Goal: Information Seeking & Learning: Learn about a topic

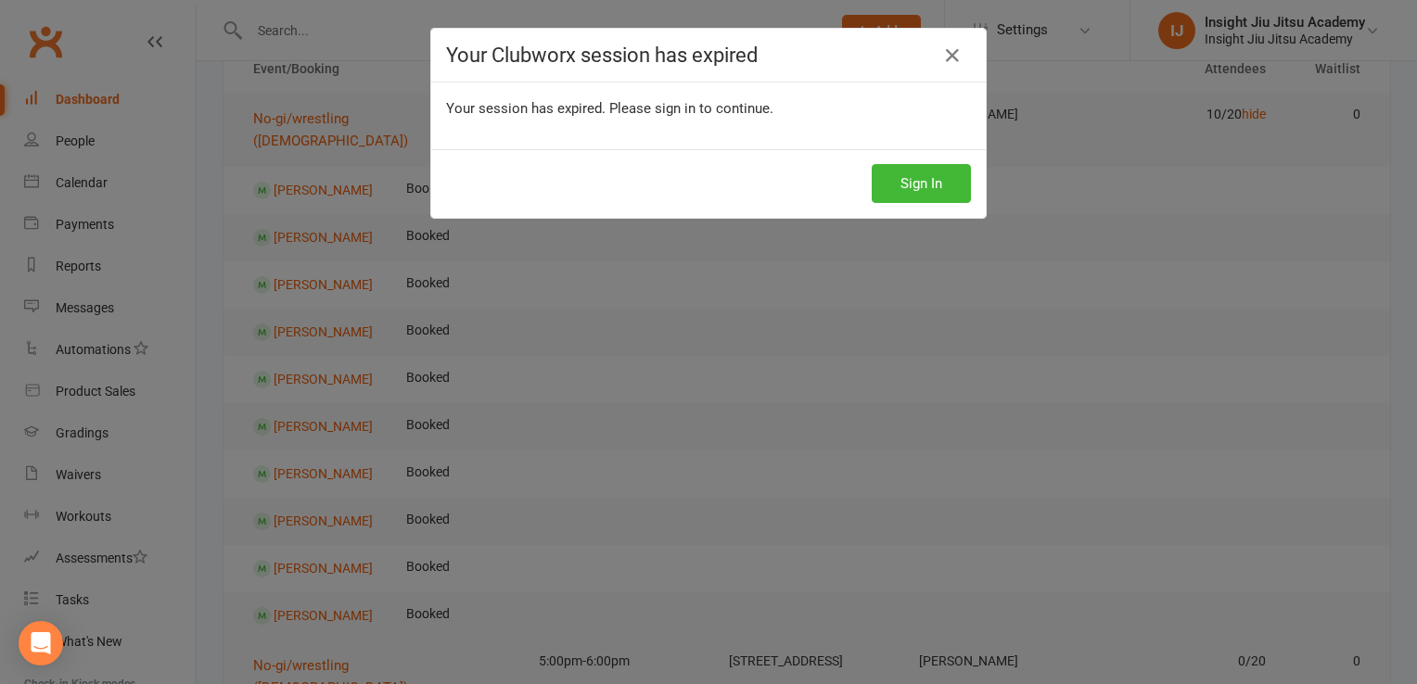
click at [925, 189] on button "Sign In" at bounding box center [921, 183] width 99 height 39
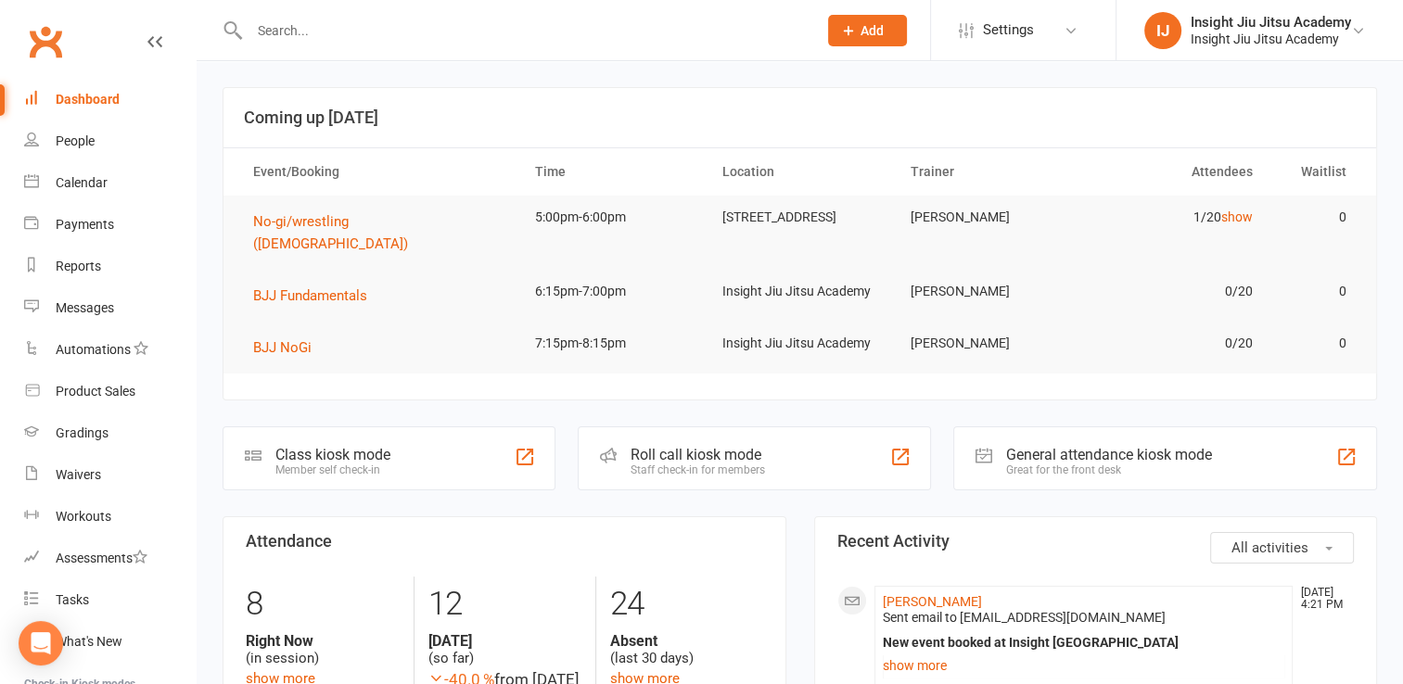
click at [267, 26] on input "text" at bounding box center [524, 31] width 560 height 26
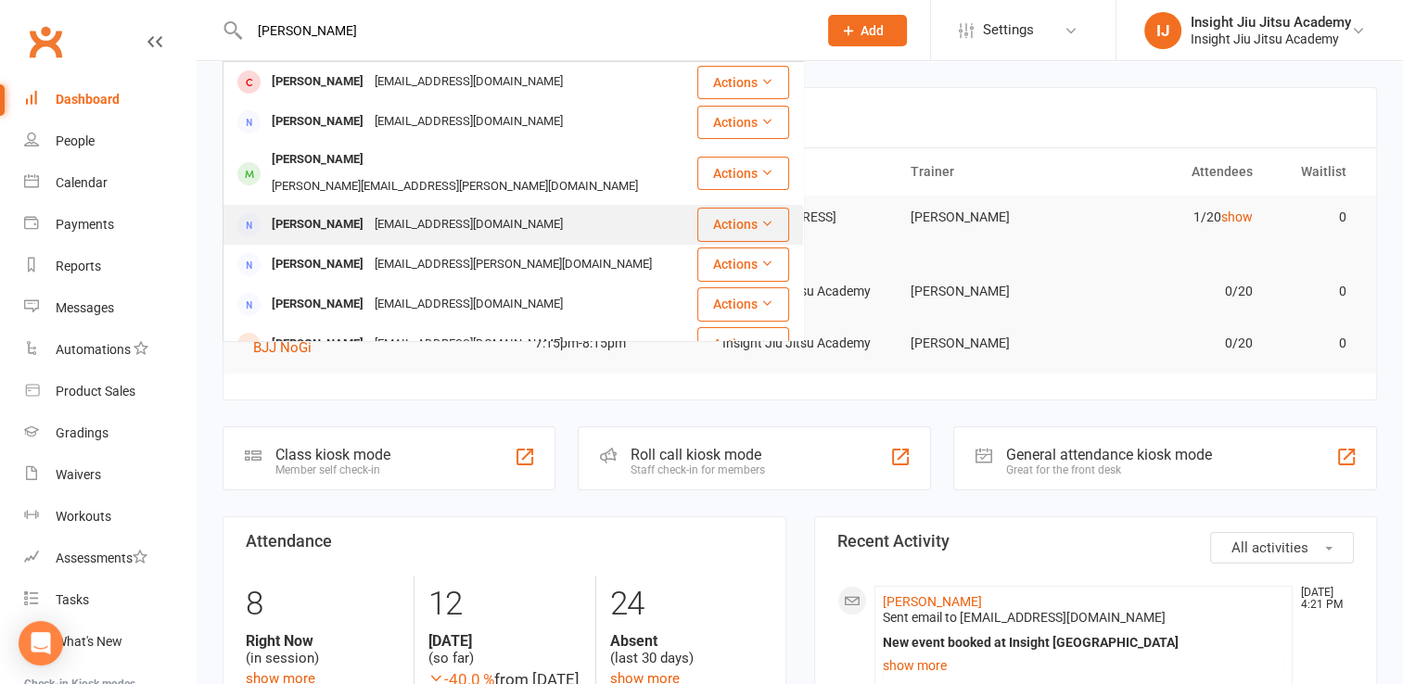
type input "harry"
click at [430, 211] on div "harryrankin11@gmail.com" at bounding box center [468, 224] width 199 height 27
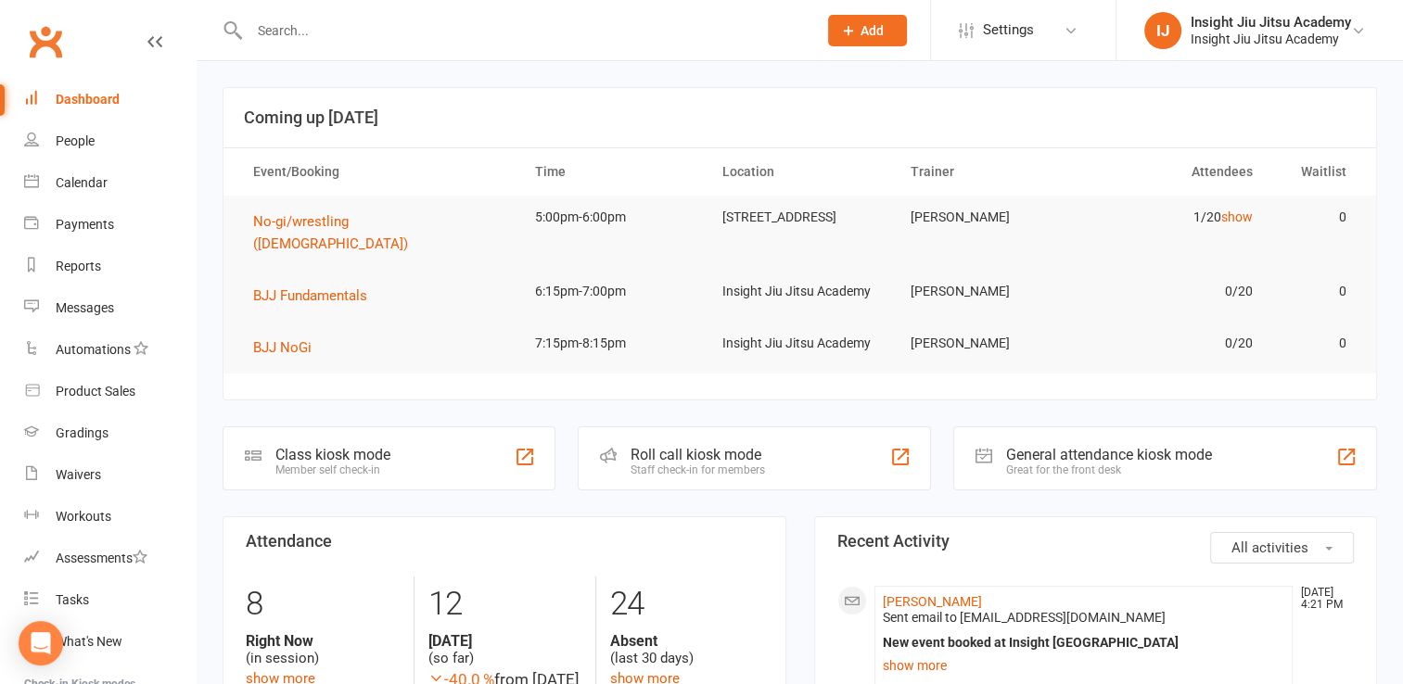
click at [370, 6] on div at bounding box center [514, 30] width 582 height 60
click at [287, 38] on input "text" at bounding box center [524, 31] width 560 height 26
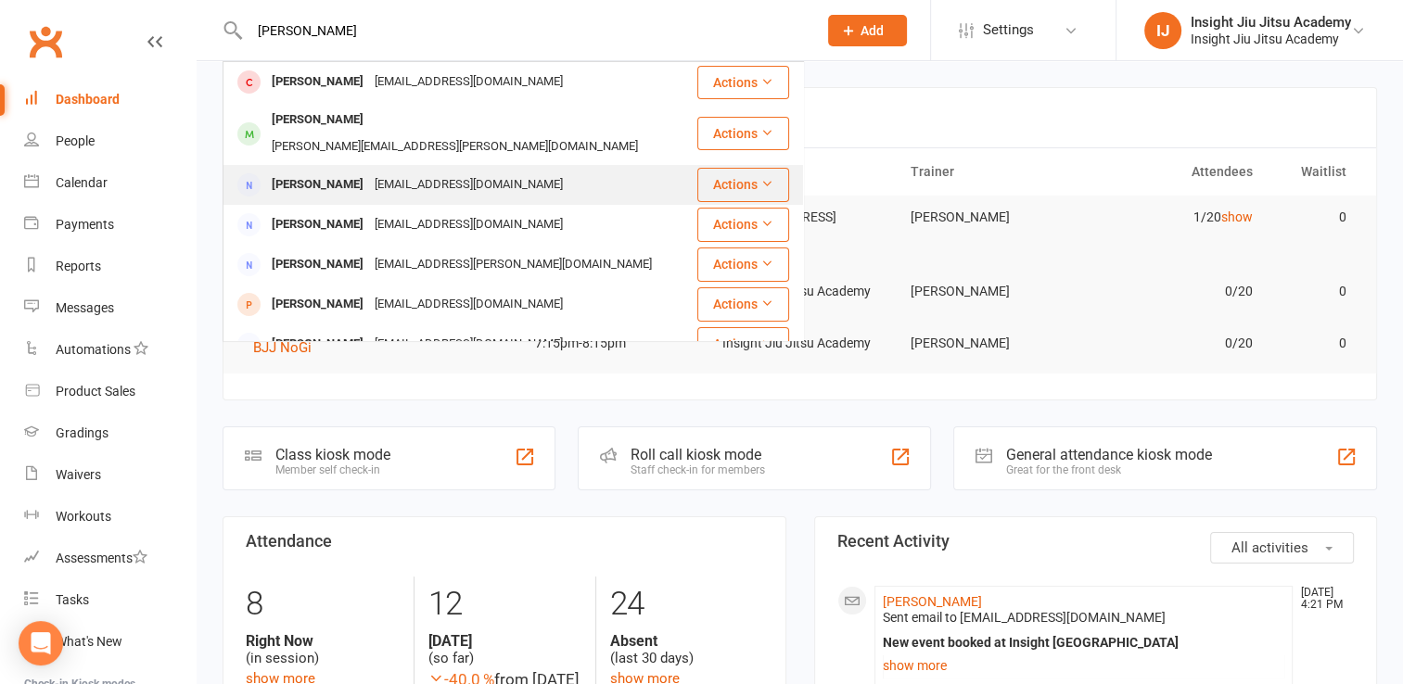
type input "harry"
click at [380, 172] on div "harryrankin11@gmail.com" at bounding box center [468, 185] width 199 height 27
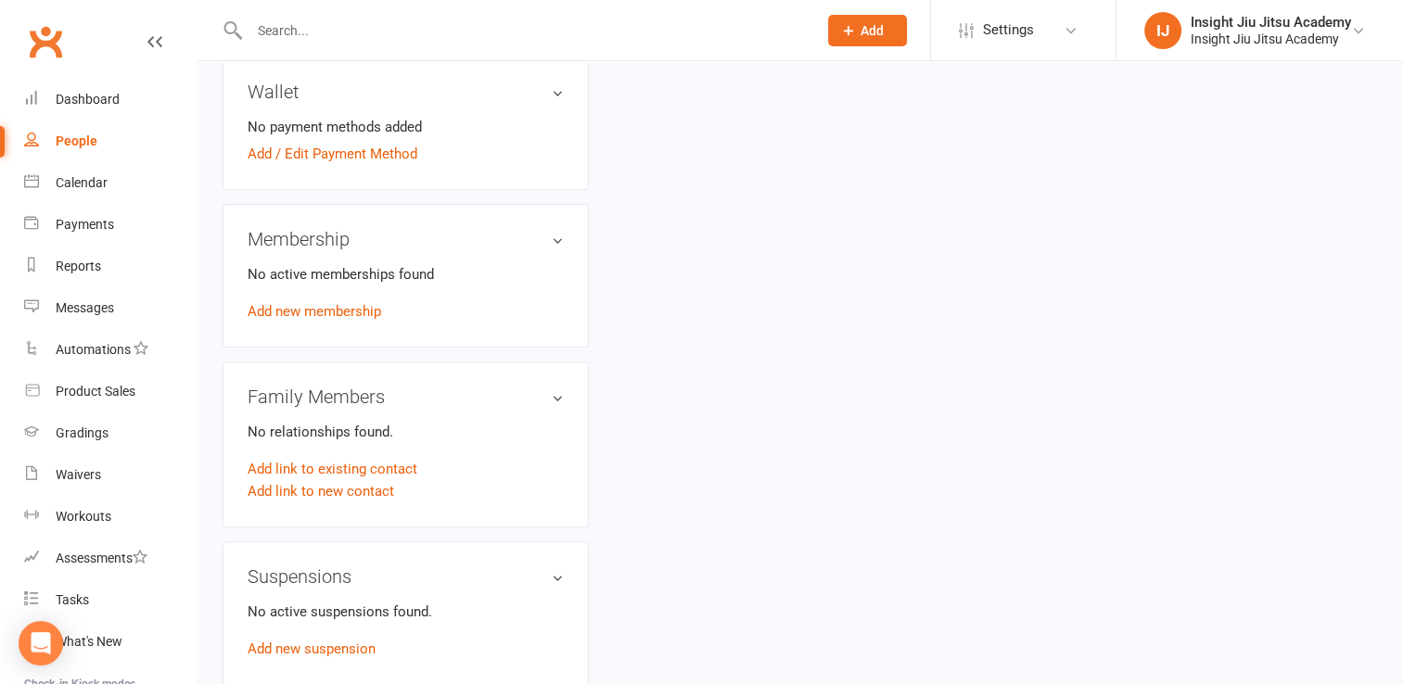
scroll to position [525, 0]
click at [570, 274] on div "Membership No active memberships found Add new membership" at bounding box center [406, 278] width 366 height 144
drag, startPoint x: 570, startPoint y: 274, endPoint x: 556, endPoint y: 248, distance: 29.5
click at [556, 248] on h3 "Membership" at bounding box center [406, 241] width 316 height 20
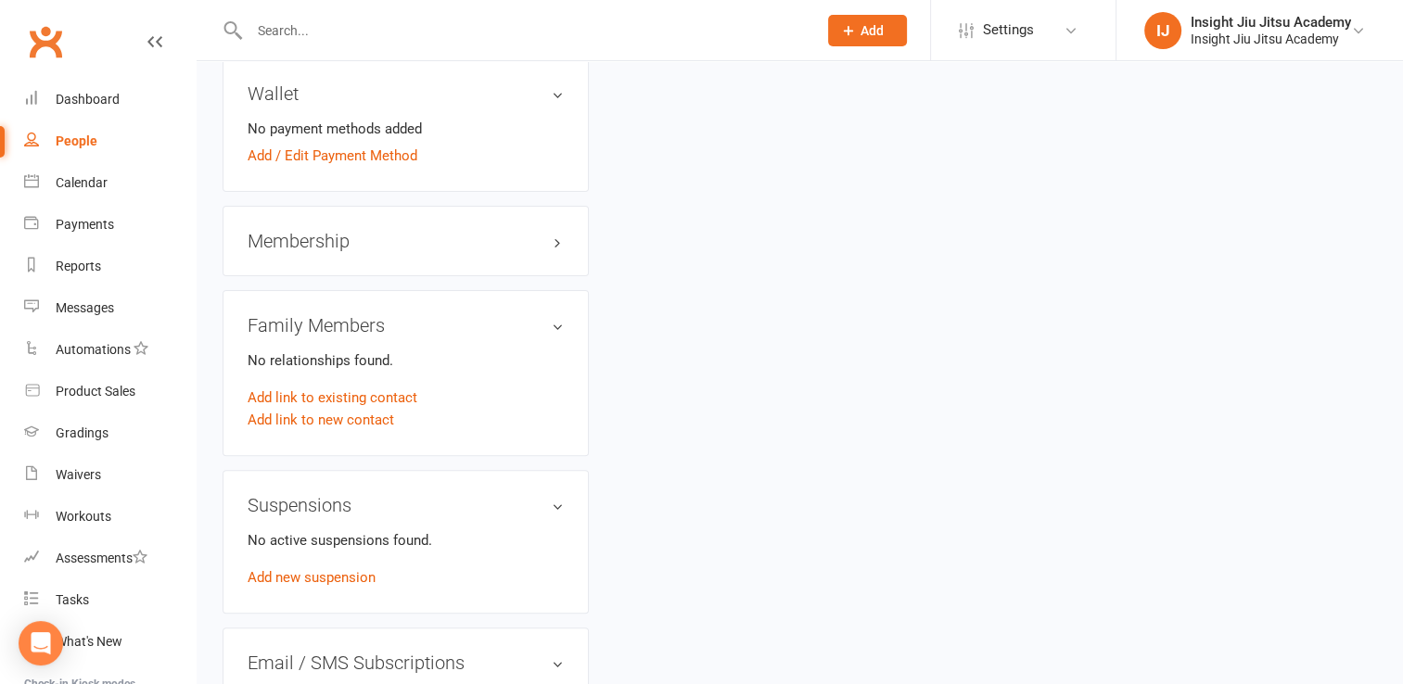
click at [556, 248] on h3 "Membership" at bounding box center [406, 241] width 316 height 20
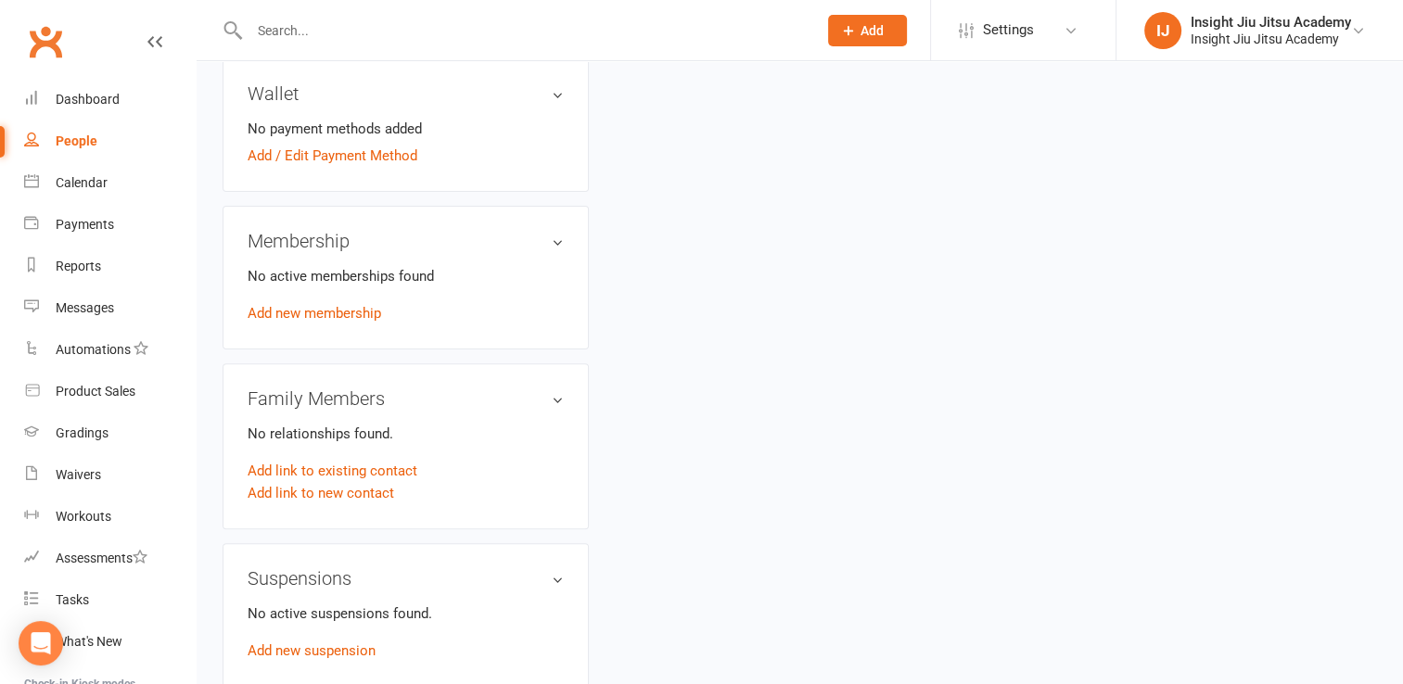
click at [312, 22] on input "text" at bounding box center [524, 31] width 560 height 26
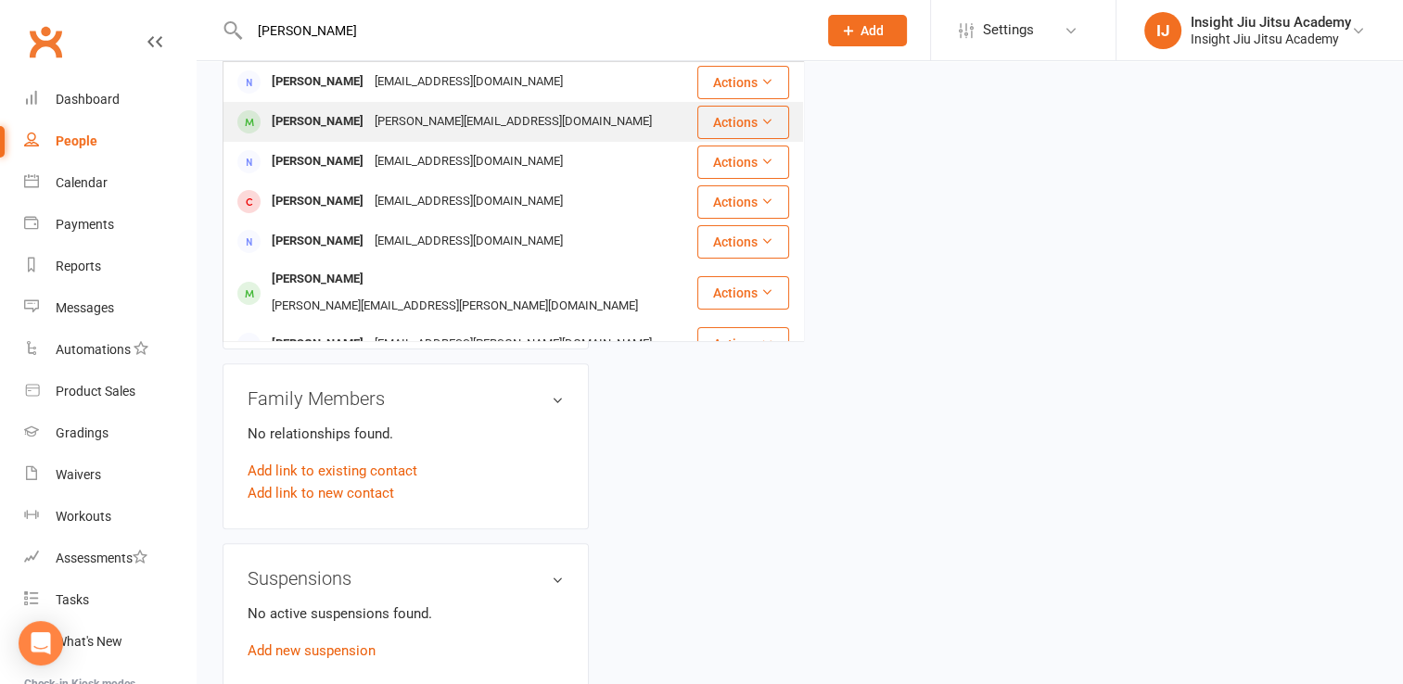
type input "harry ran"
click at [327, 132] on div "Harry Rankine" at bounding box center [317, 122] width 103 height 27
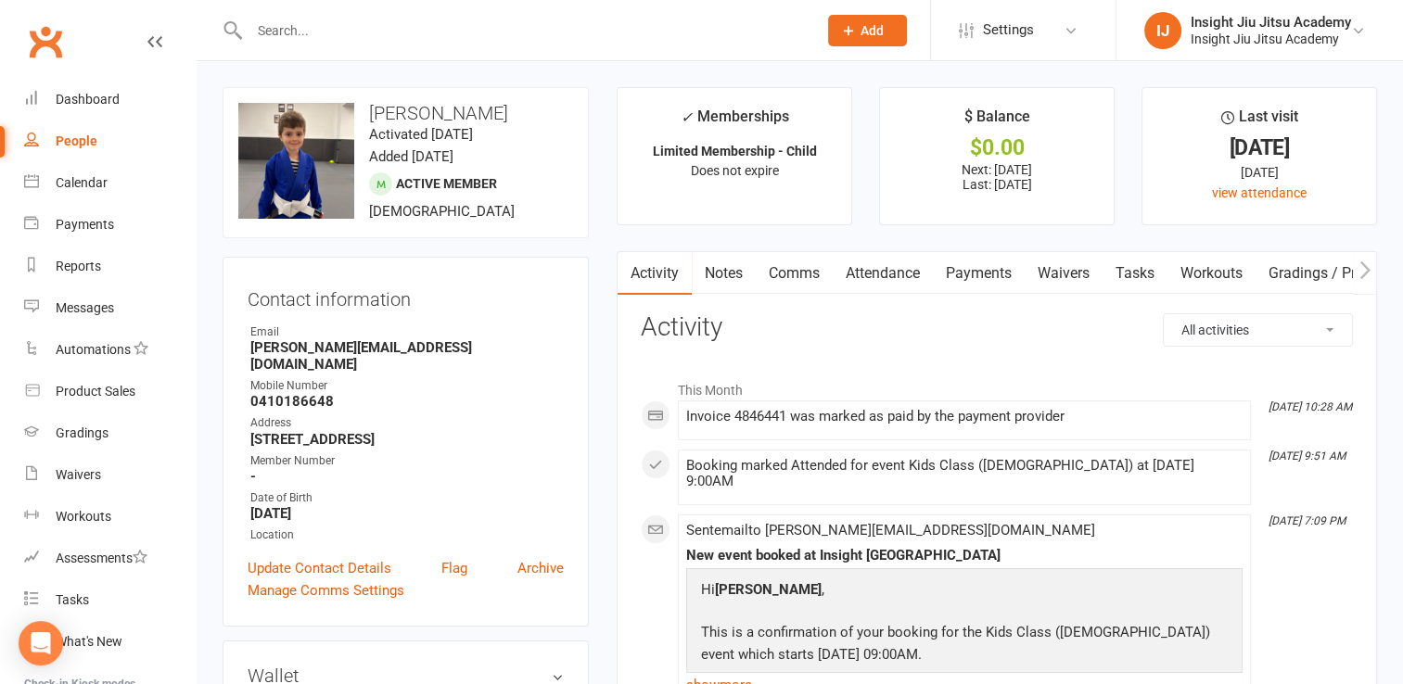
click at [873, 278] on link "Attendance" at bounding box center [883, 273] width 100 height 43
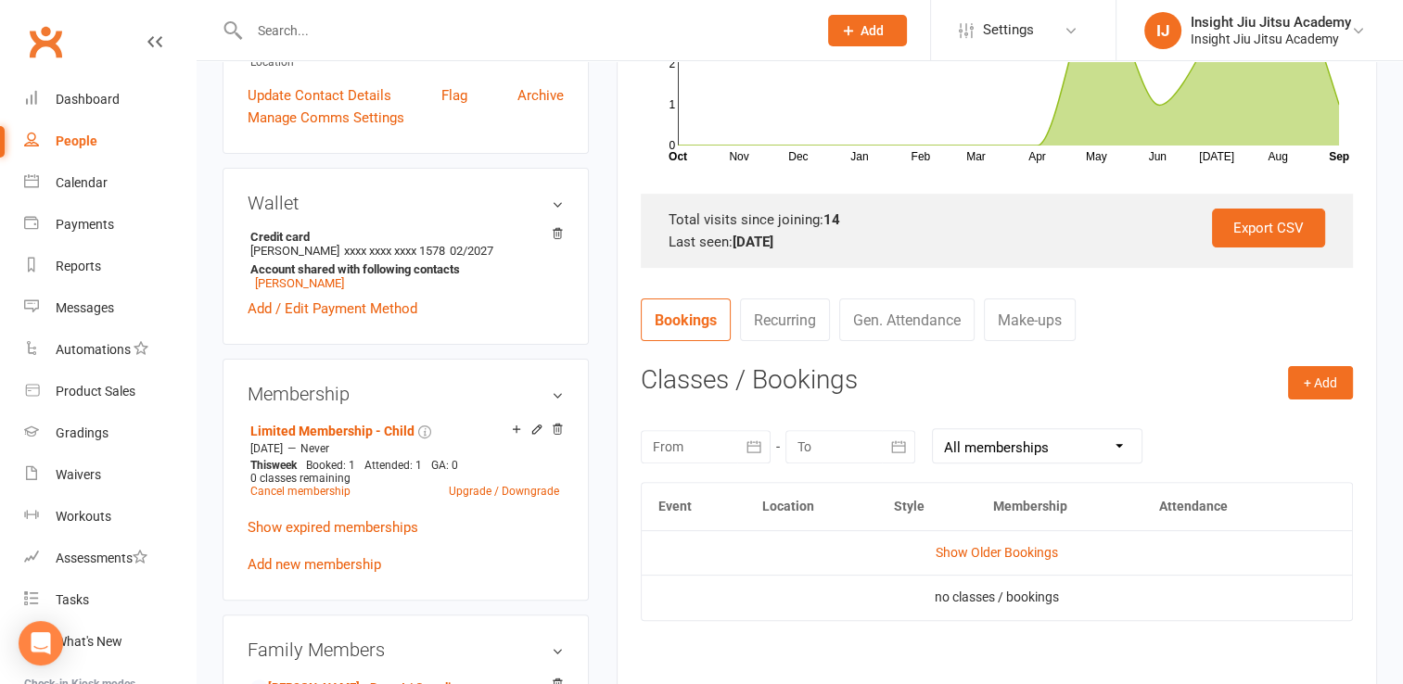
scroll to position [471, 0]
click at [67, 109] on link "Dashboard" at bounding box center [110, 100] width 172 height 42
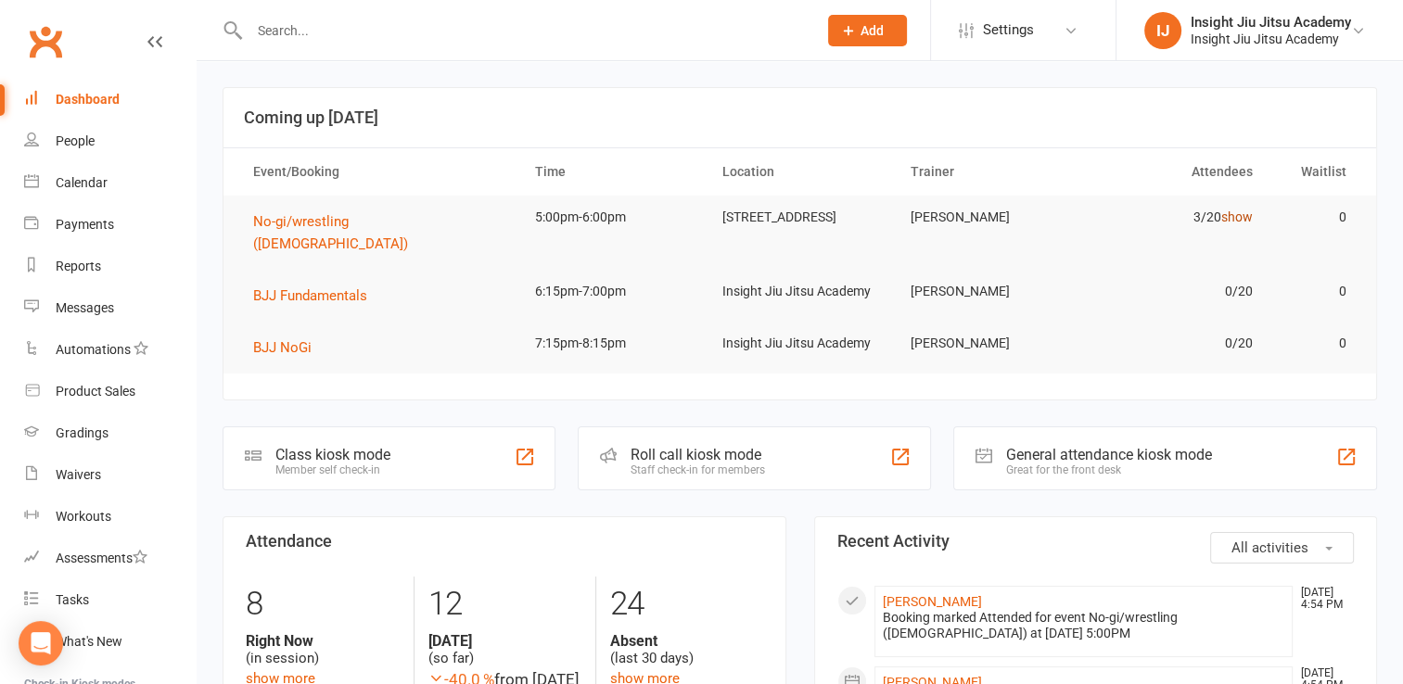
click at [1233, 222] on link "show" at bounding box center [1237, 217] width 32 height 15
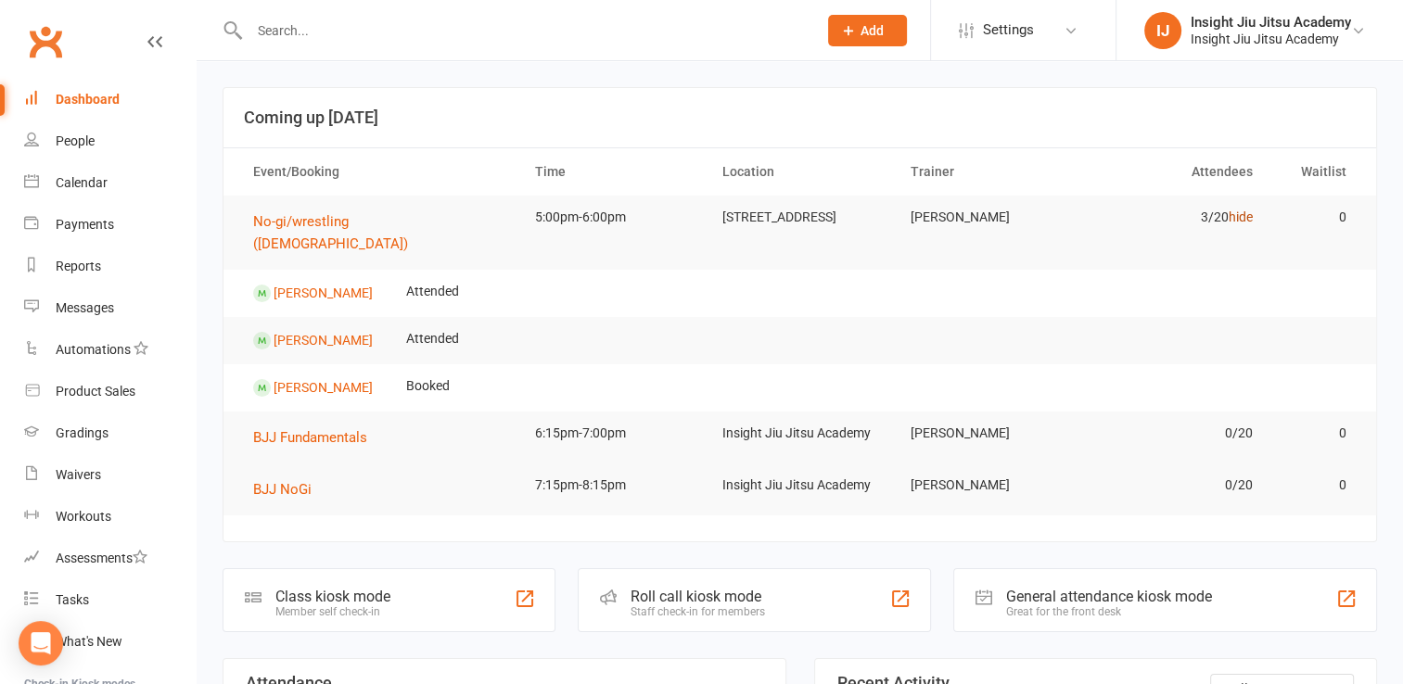
click at [1243, 221] on link "hide" at bounding box center [1241, 217] width 24 height 15
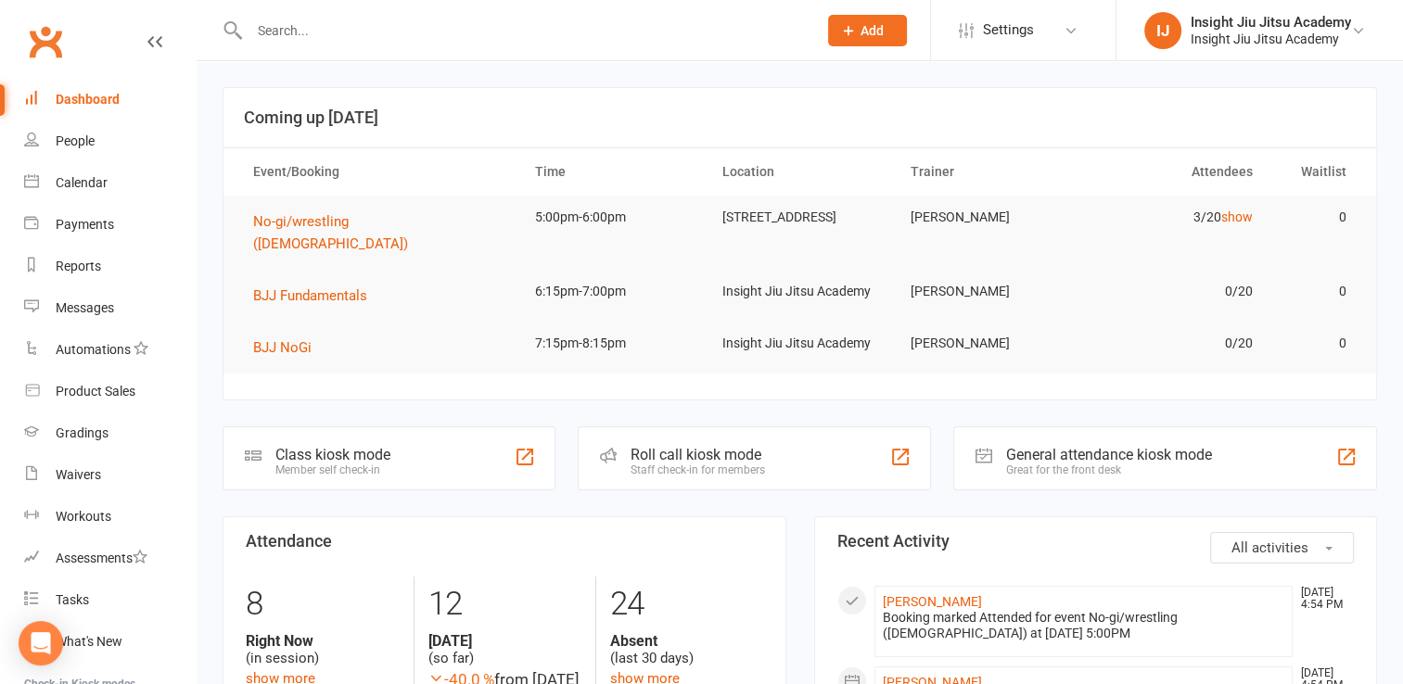
click at [356, 27] on input "text" at bounding box center [524, 31] width 560 height 26
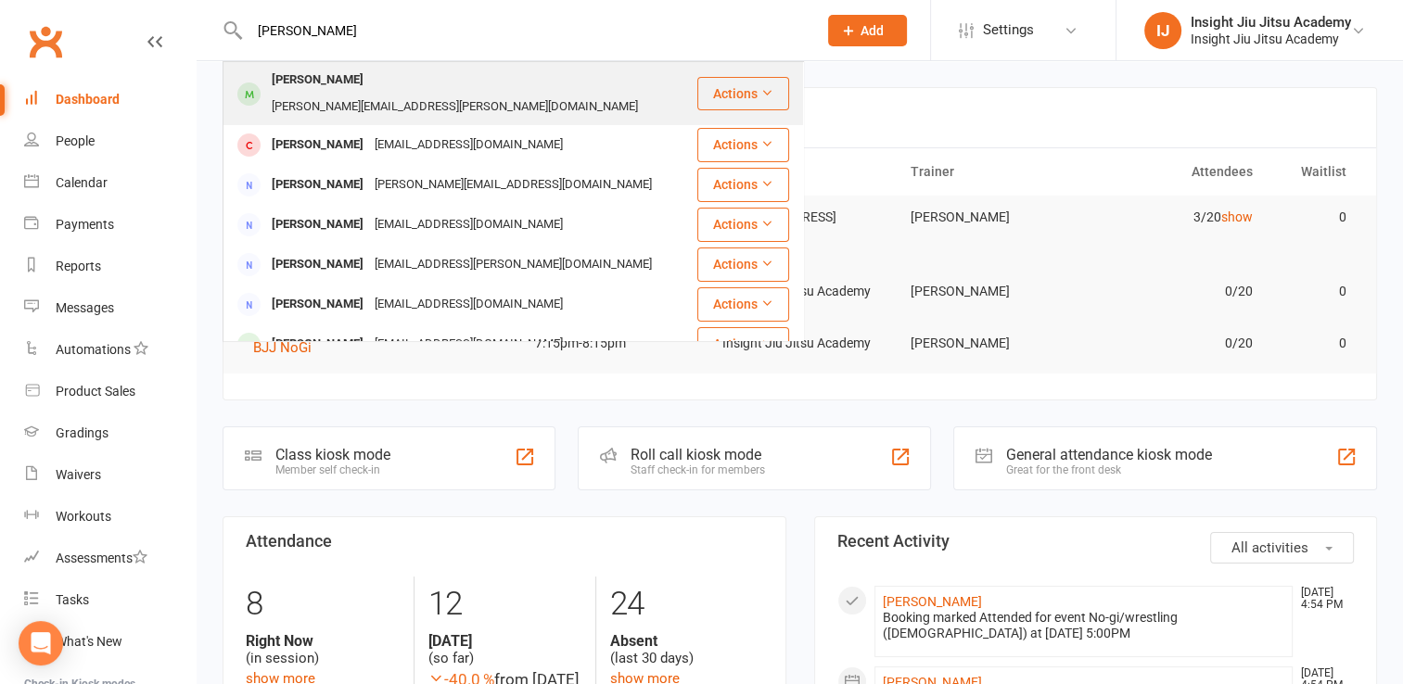
type input "billy"
click at [350, 94] on div "Frances.j.dodd@gmail.com" at bounding box center [454, 107] width 377 height 27
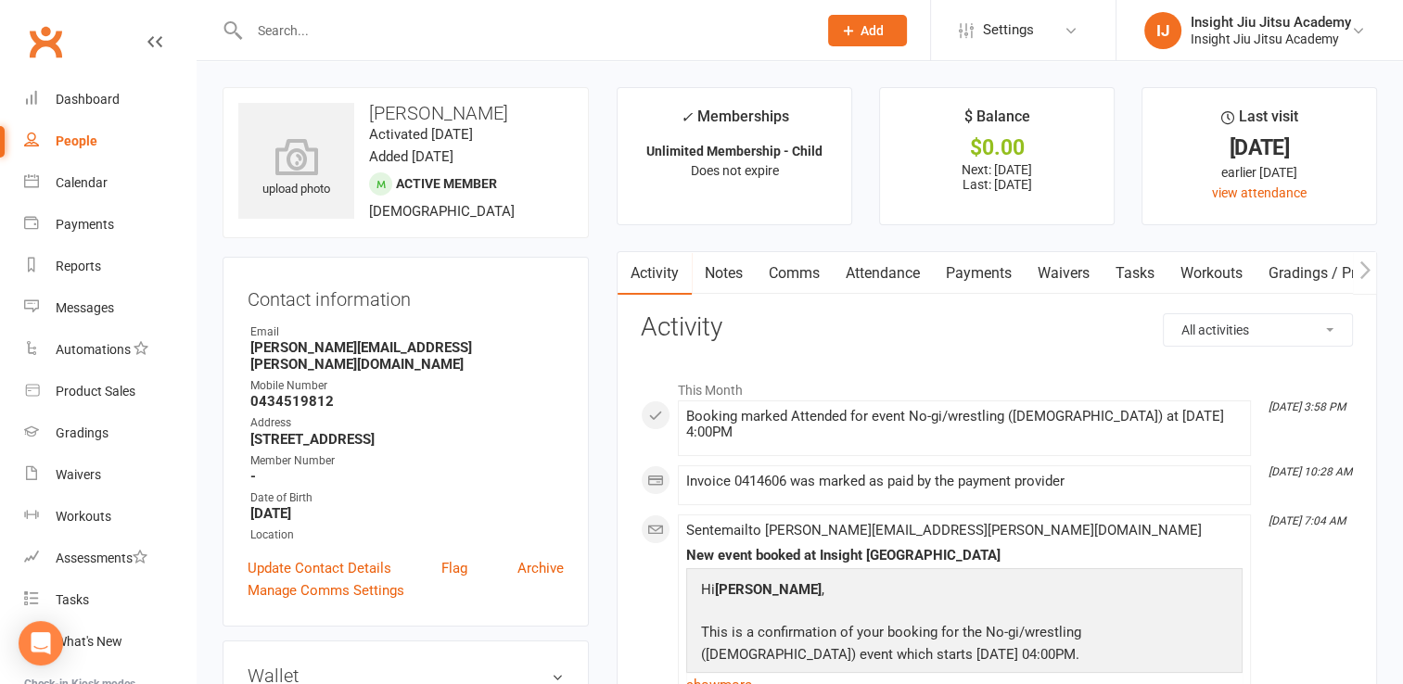
click at [67, 140] on div "People" at bounding box center [77, 141] width 42 height 15
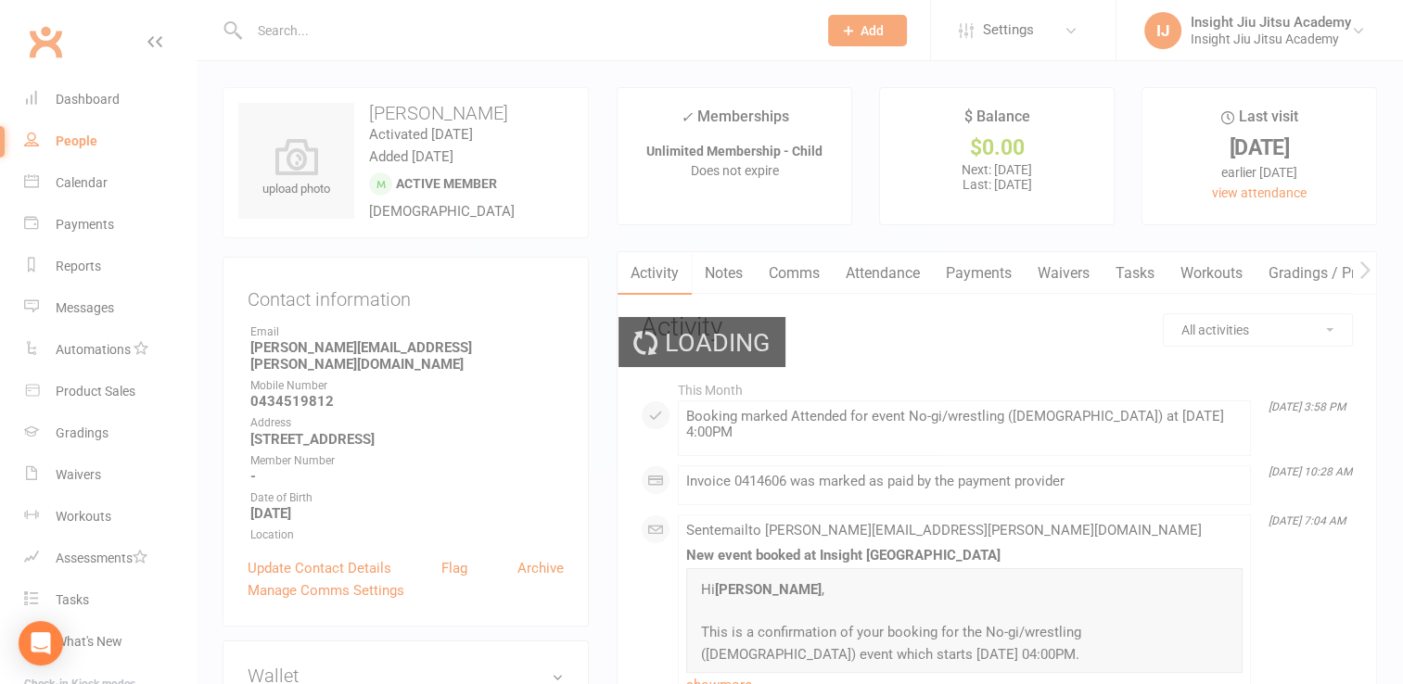
select select "100"
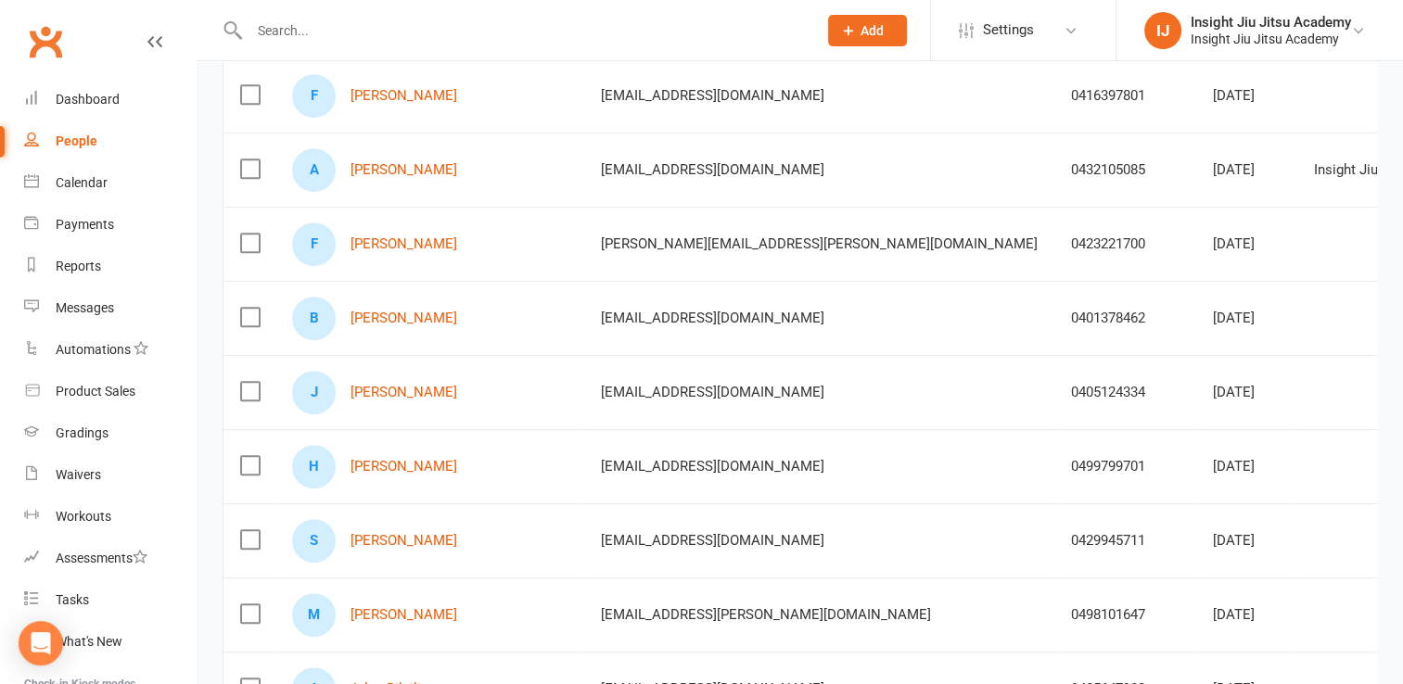
scroll to position [859, 0]
click at [78, 98] on div "Dashboard" at bounding box center [88, 99] width 64 height 15
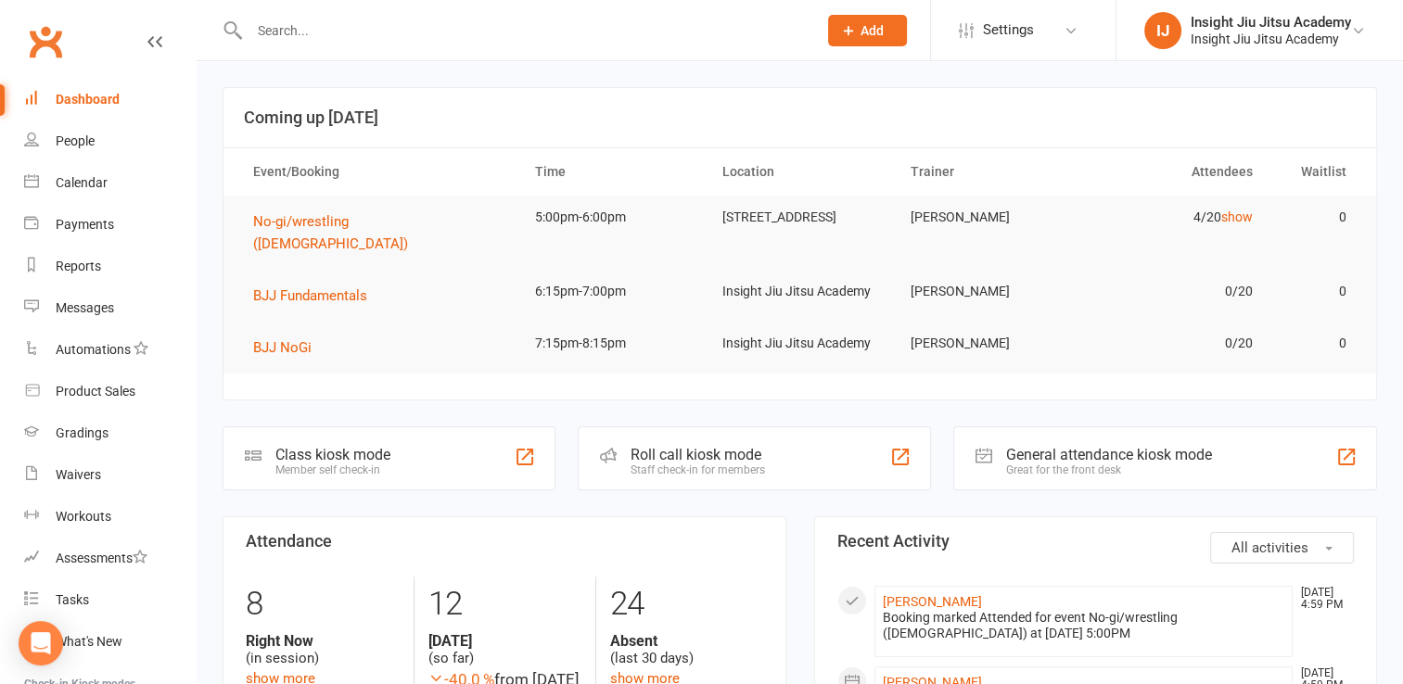
click at [367, 27] on input "text" at bounding box center [524, 31] width 560 height 26
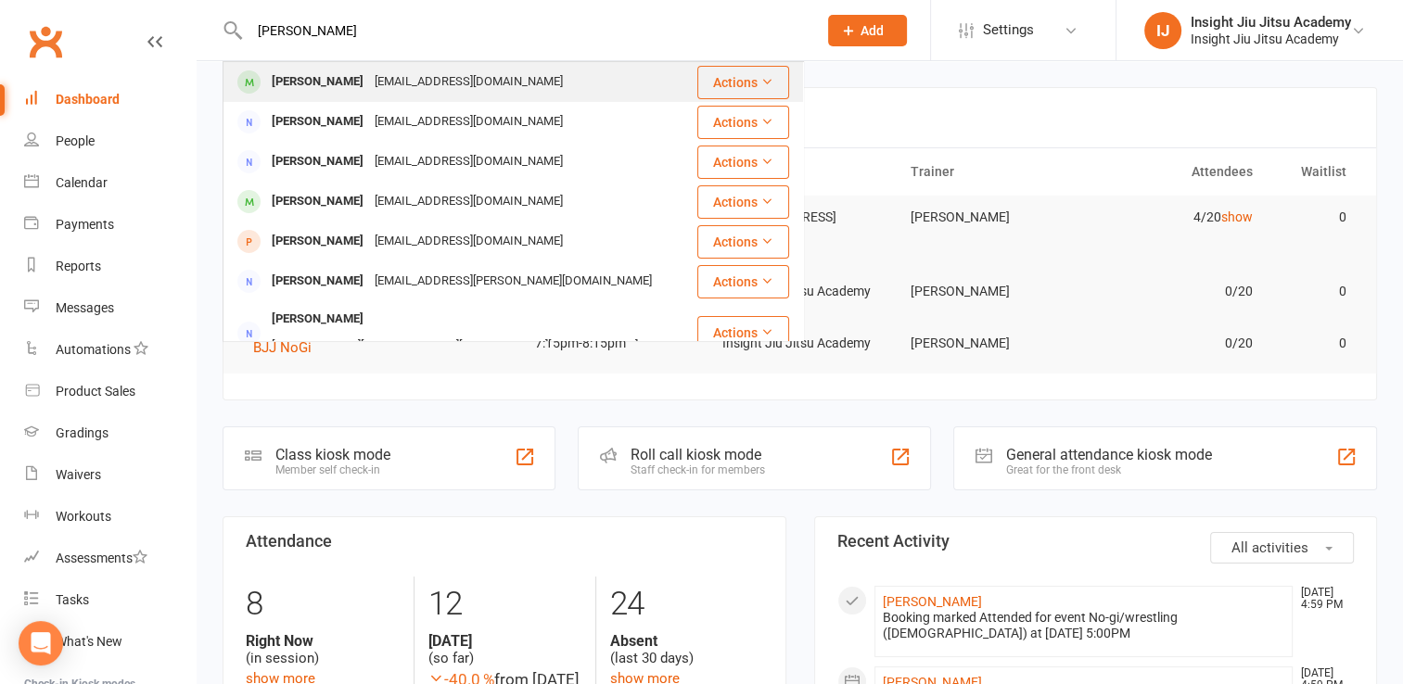
type input "isaac"
click at [393, 86] on div "isaacmitrovski01@gmail.com" at bounding box center [468, 82] width 199 height 27
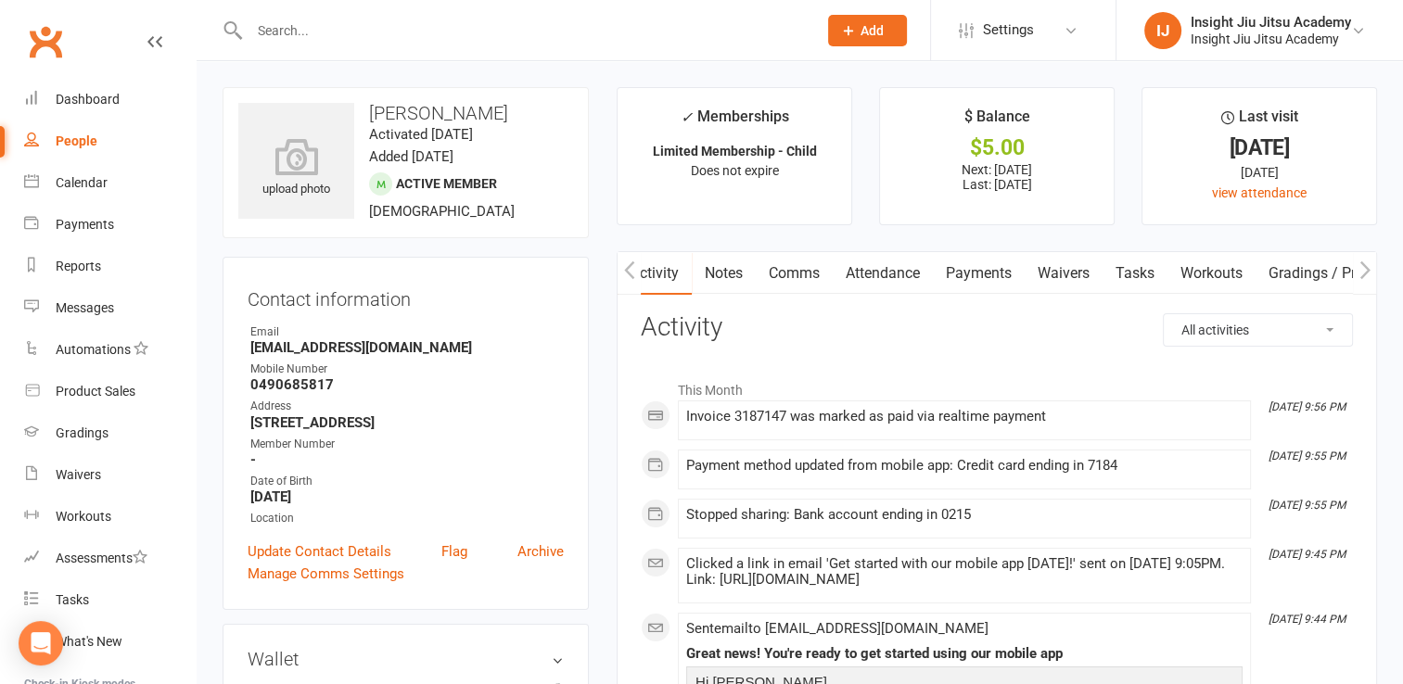
scroll to position [0, 281]
click at [1180, 272] on link "Mobile App" at bounding box center [1207, 273] width 100 height 43
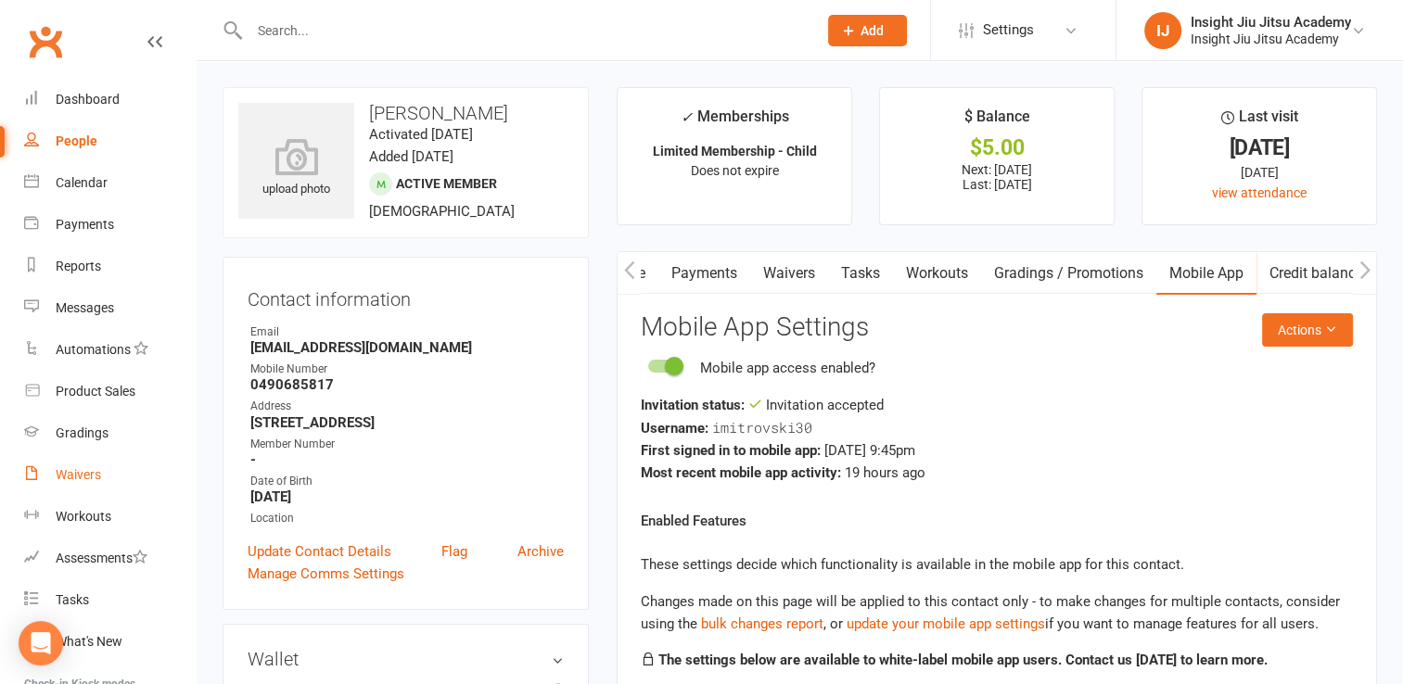
click at [80, 469] on div "Waivers" at bounding box center [78, 474] width 45 height 15
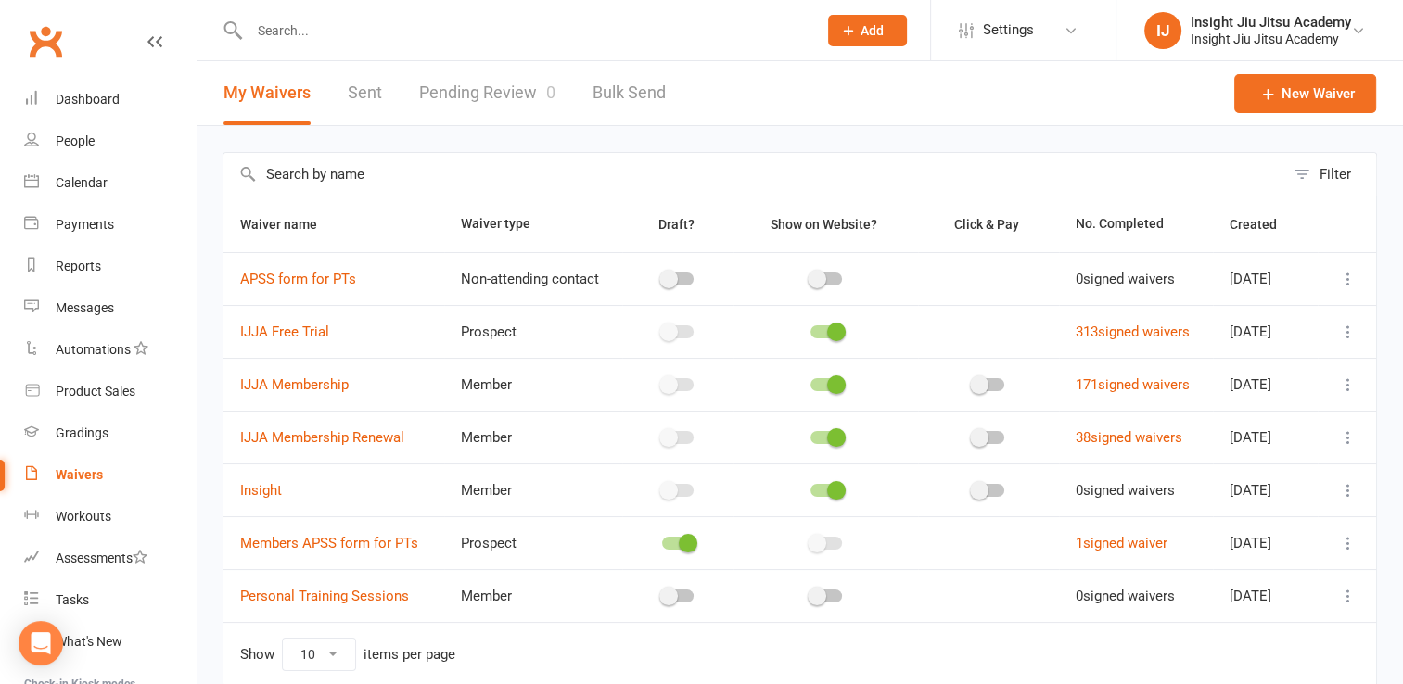
click at [490, 89] on link "Pending Review 0" at bounding box center [487, 93] width 136 height 64
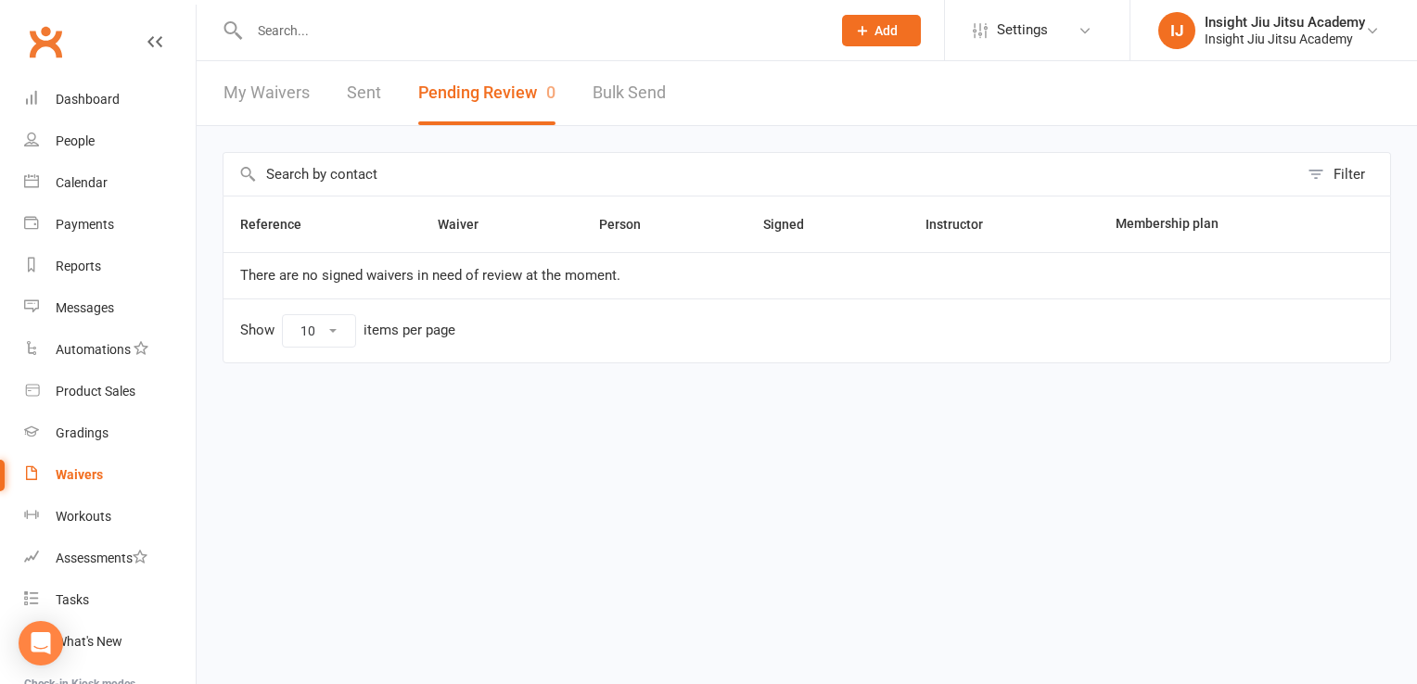
click at [312, 39] on input "text" at bounding box center [531, 31] width 574 height 26
click at [85, 259] on div "Reports" at bounding box center [78, 266] width 45 height 15
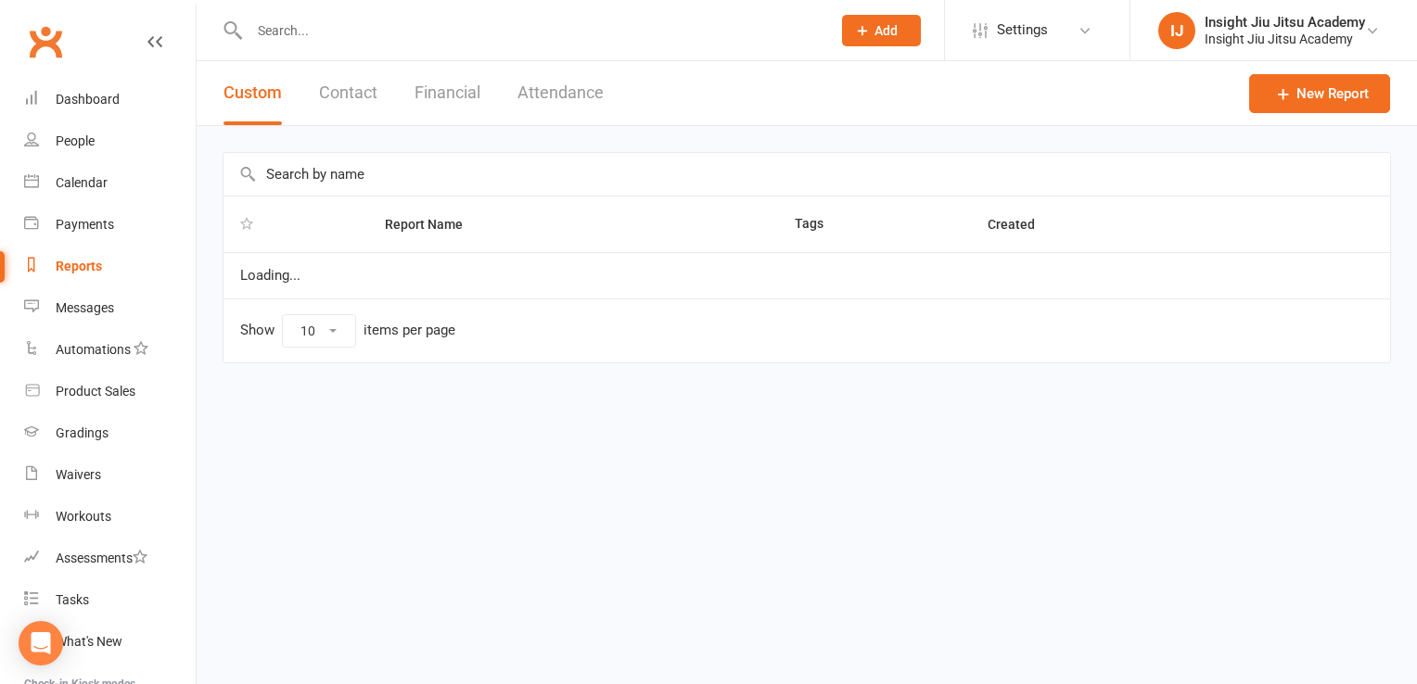
select select "25"
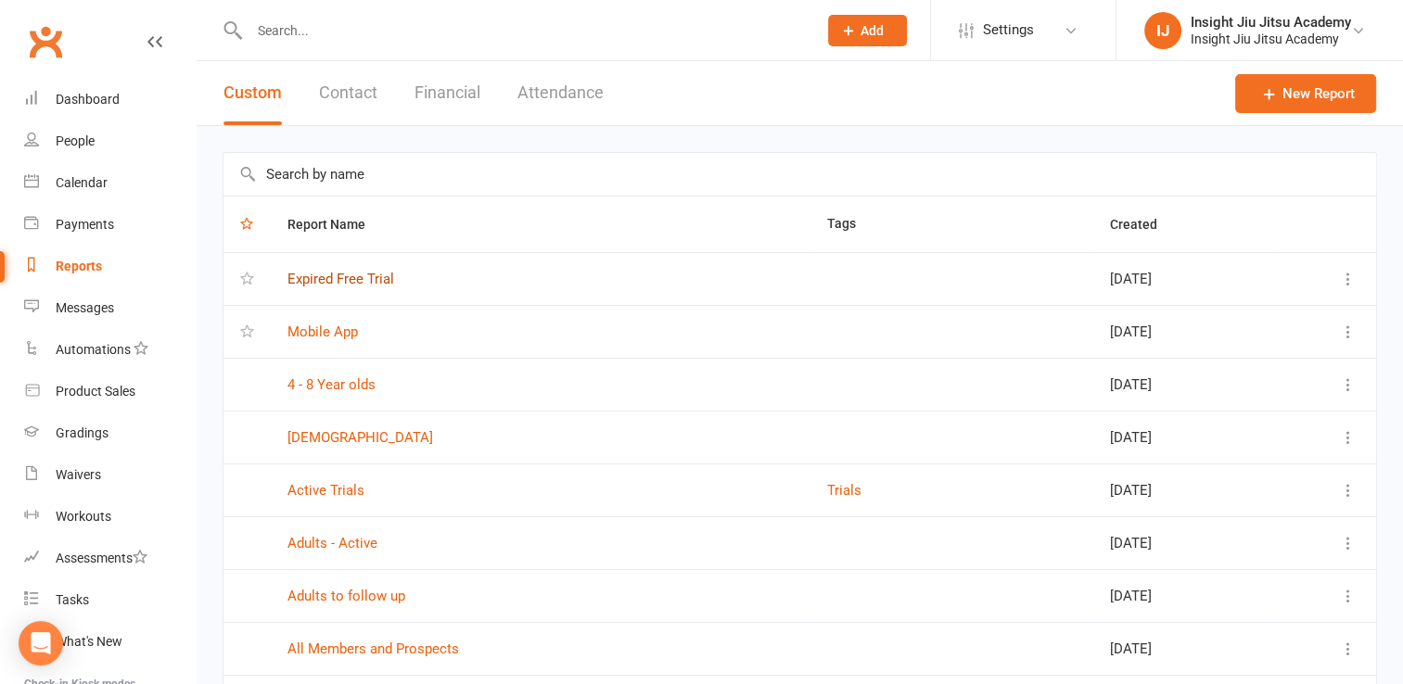
click at [360, 280] on link "Expired Free Trial" at bounding box center [341, 279] width 107 height 17
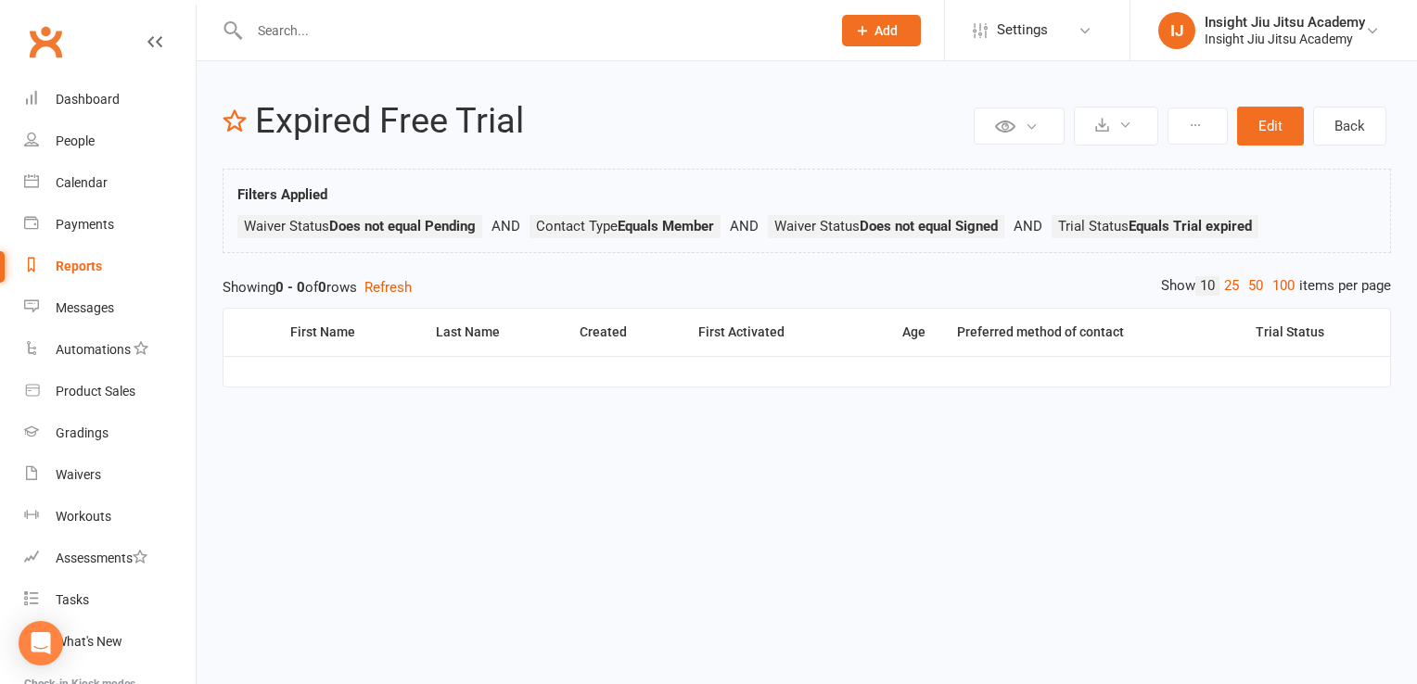
select select "25"
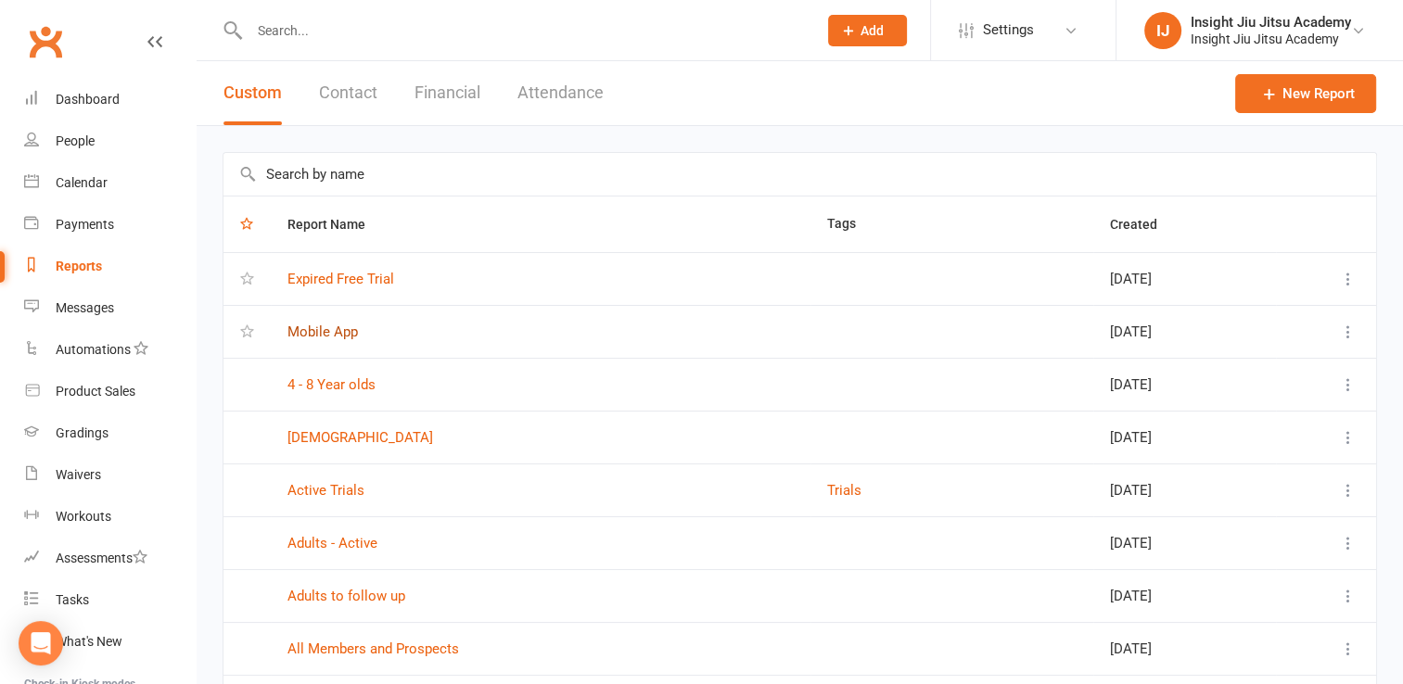
click at [318, 327] on link "Mobile App" at bounding box center [323, 332] width 70 height 17
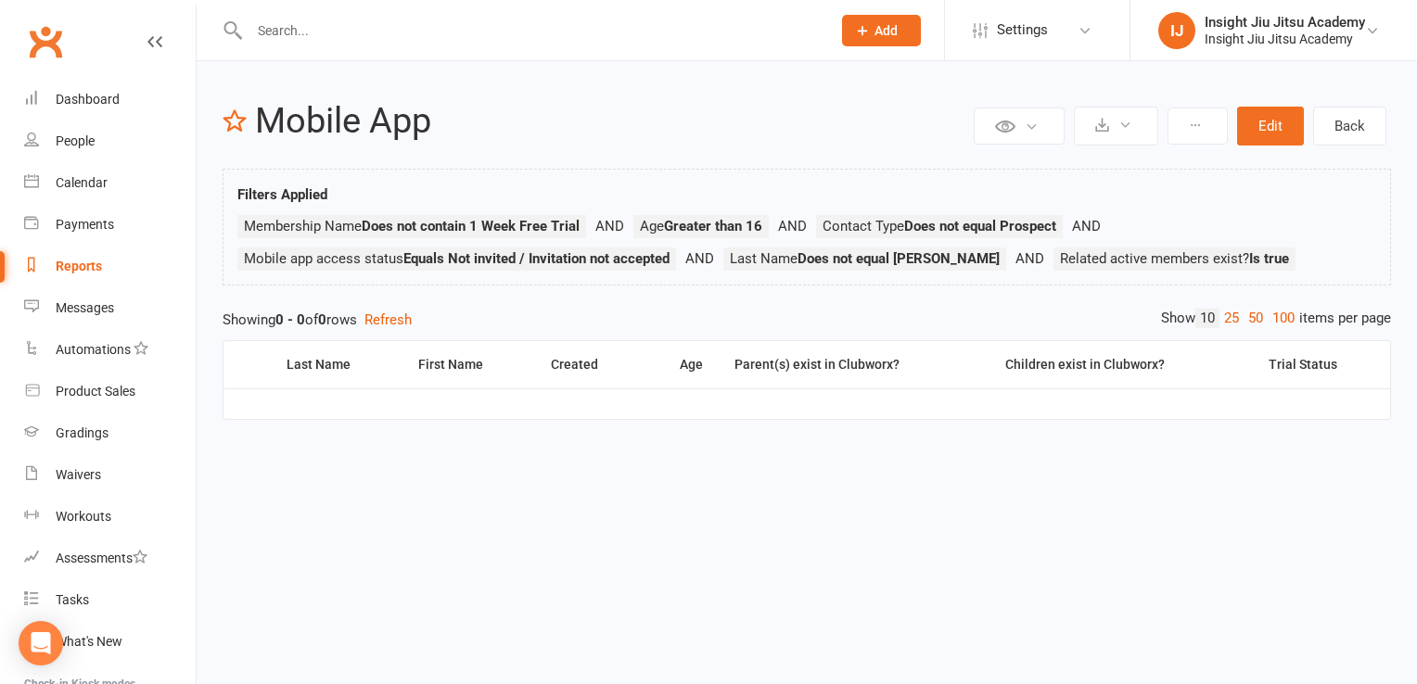
select select "25"
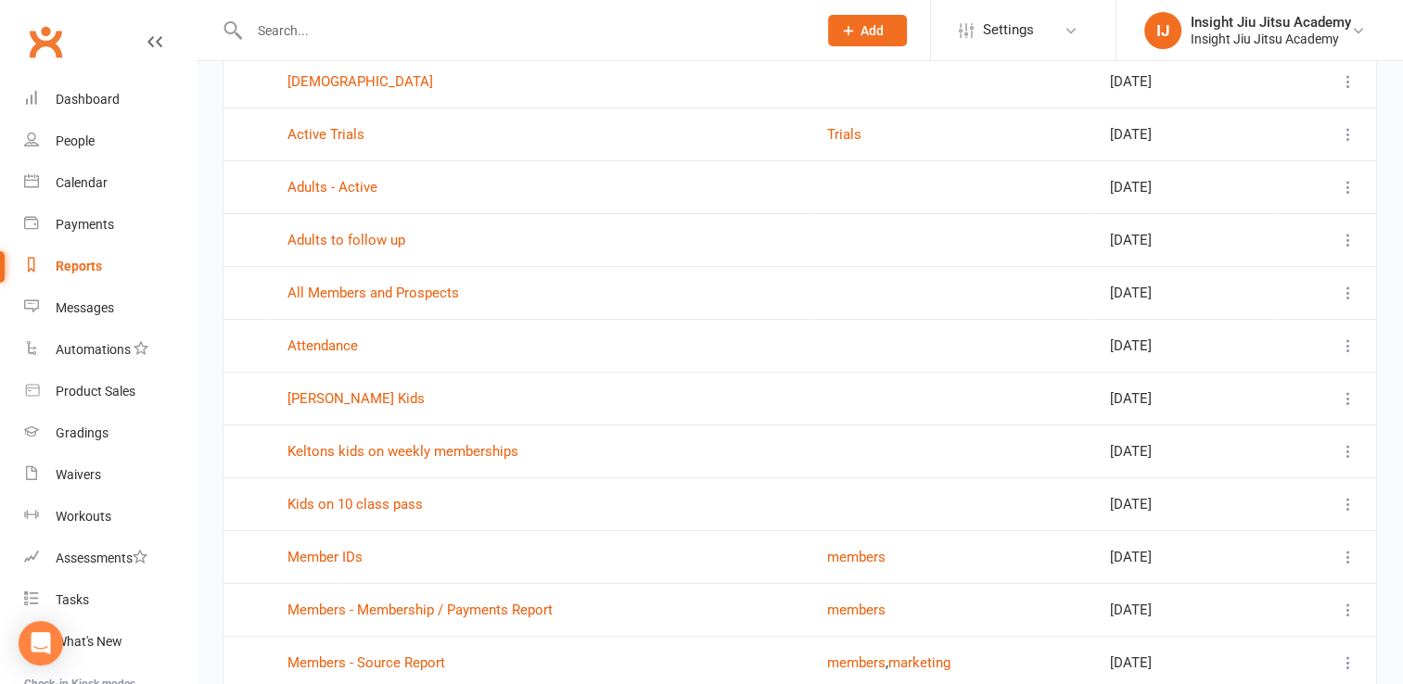
scroll to position [358, 0]
click at [321, 344] on link "Attendance" at bounding box center [323, 344] width 70 height 17
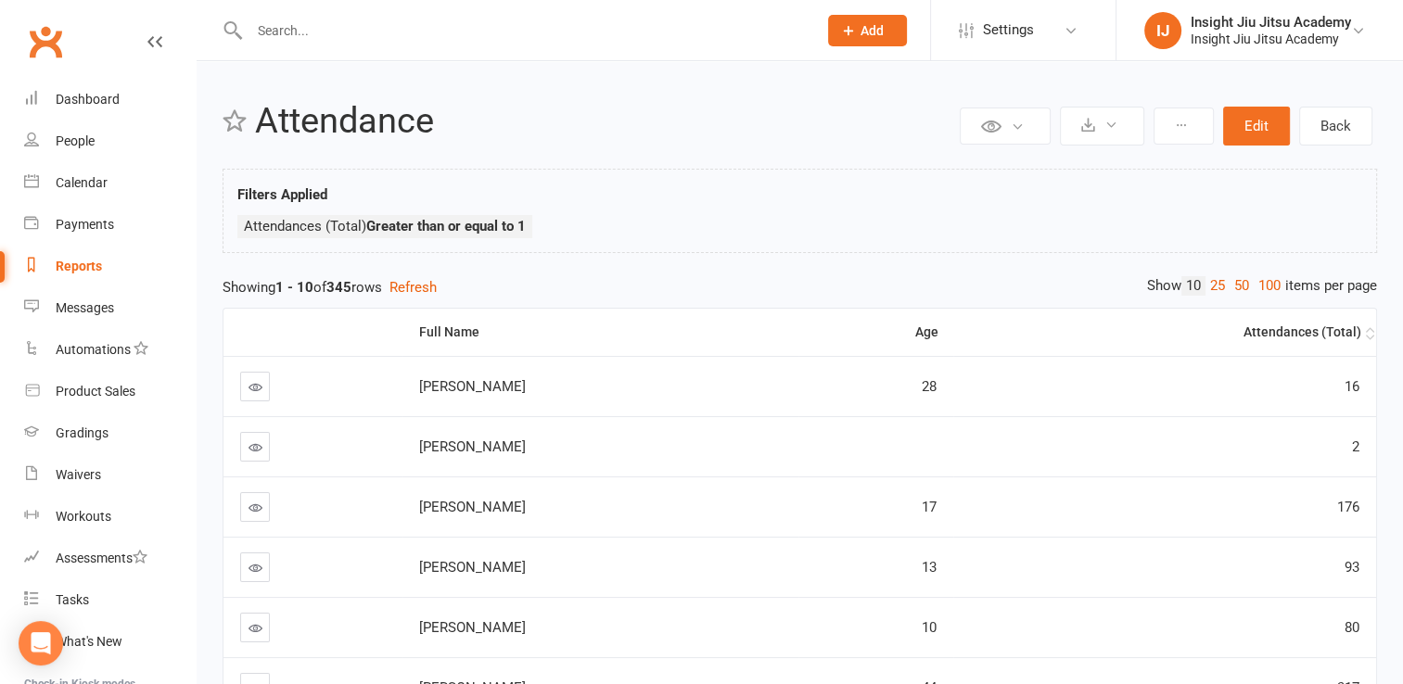
click at [1331, 336] on div "Attendances (Total)" at bounding box center [1165, 333] width 391 height 14
click at [1331, 332] on div "Attendances (Total)" at bounding box center [1165, 333] width 391 height 14
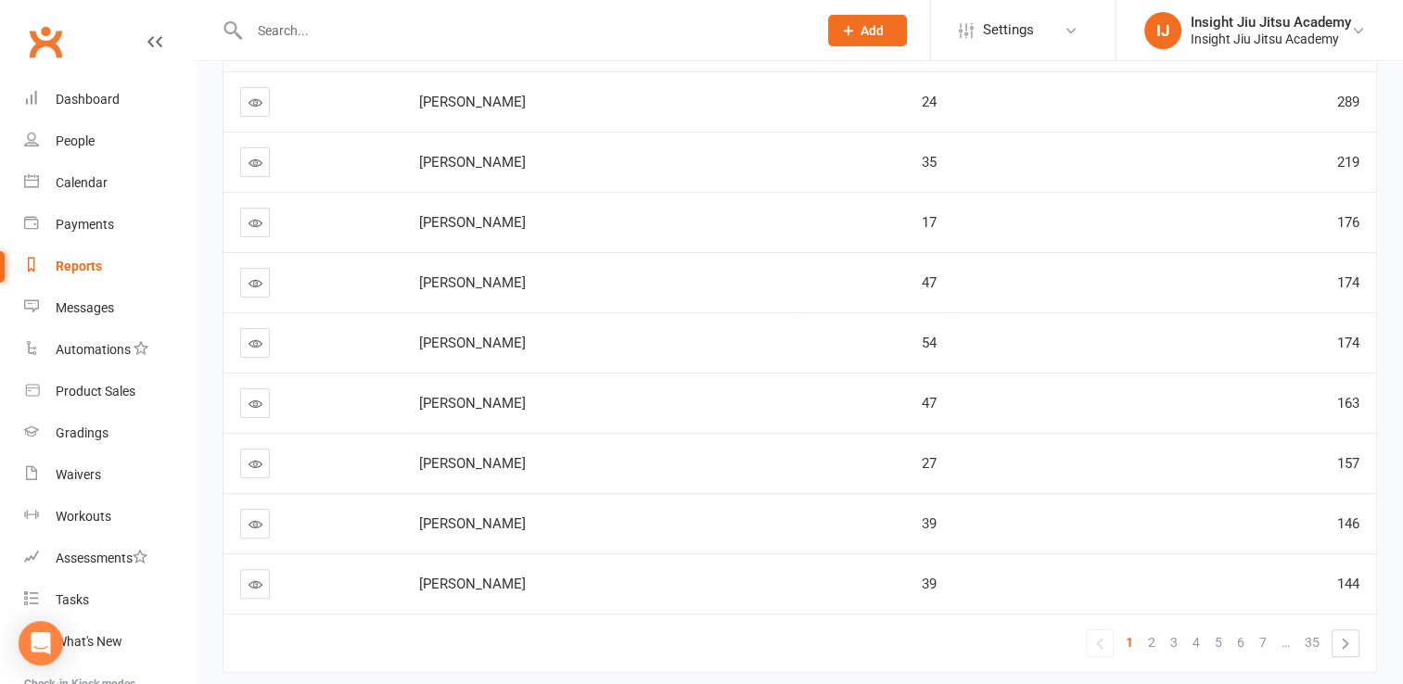
scroll to position [432, 0]
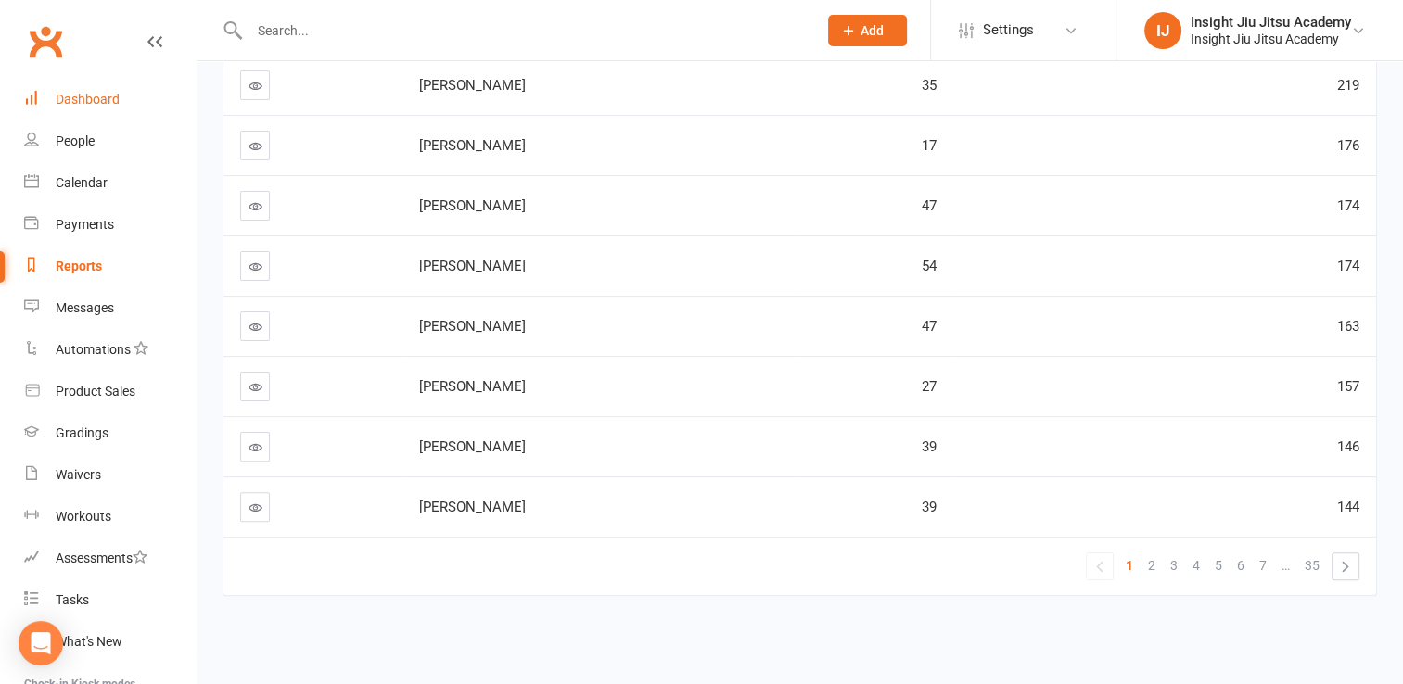
click at [63, 92] on div "Dashboard" at bounding box center [88, 99] width 64 height 15
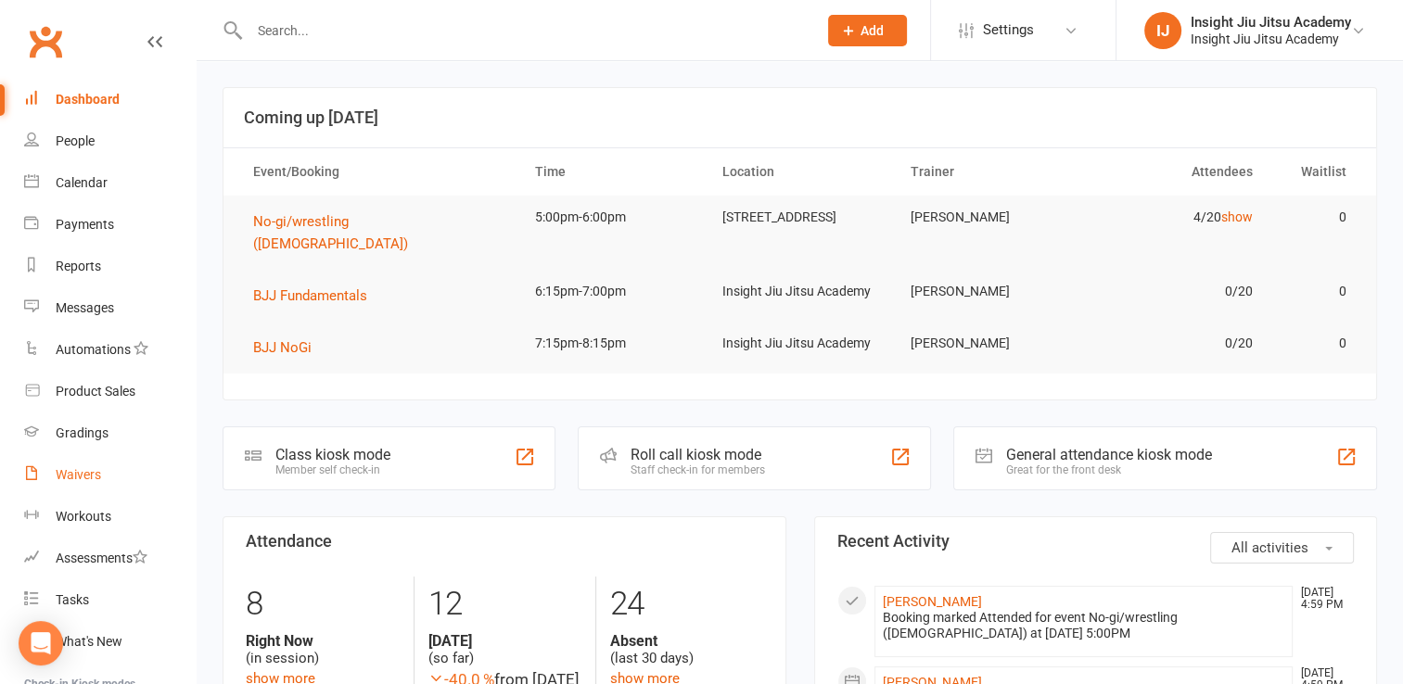
click at [59, 479] on div "Waivers" at bounding box center [78, 474] width 45 height 15
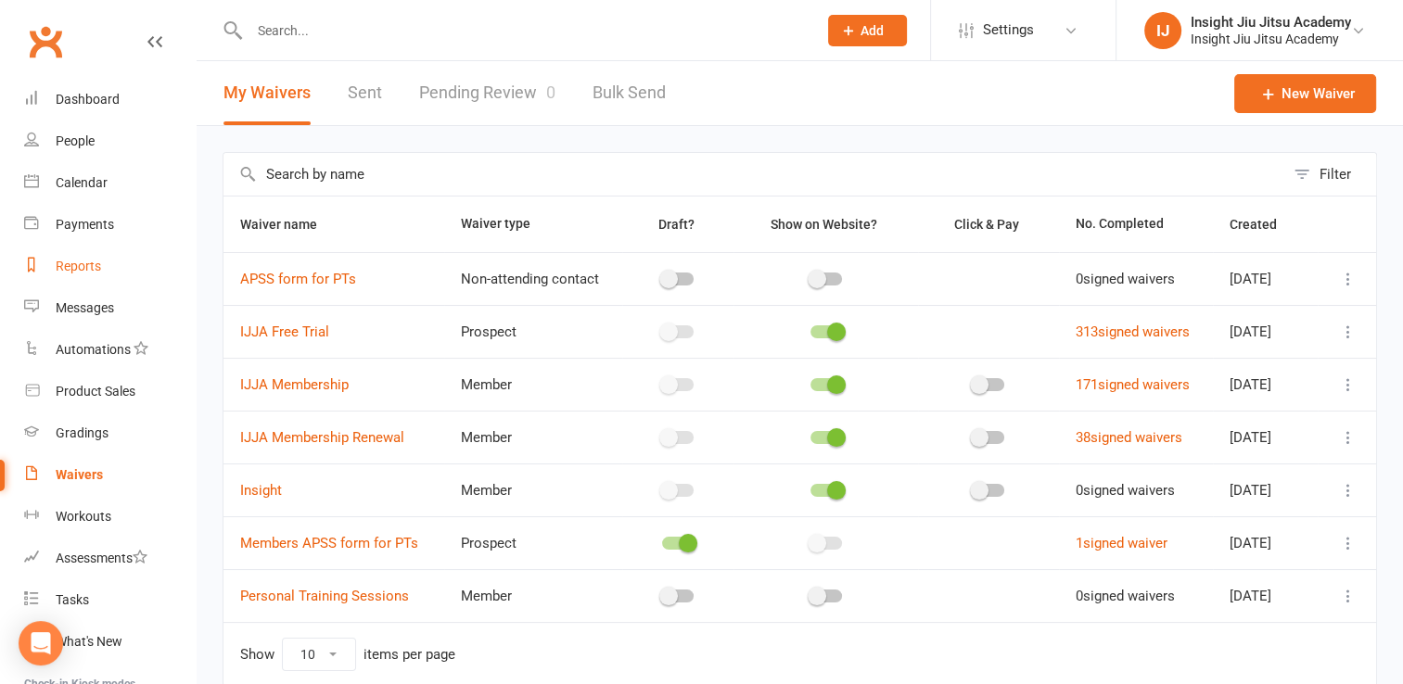
click at [70, 269] on div "Reports" at bounding box center [78, 266] width 45 height 15
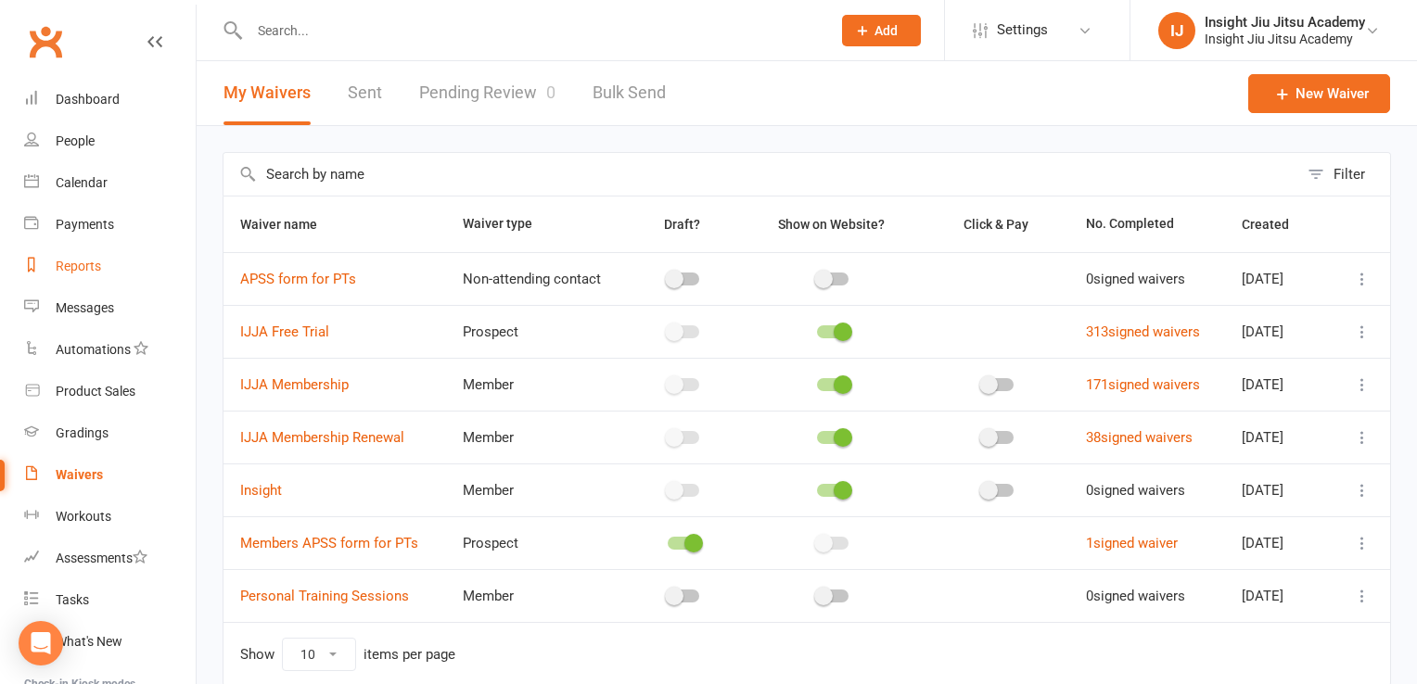
select select "25"
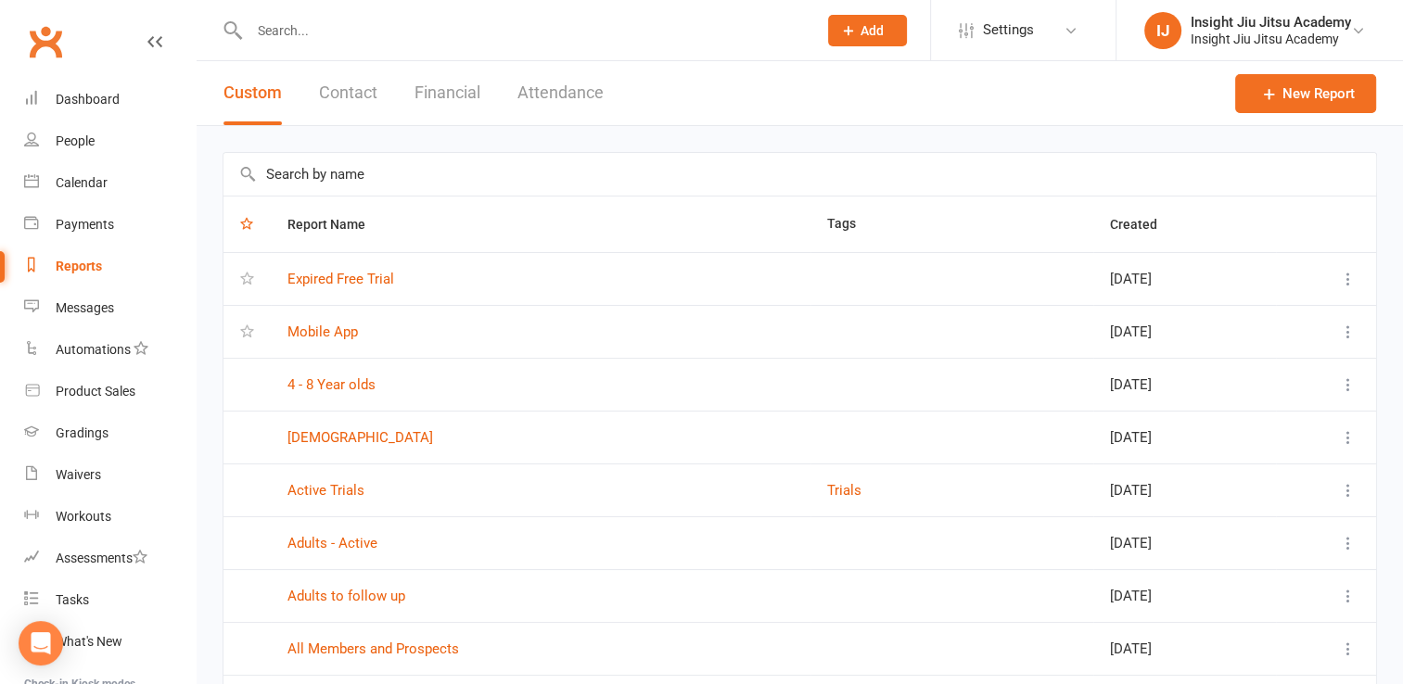
click at [249, 332] on icon at bounding box center [247, 331] width 14 height 14
click at [245, 228] on icon "button" at bounding box center [246, 223] width 13 height 13
click at [245, 224] on icon "button" at bounding box center [246, 223] width 13 height 13
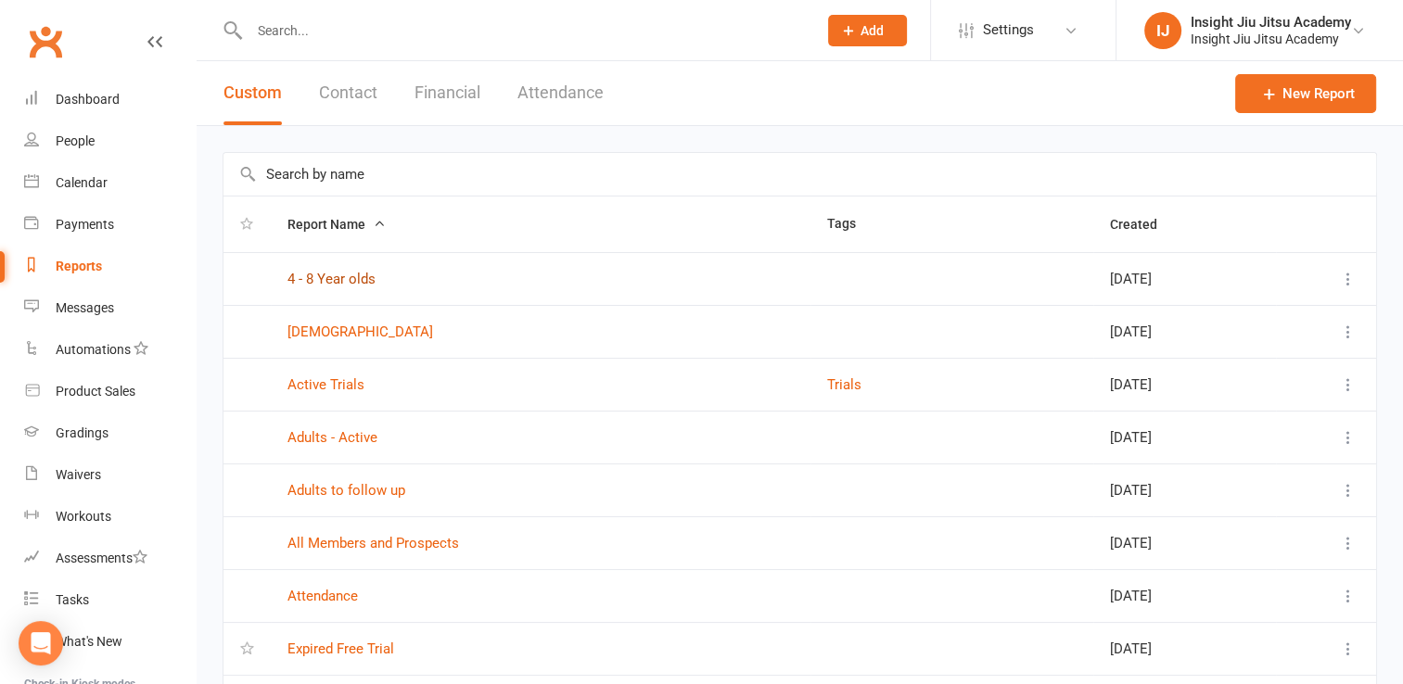
click at [349, 274] on link "4 - 8 Year olds" at bounding box center [332, 279] width 88 height 17
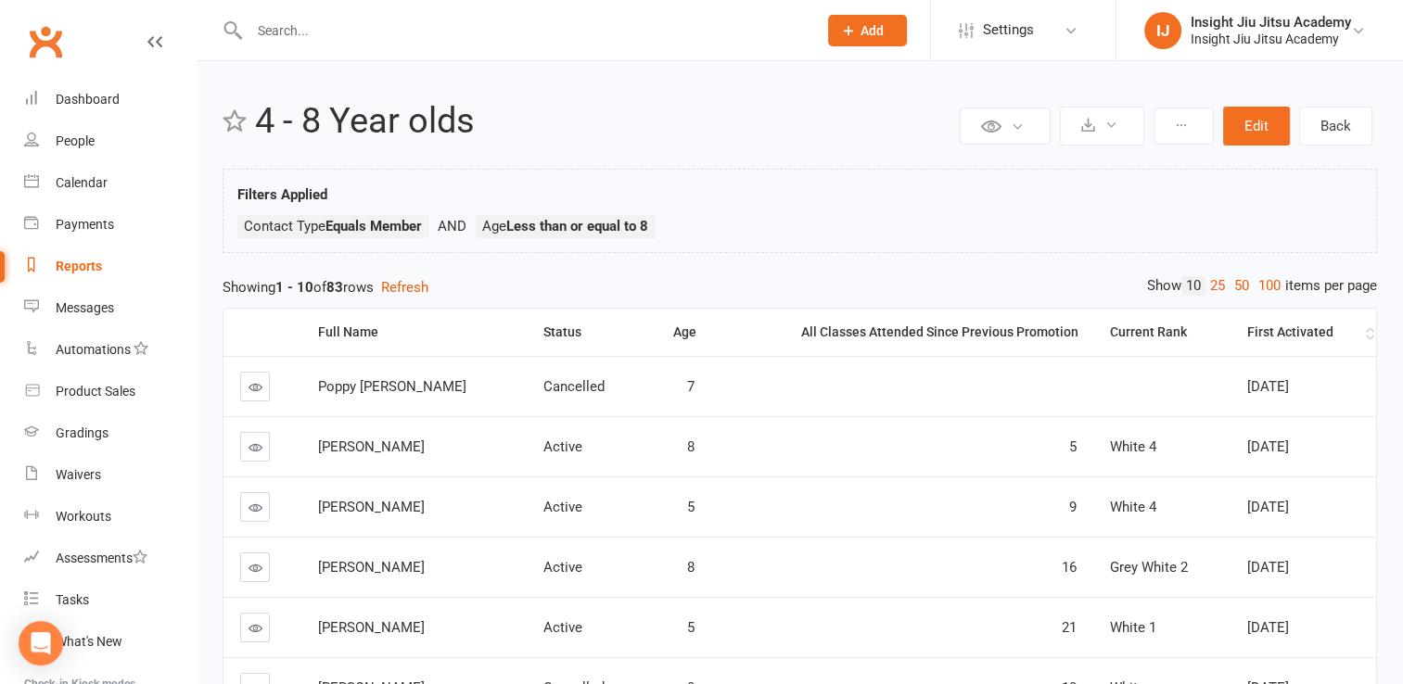
click at [1287, 333] on div "First Activated" at bounding box center [1304, 333] width 114 height 14
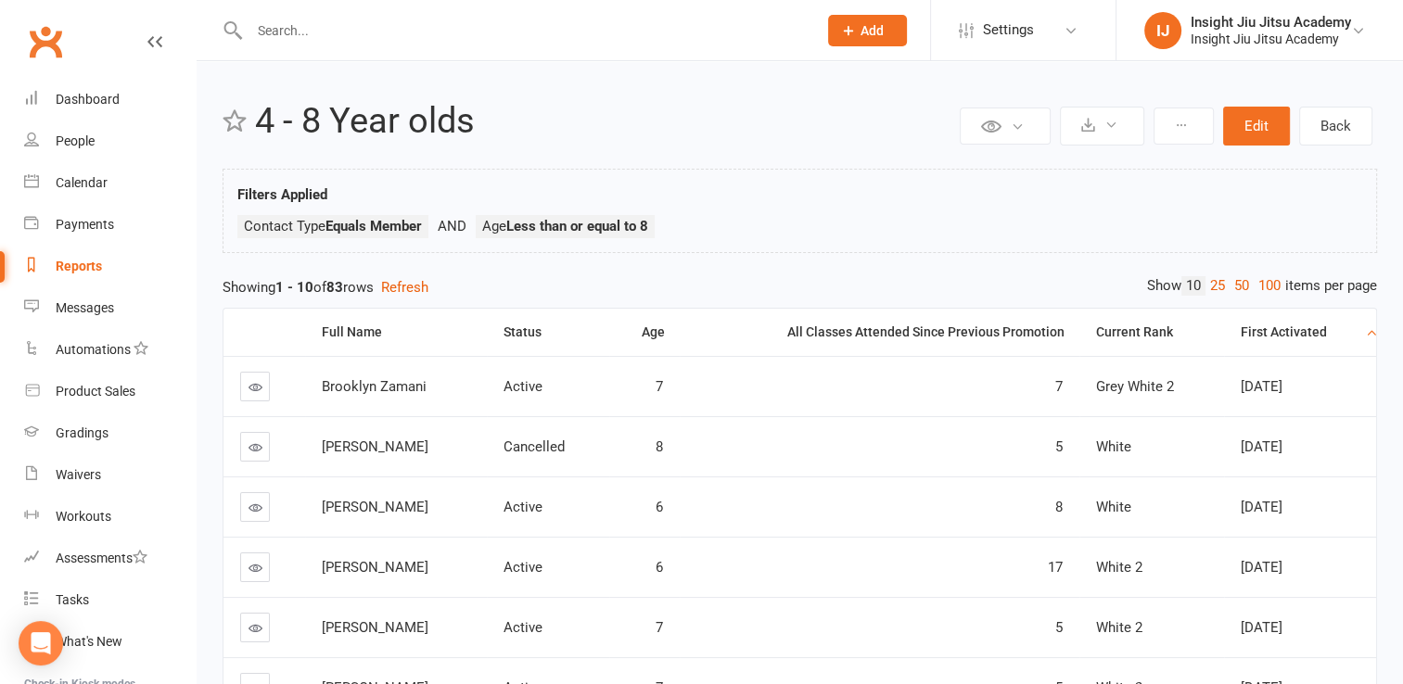
click at [1287, 333] on div "First Activated" at bounding box center [1301, 333] width 121 height 14
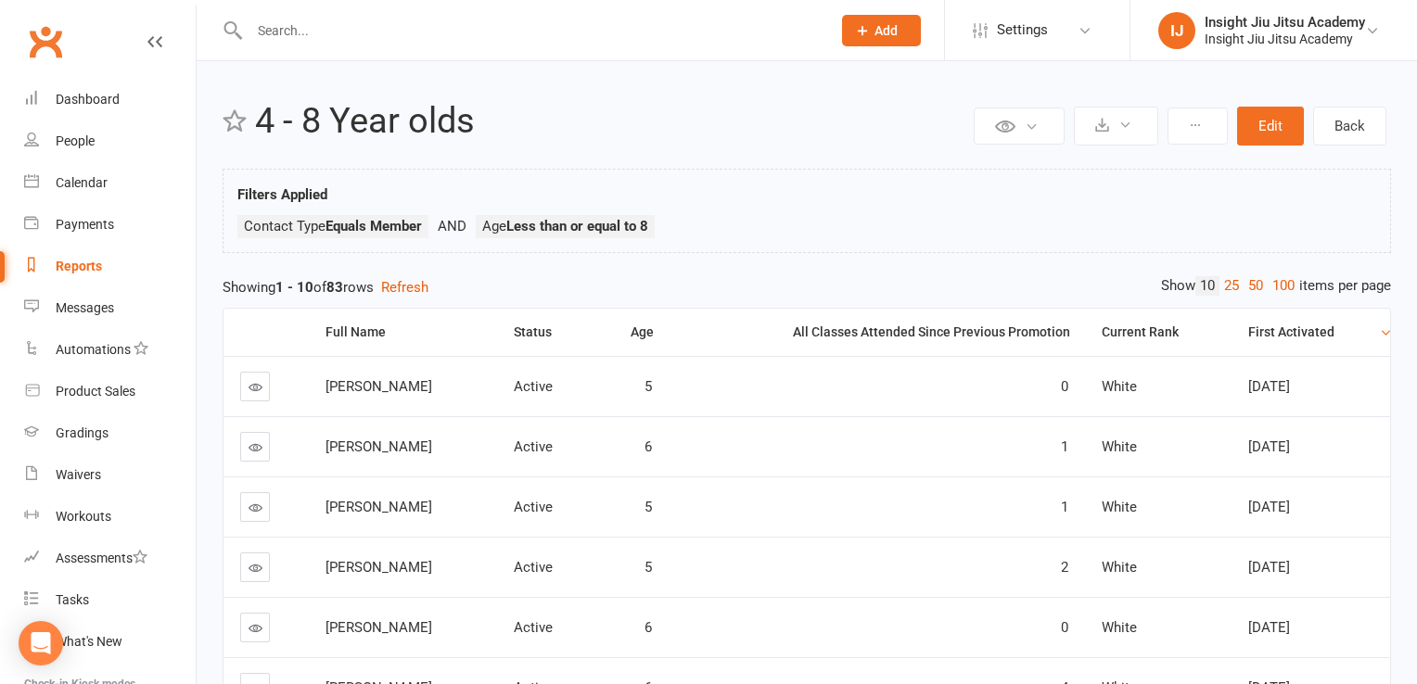
select select "25"
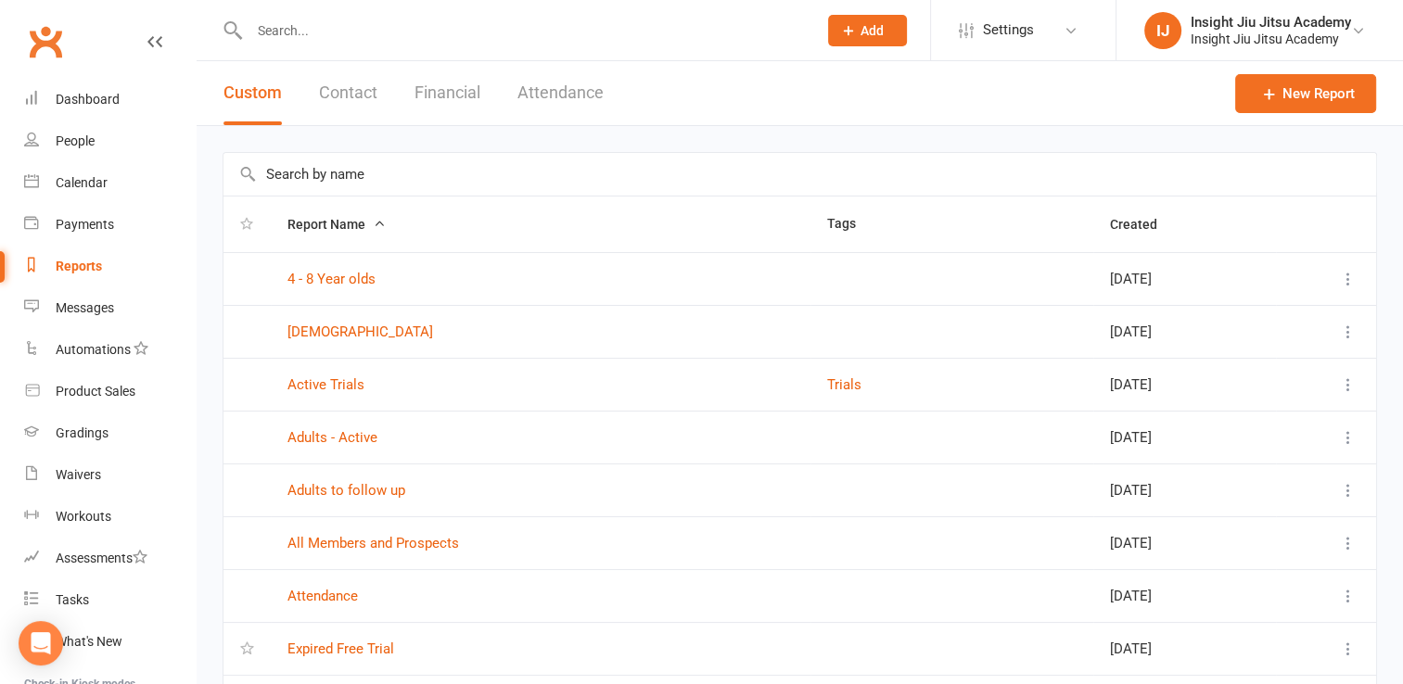
click at [830, 221] on th "Tags" at bounding box center [952, 225] width 283 height 56
click at [379, 225] on icon "button" at bounding box center [379, 223] width 13 height 13
click at [331, 75] on button "Contact" at bounding box center [348, 93] width 58 height 64
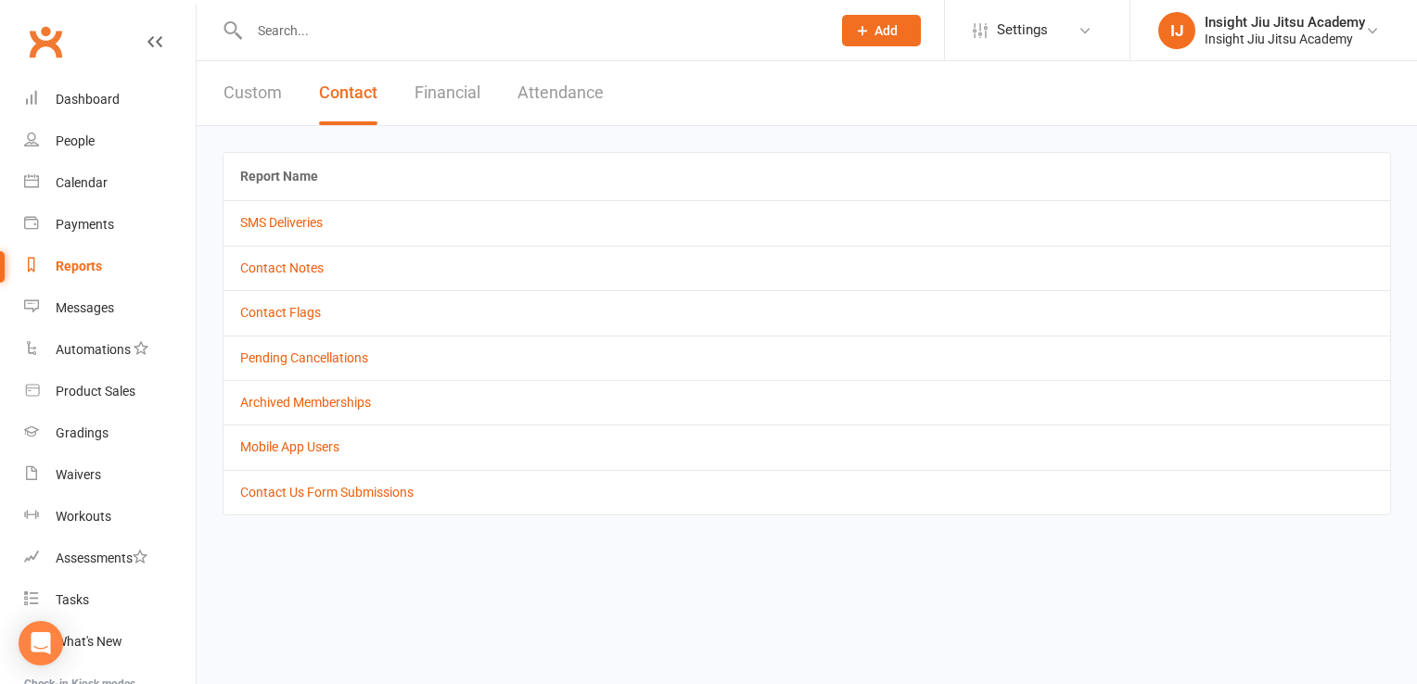
click at [587, 88] on button "Attendance" at bounding box center [561, 93] width 86 height 64
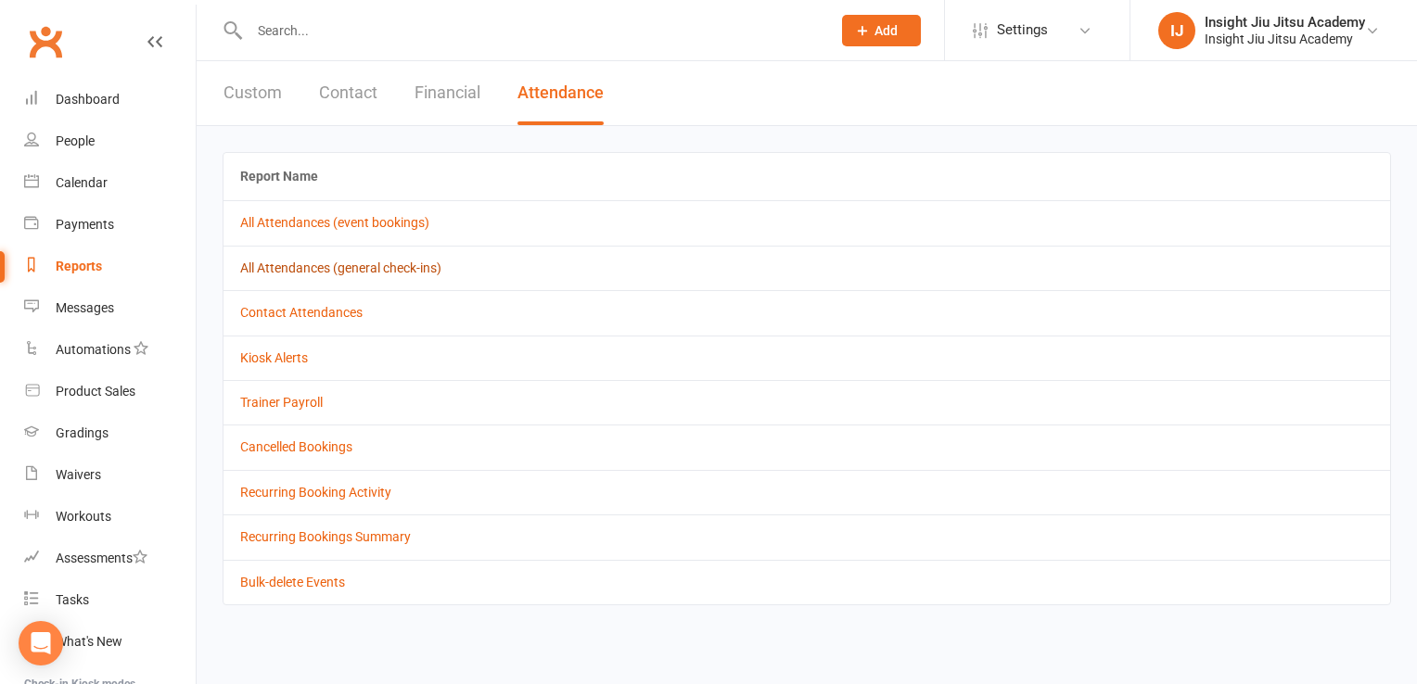
click at [268, 268] on link "All Attendances (general check-ins)" at bounding box center [340, 268] width 201 height 15
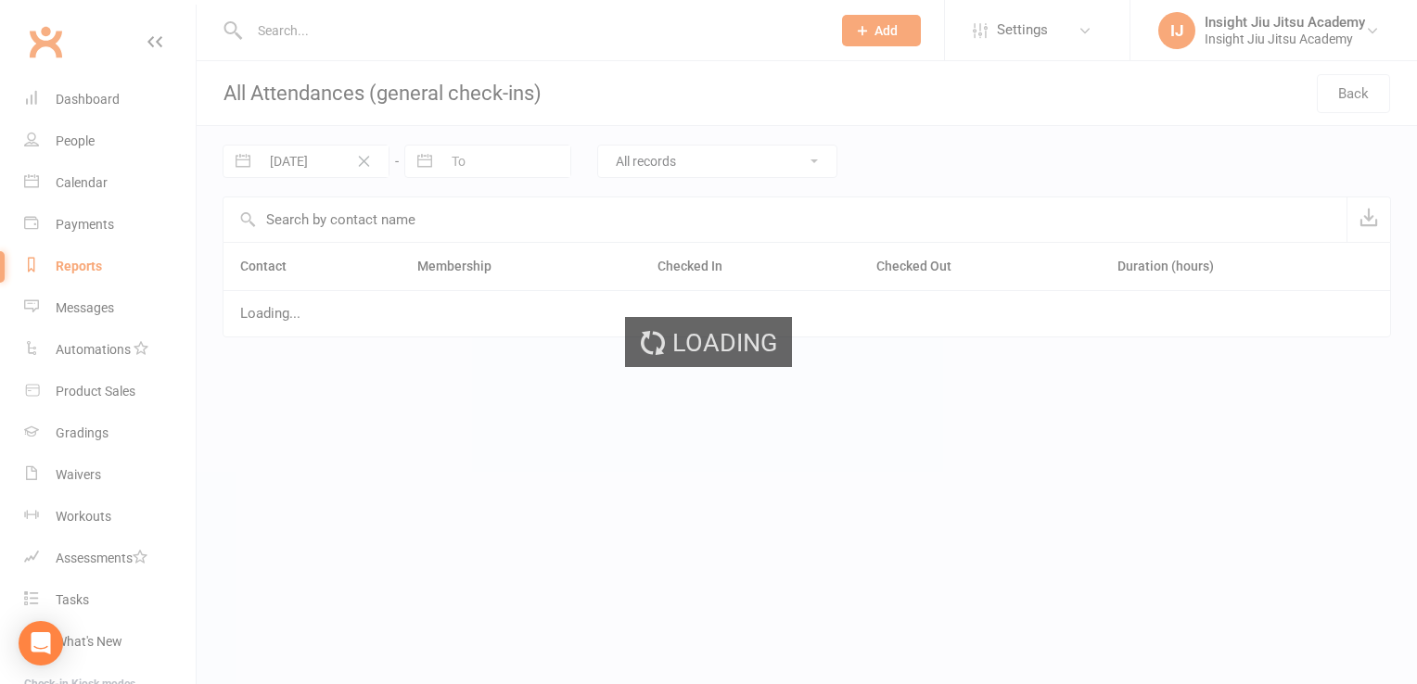
click at [99, 101] on div "Loading" at bounding box center [708, 342] width 1417 height 684
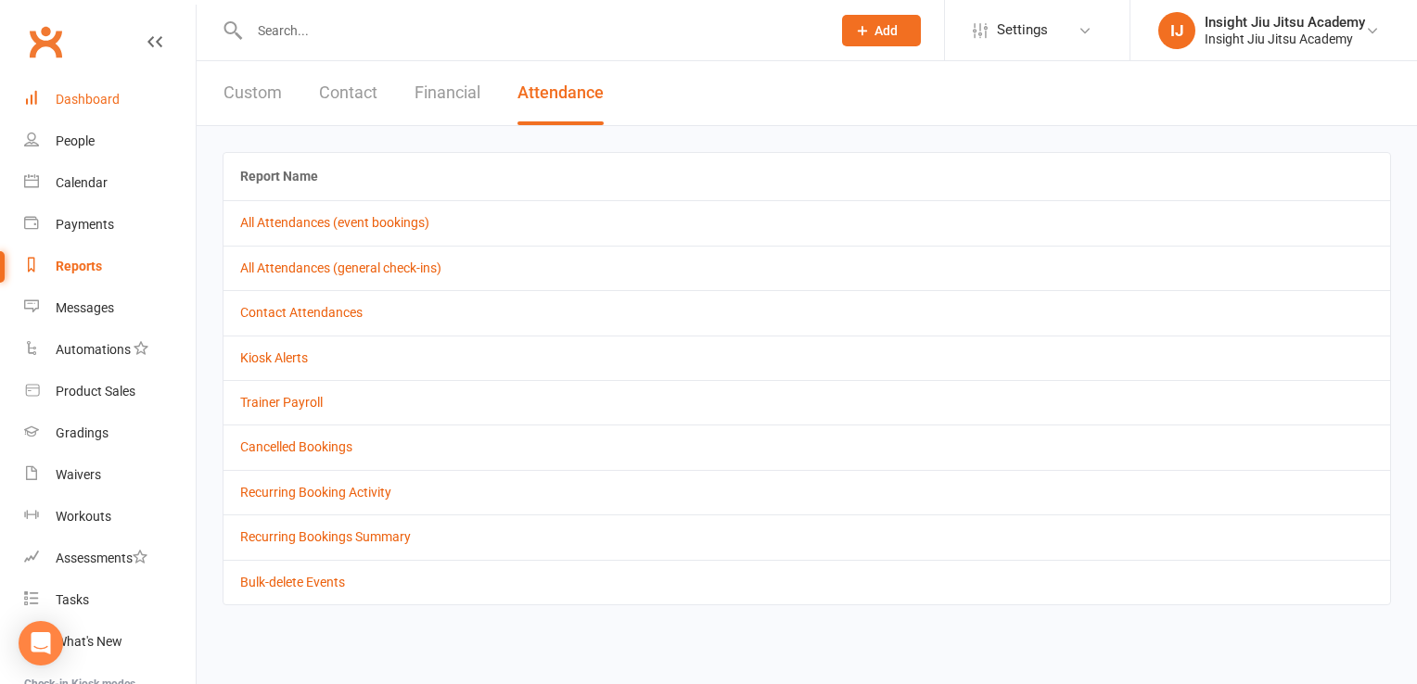
click at [53, 108] on link "Dashboard" at bounding box center [110, 100] width 172 height 42
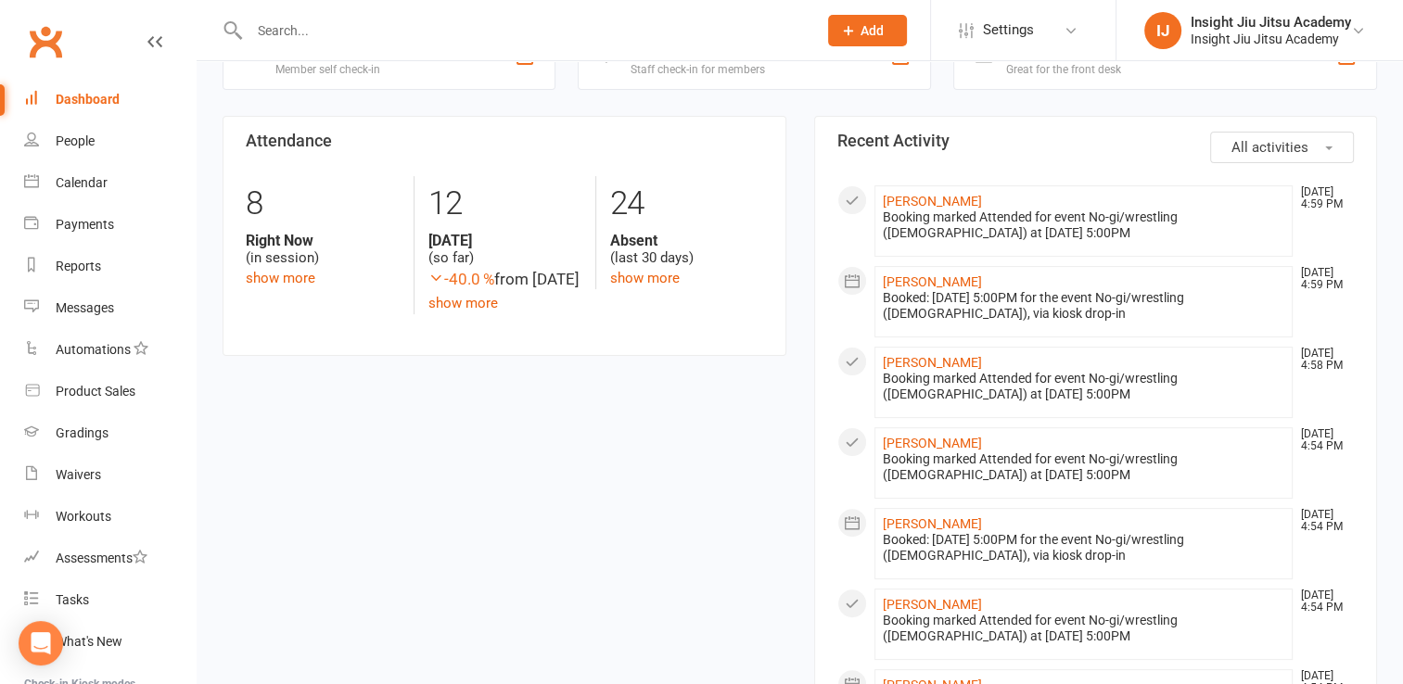
scroll to position [408, 0]
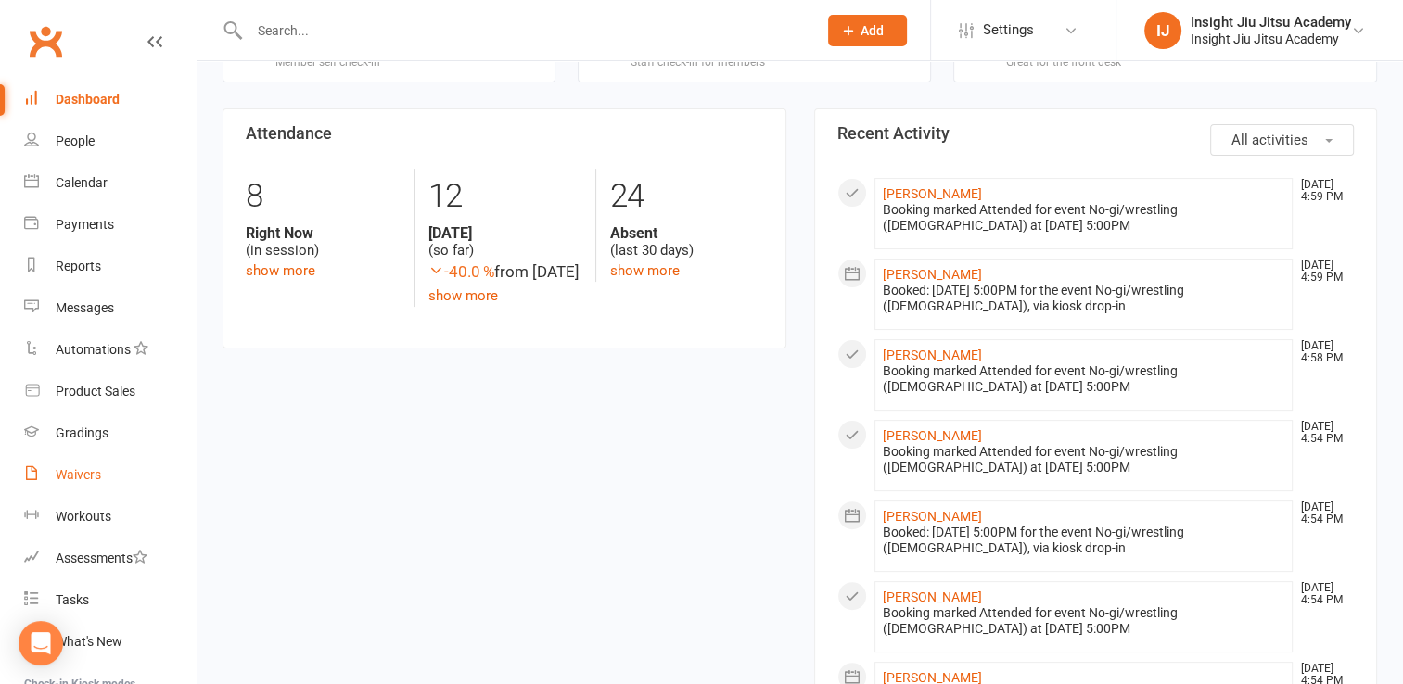
click at [66, 474] on div "Waivers" at bounding box center [78, 474] width 45 height 15
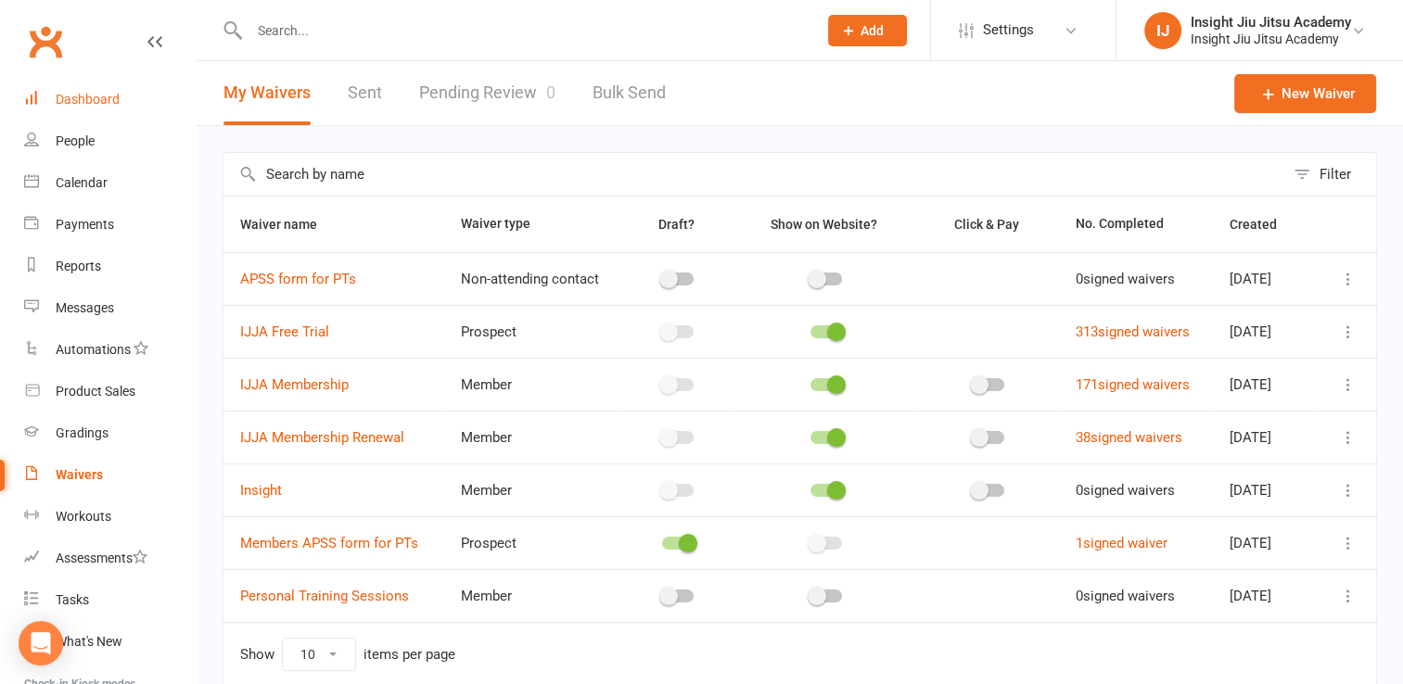
click at [93, 113] on link "Dashboard" at bounding box center [110, 100] width 172 height 42
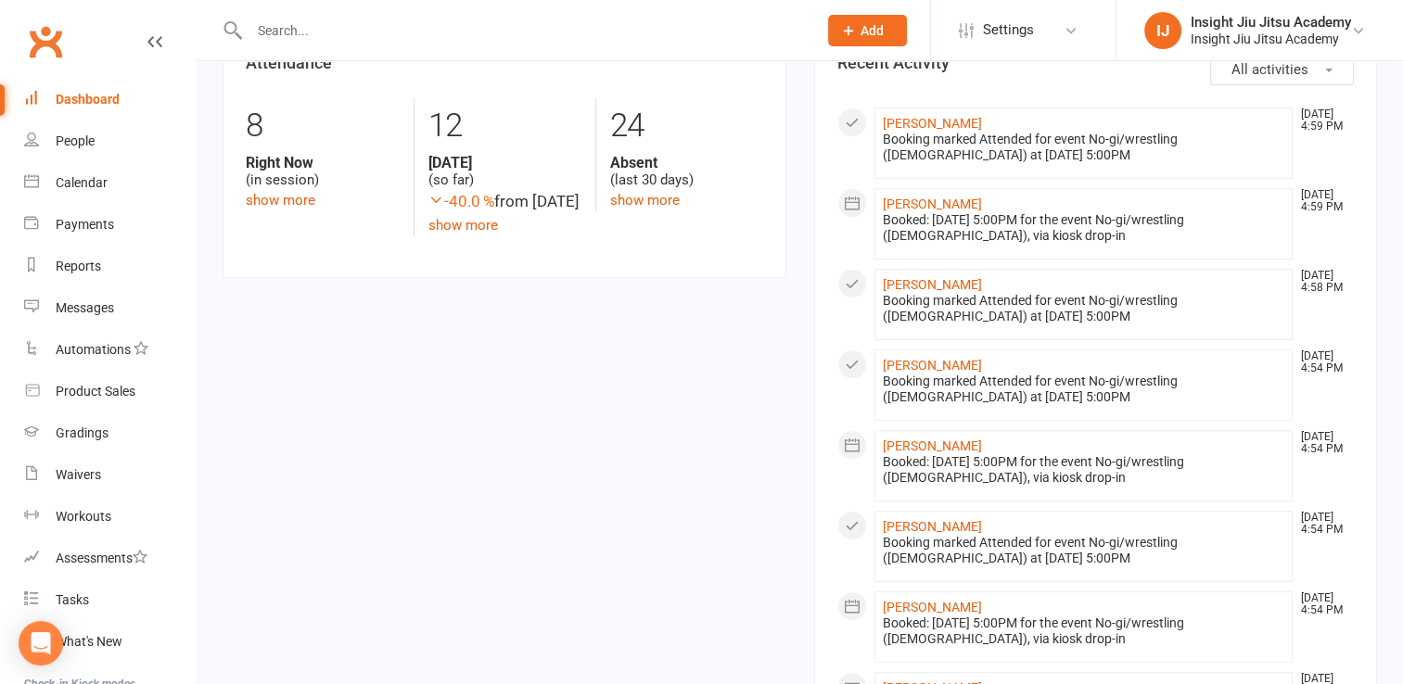
scroll to position [480, 0]
click at [62, 135] on div "People" at bounding box center [75, 141] width 39 height 15
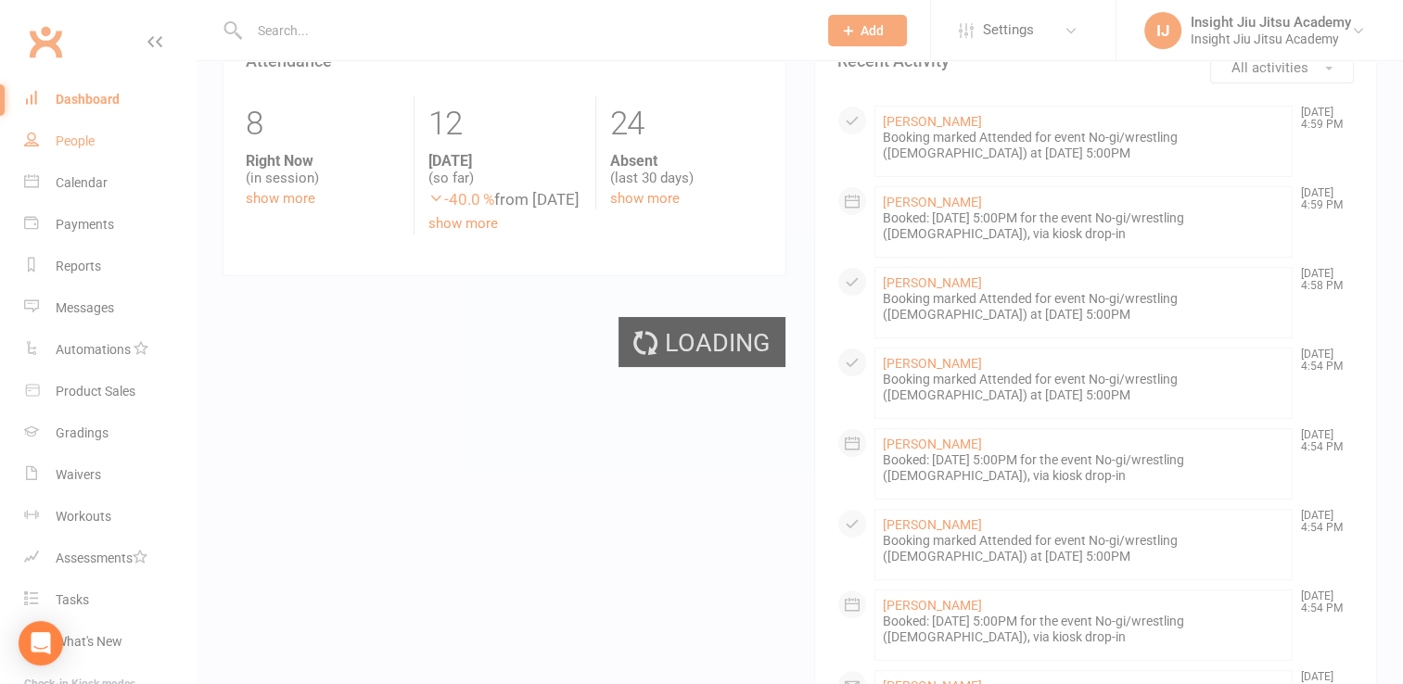
select select "100"
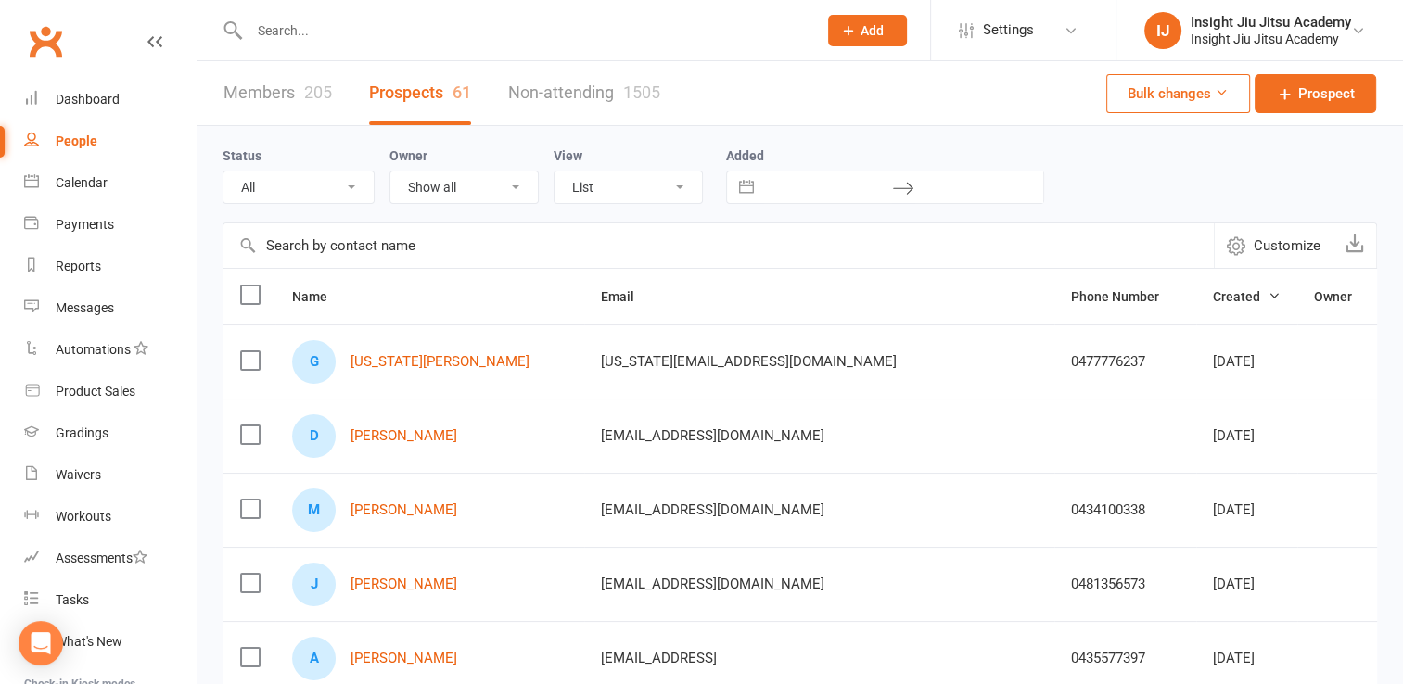
click at [313, 96] on div "205" at bounding box center [318, 92] width 28 height 19
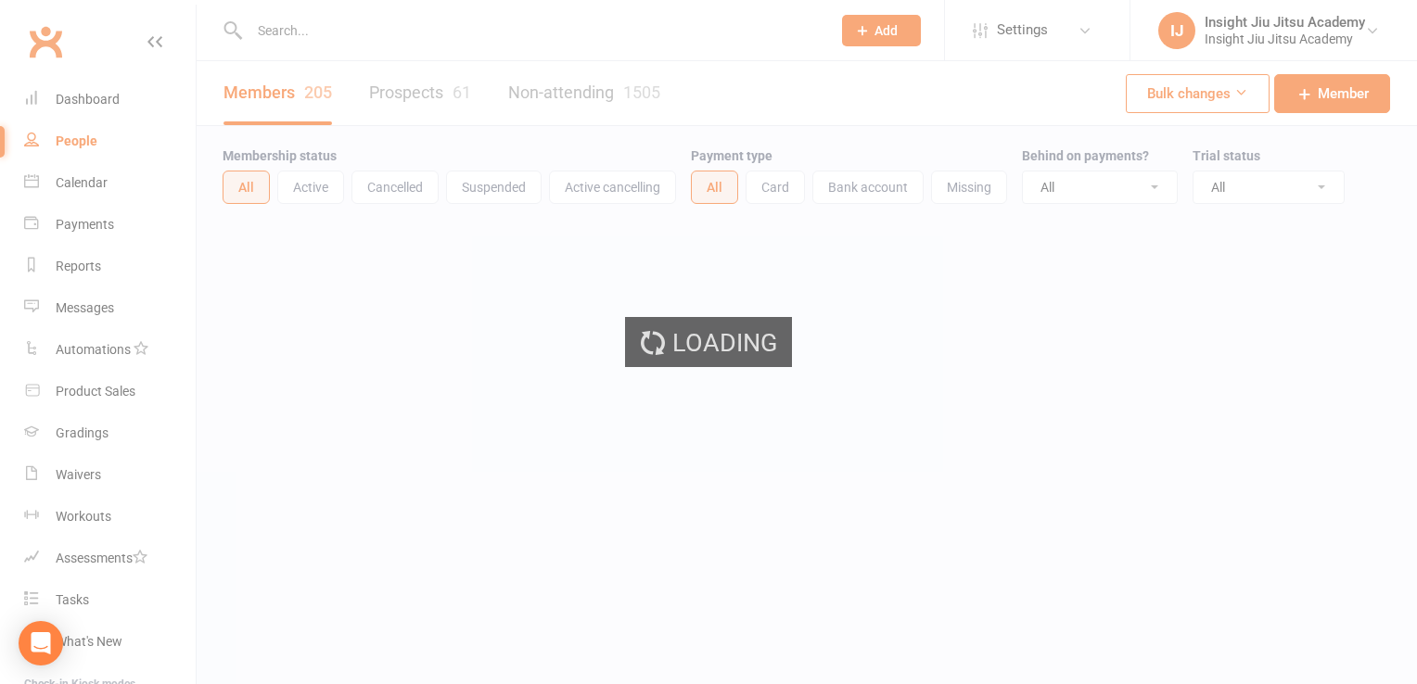
select select "100"
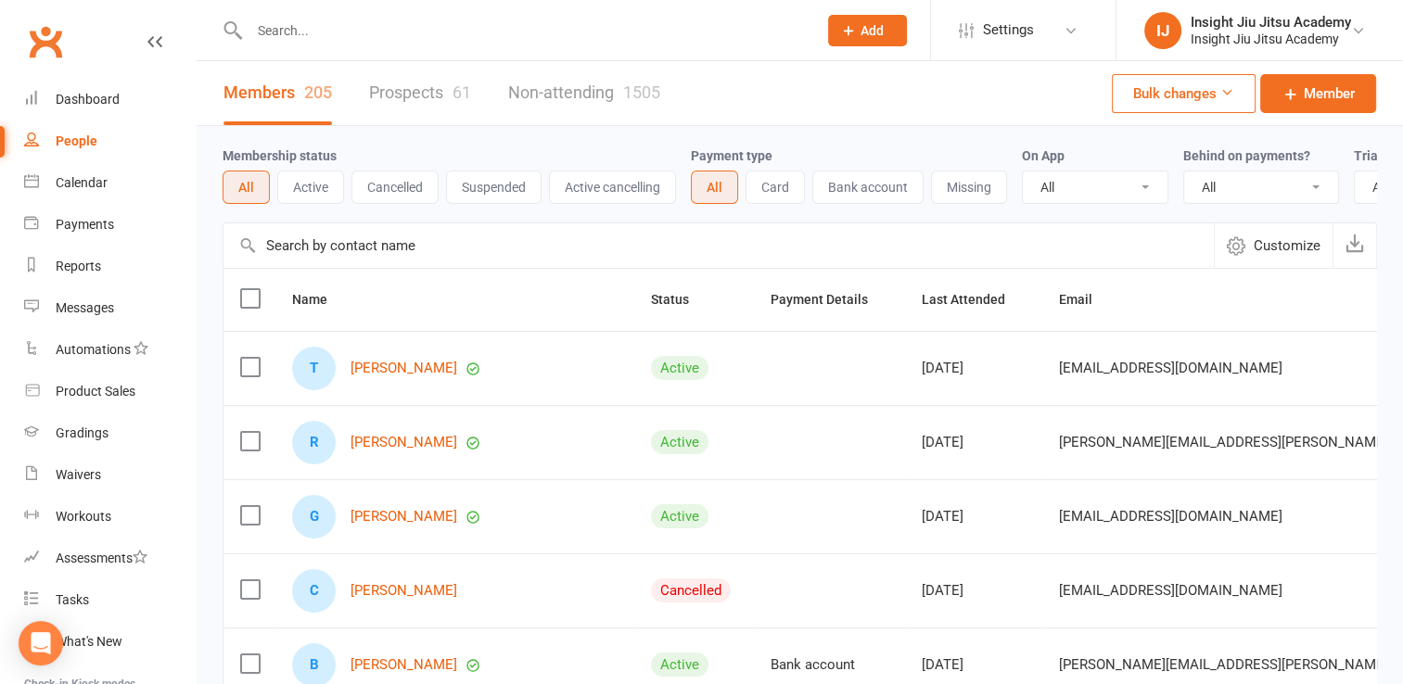
click at [436, 87] on link "Prospects 61" at bounding box center [420, 93] width 102 height 64
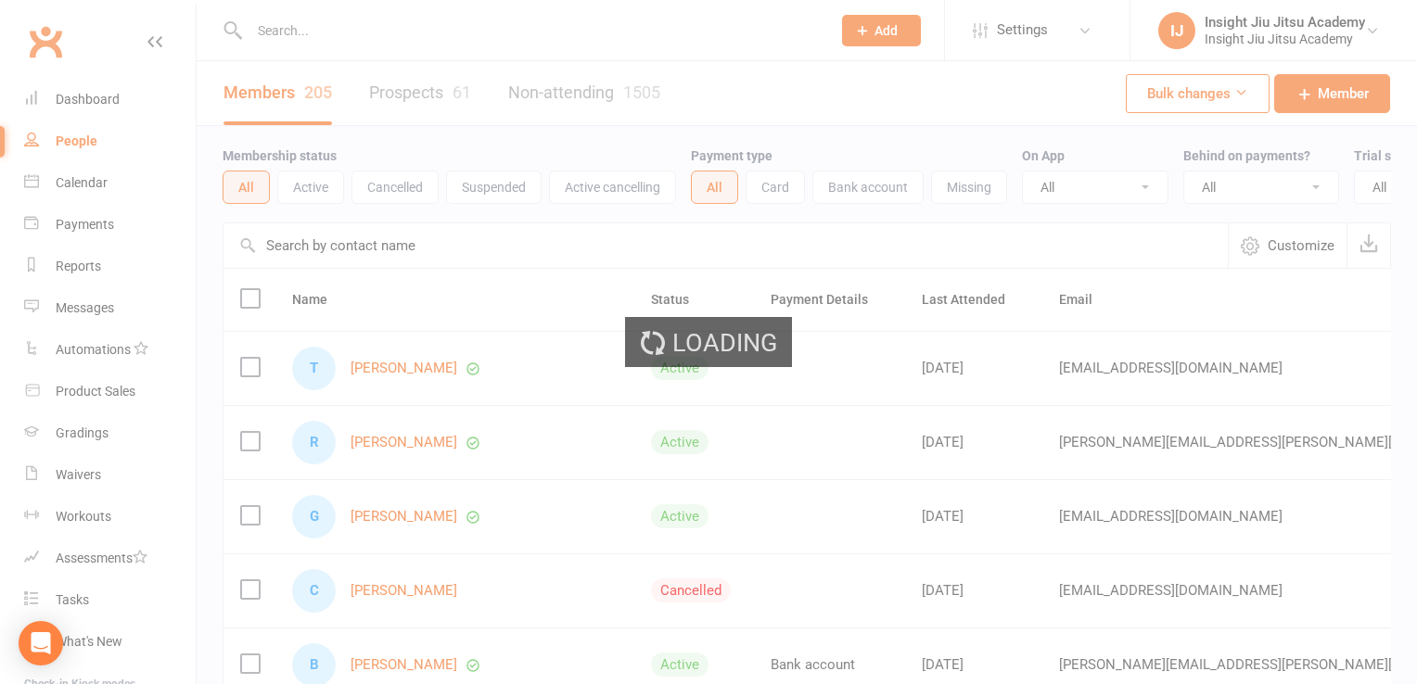
select select "100"
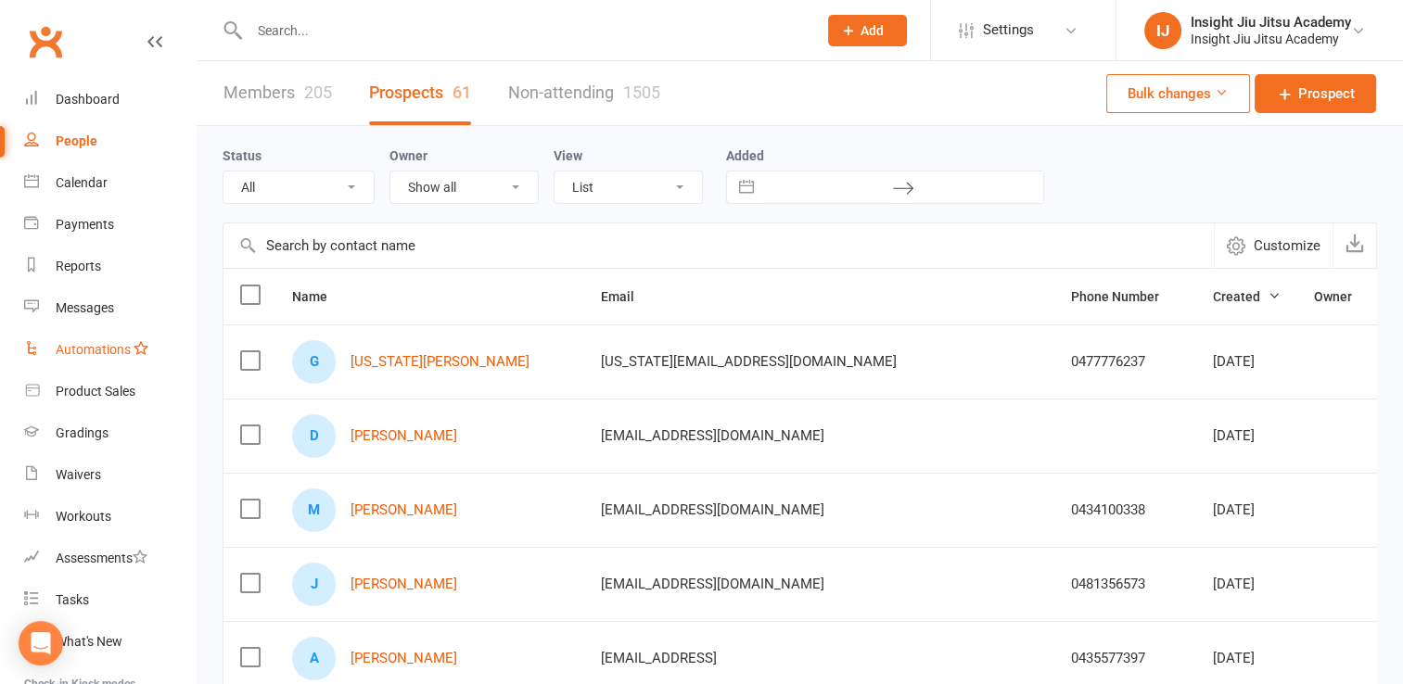
click at [119, 339] on link "Automations" at bounding box center [110, 350] width 172 height 42
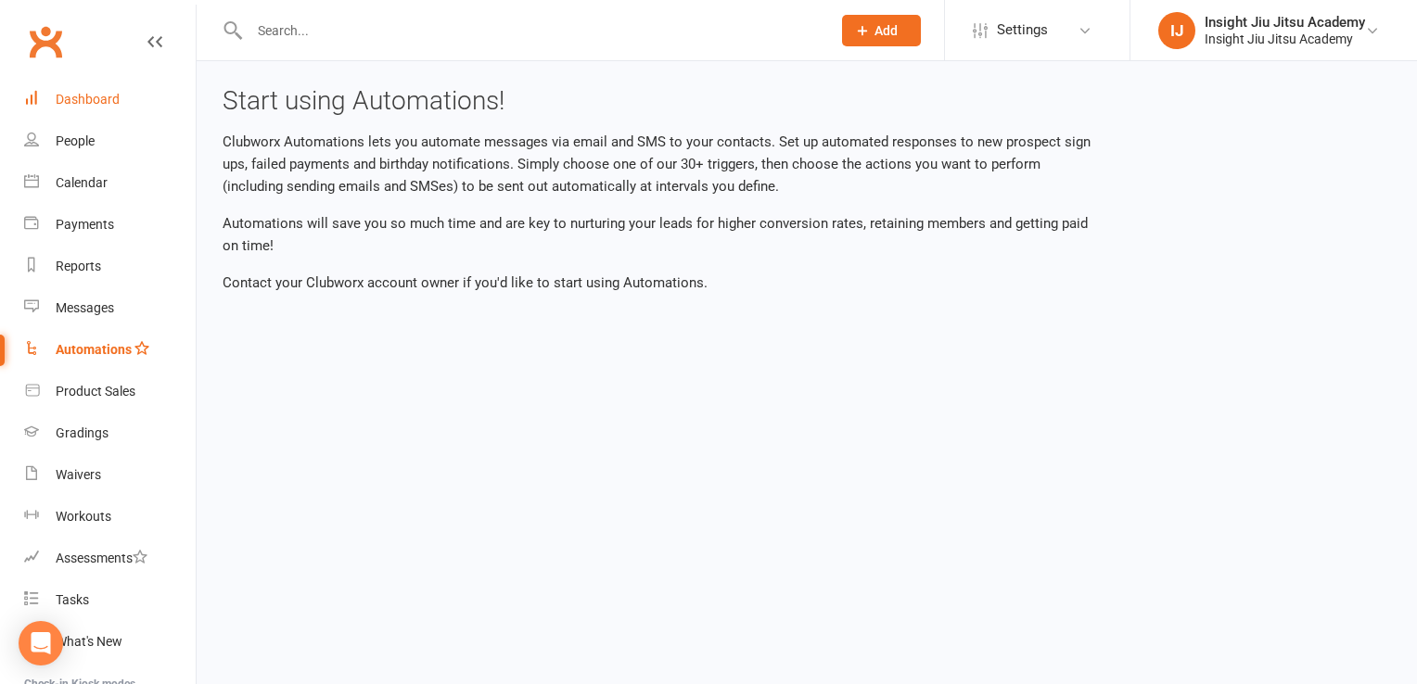
click at [40, 106] on link "Dashboard" at bounding box center [110, 100] width 172 height 42
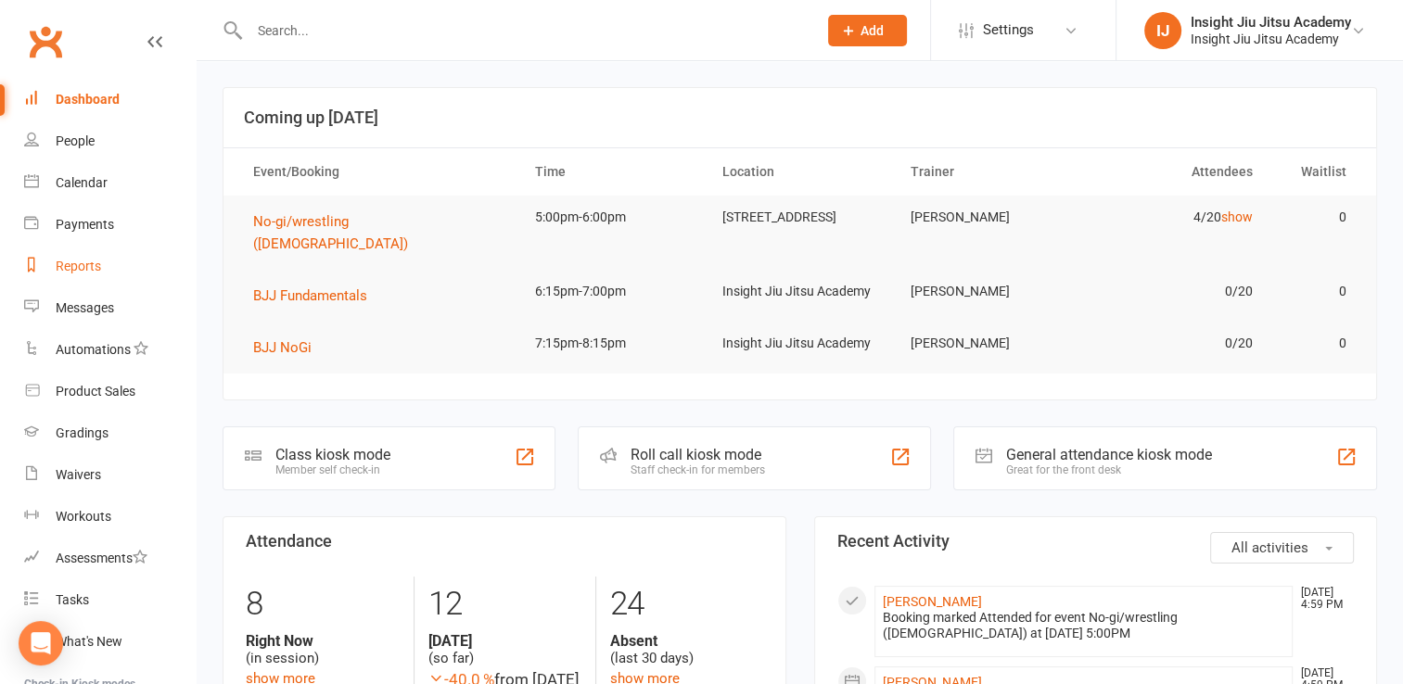
click at [67, 279] on link "Reports" at bounding box center [110, 267] width 172 height 42
select select "25"
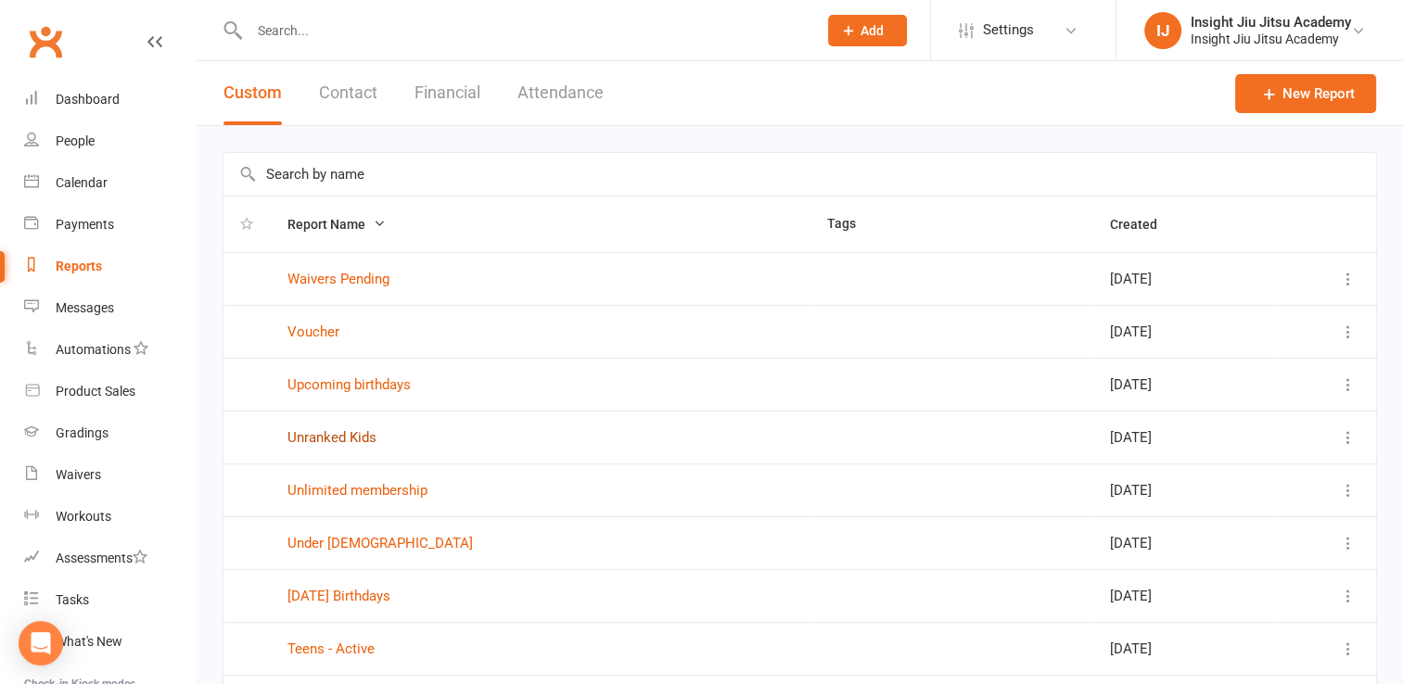
click at [354, 429] on link "Unranked Kids" at bounding box center [332, 437] width 89 height 17
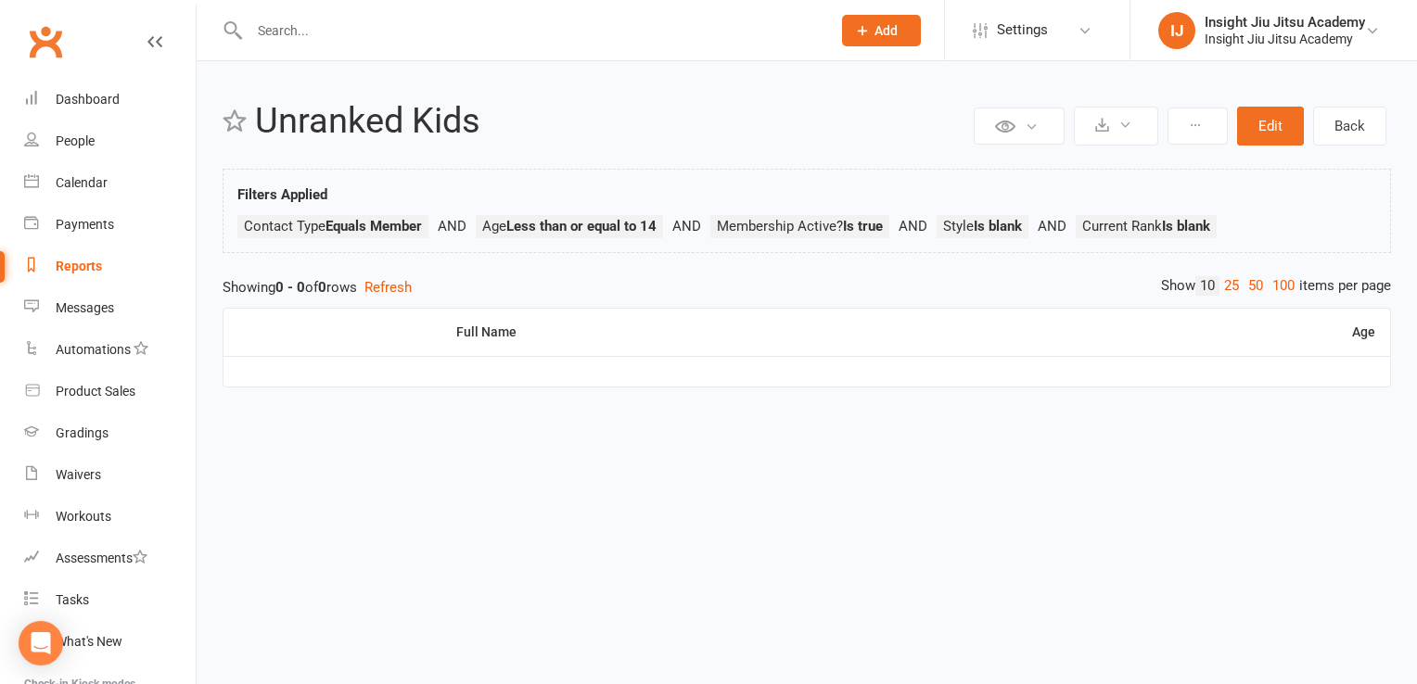
select select "25"
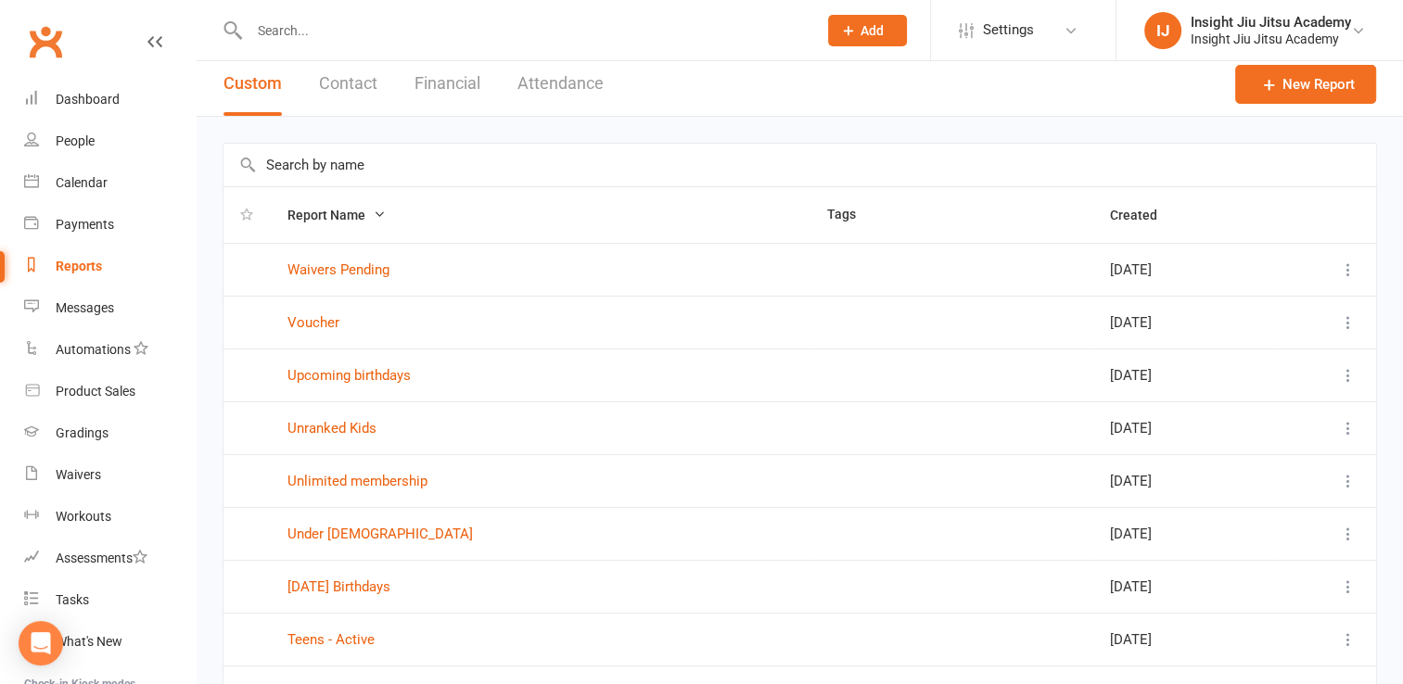
scroll to position [10, 0]
click at [247, 213] on icon "button" at bounding box center [246, 213] width 13 height 13
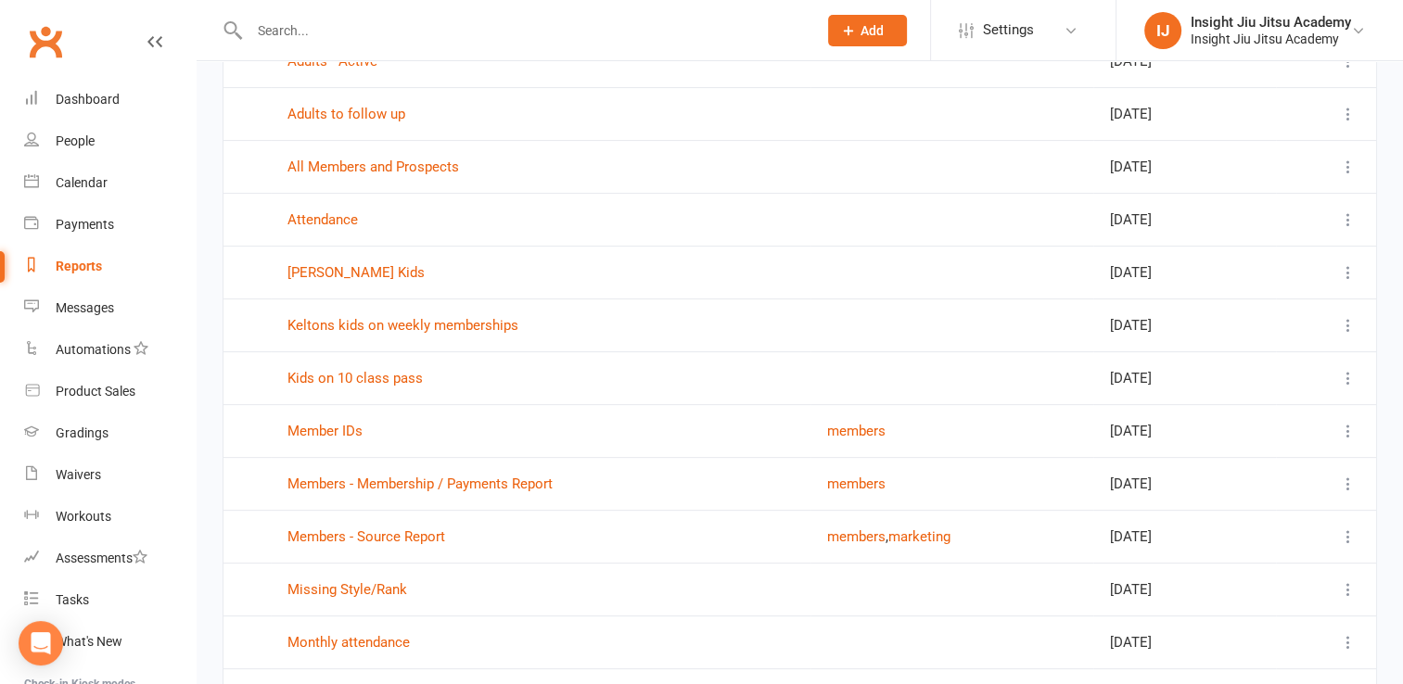
scroll to position [484, 0]
click at [360, 569] on td "Missing Style/Rank" at bounding box center [541, 587] width 540 height 53
click at [367, 588] on link "Missing Style/Rank" at bounding box center [348, 588] width 120 height 17
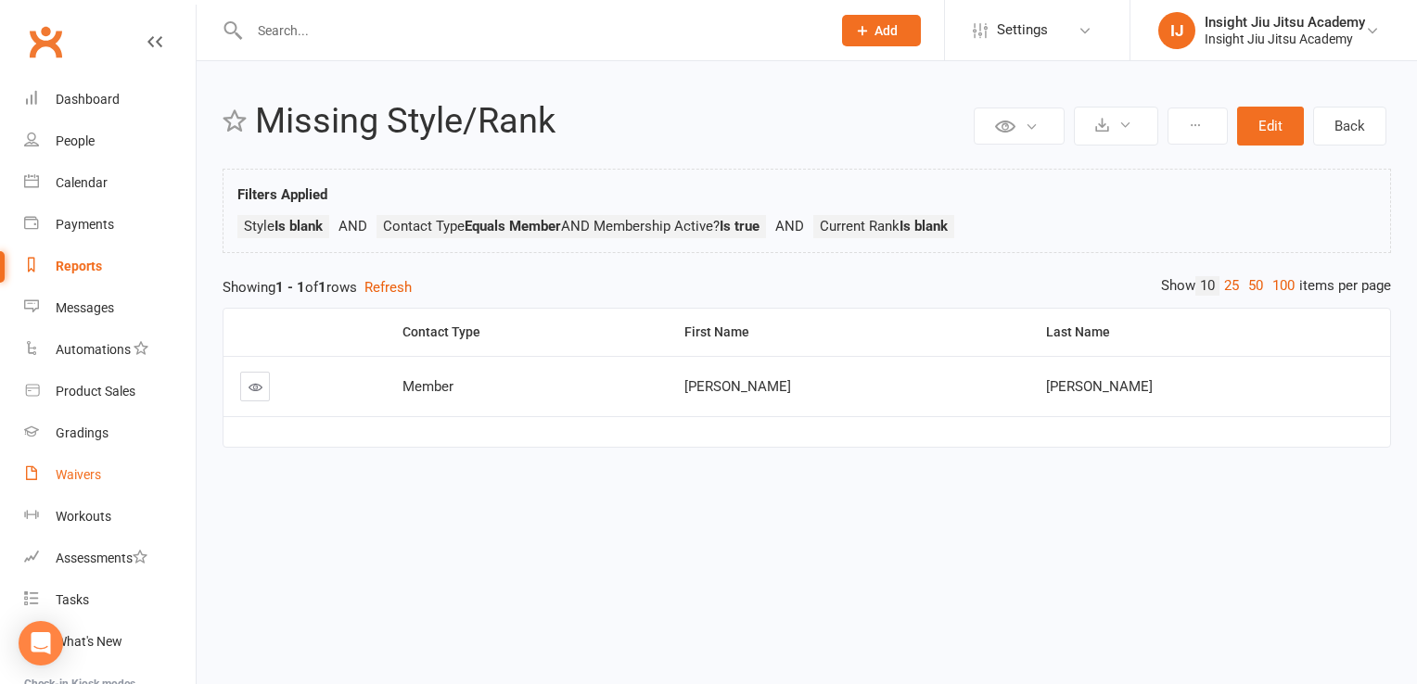
click at [59, 493] on link "Waivers" at bounding box center [110, 475] width 172 height 42
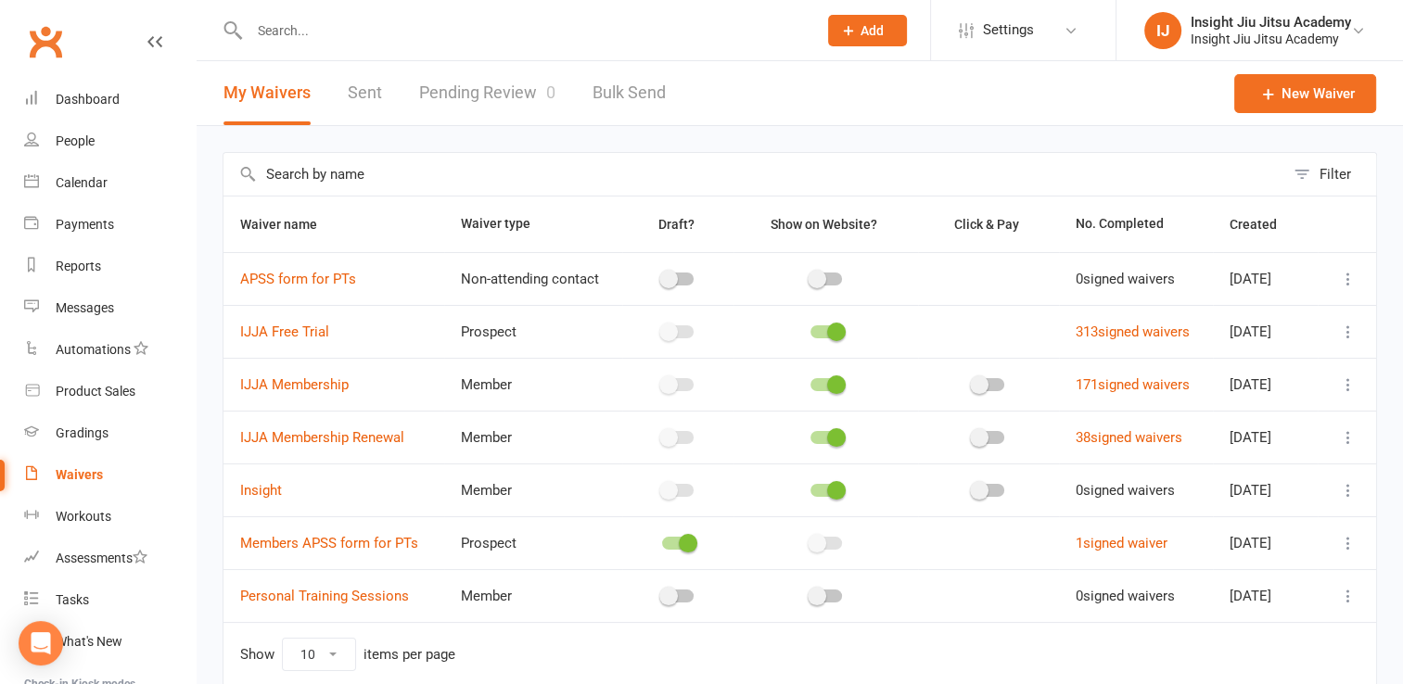
click at [280, 28] on input "text" at bounding box center [524, 31] width 560 height 26
click at [74, 265] on div "Reports" at bounding box center [78, 266] width 45 height 15
select select "25"
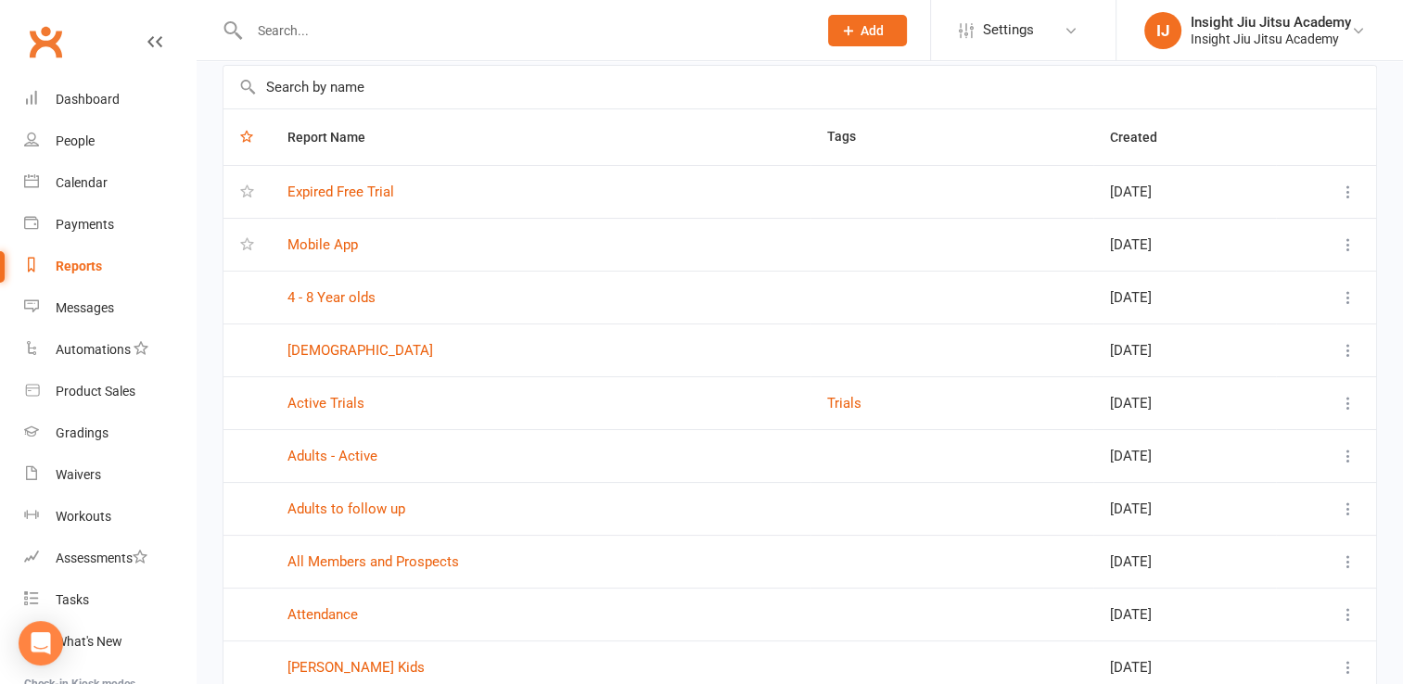
scroll to position [93, 0]
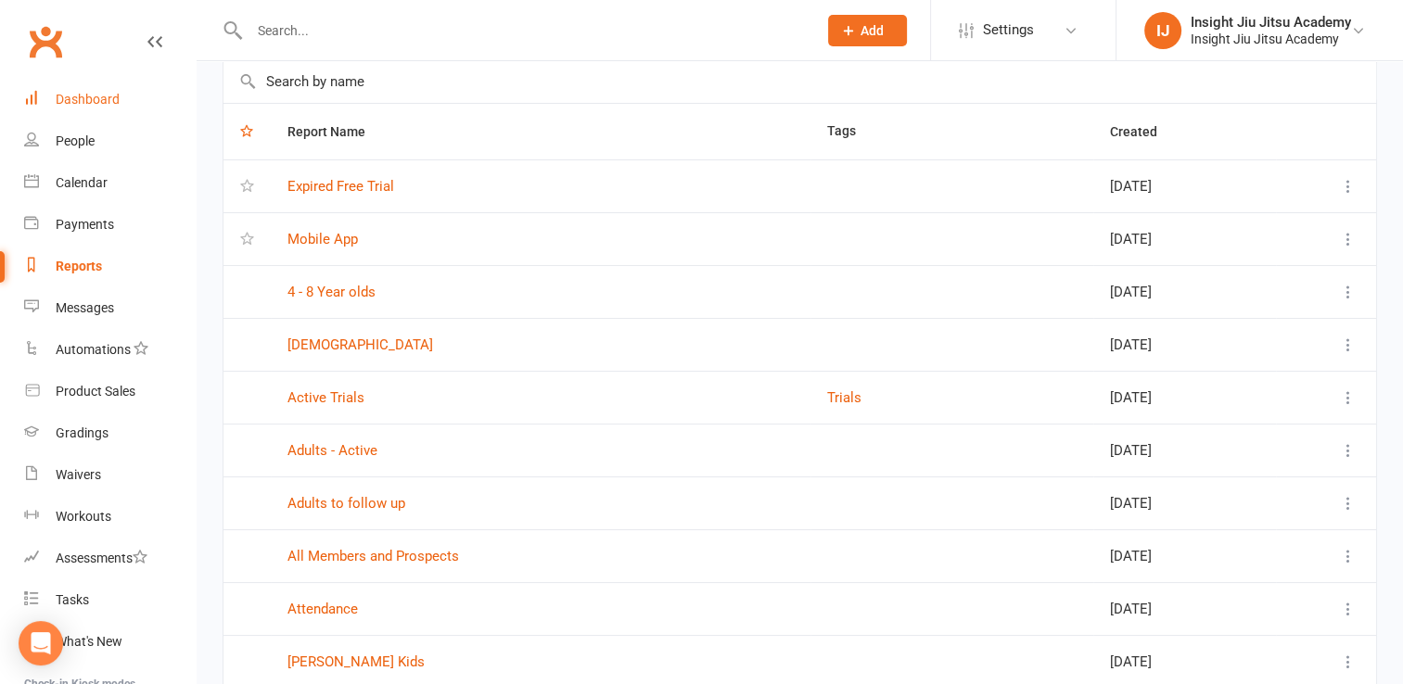
click at [89, 101] on div "Dashboard" at bounding box center [88, 99] width 64 height 15
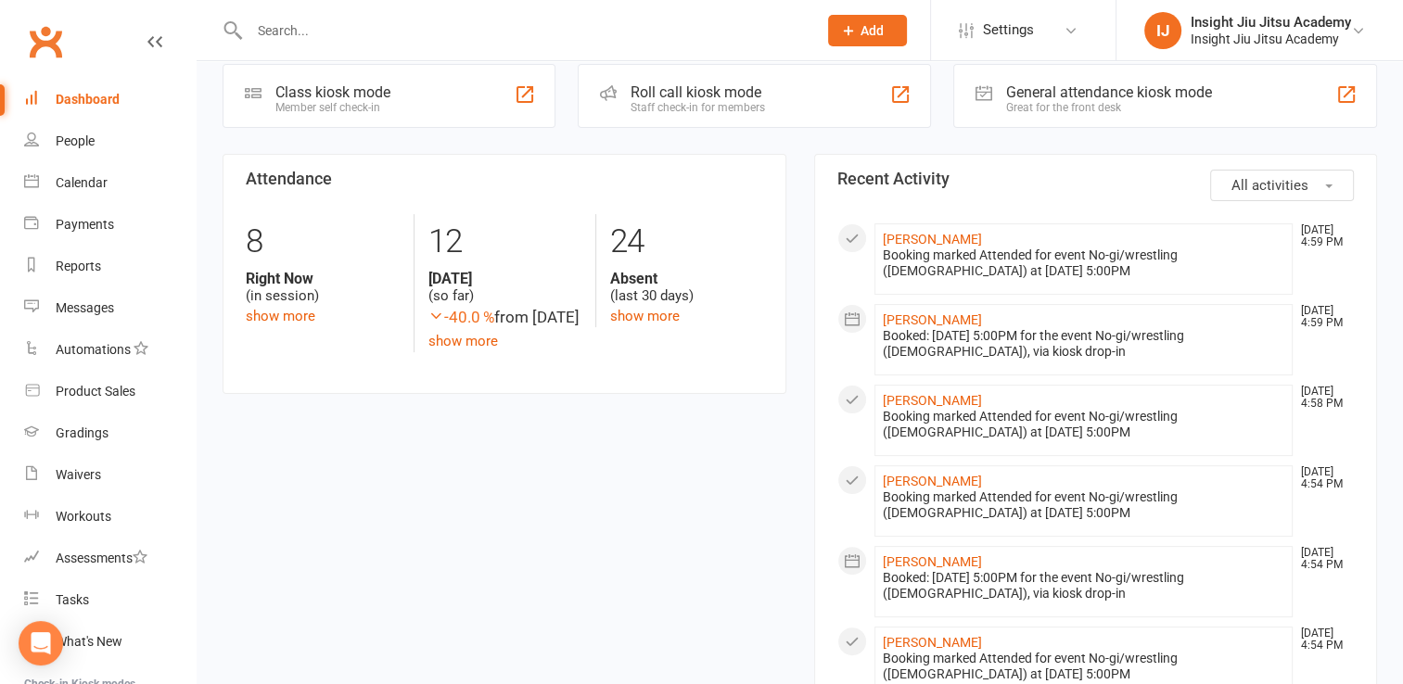
scroll to position [364, 0]
click at [527, 393] on section "Attendance 8 Right Now (in session) show more 12 Today (so far) -40.0 % from ye…" at bounding box center [505, 273] width 564 height 240
click at [37, 477] on icon at bounding box center [31, 473] width 15 height 15
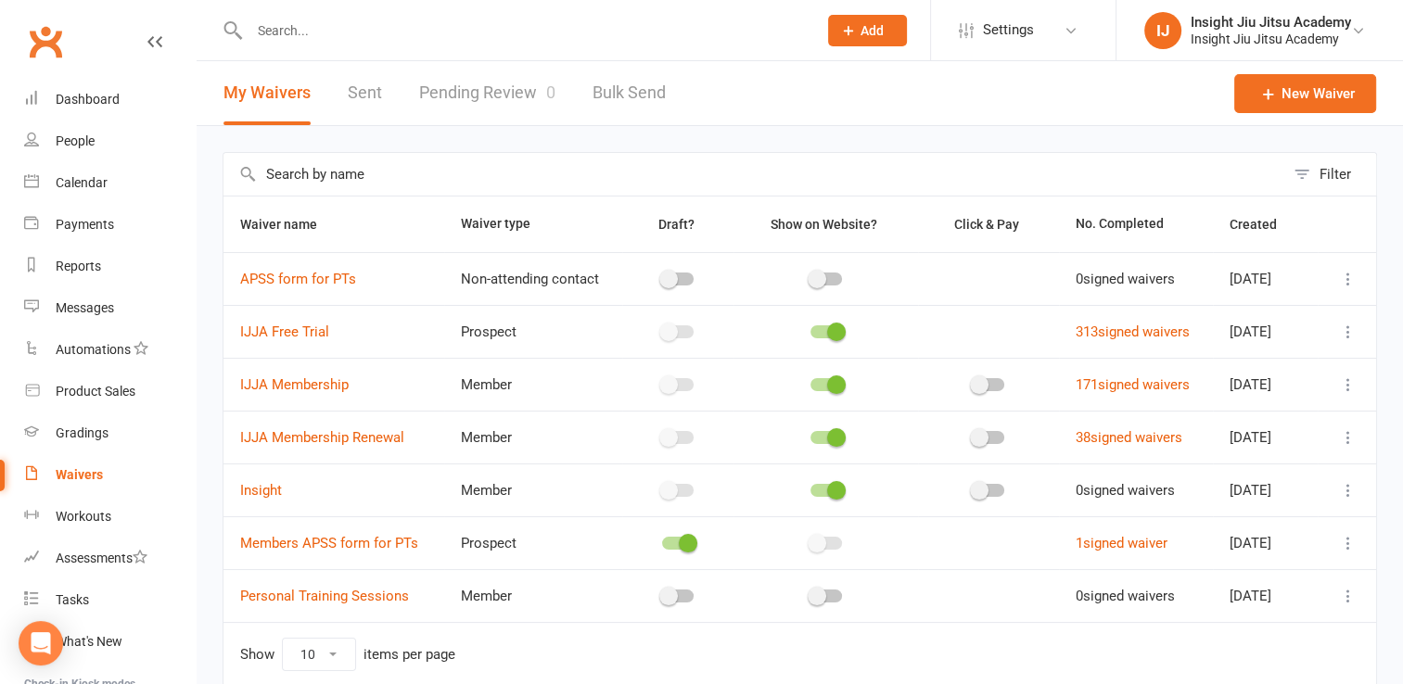
click at [475, 109] on link "Pending Review 0" at bounding box center [487, 93] width 136 height 64
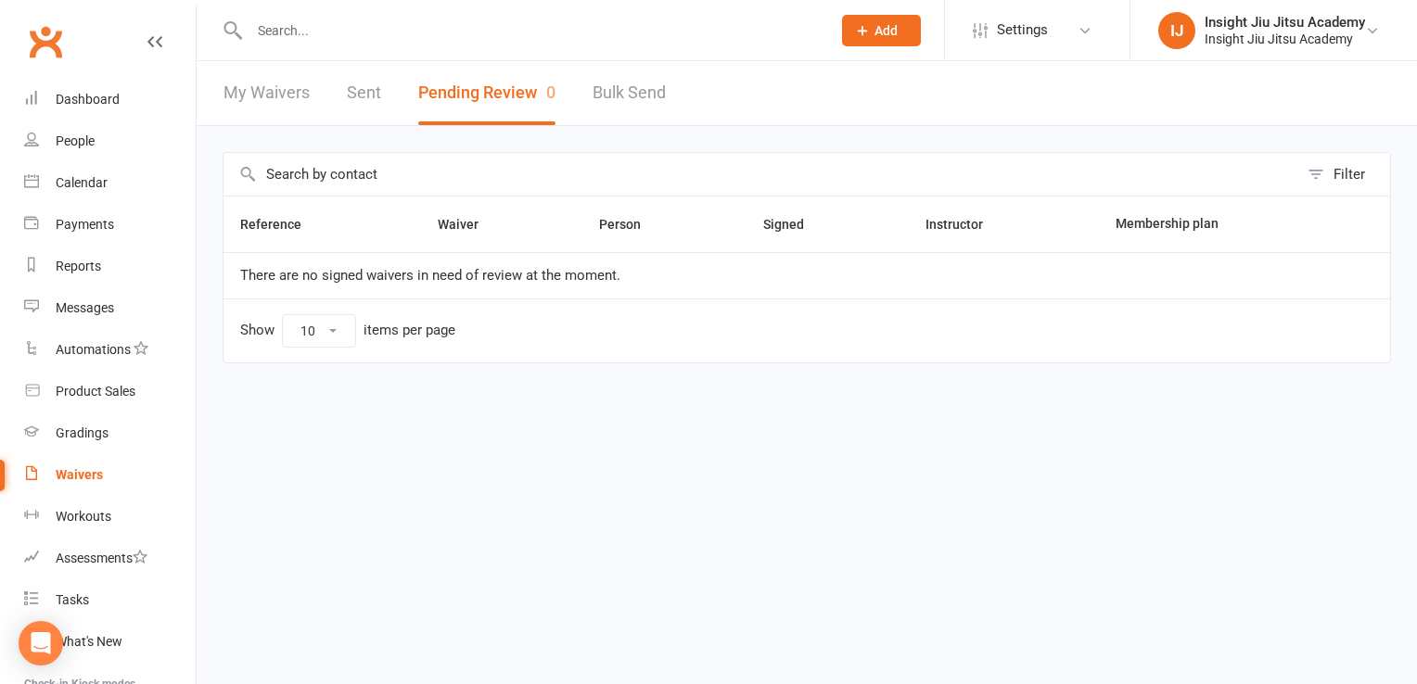
click at [261, 83] on link "My Waivers" at bounding box center [267, 93] width 86 height 64
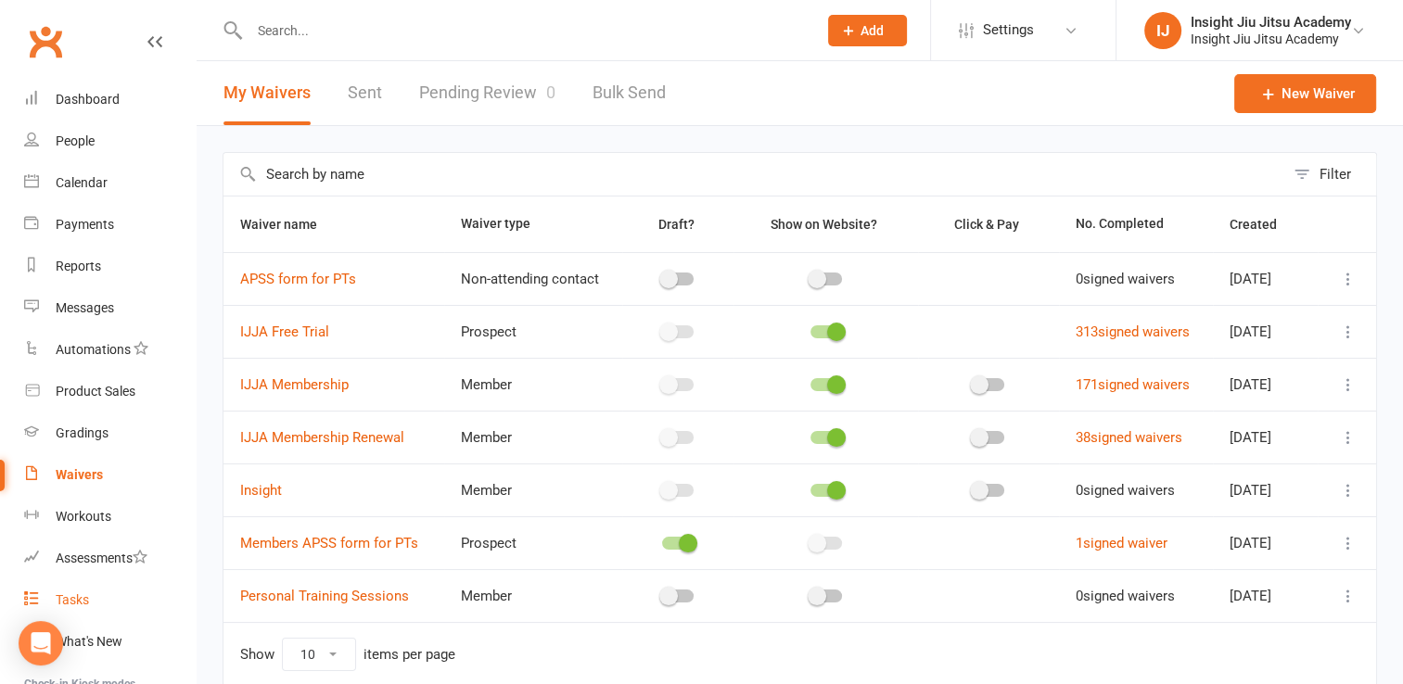
scroll to position [208, 0]
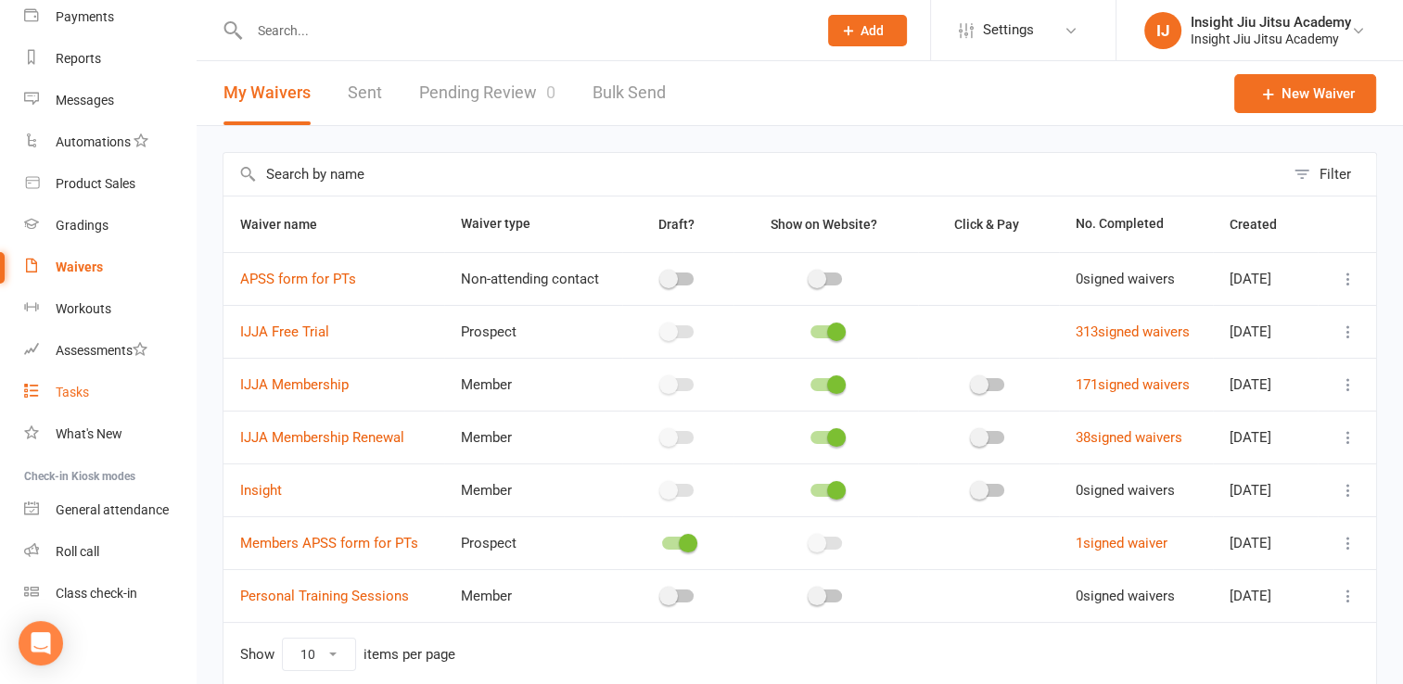
click at [71, 386] on div "Tasks" at bounding box center [72, 392] width 33 height 15
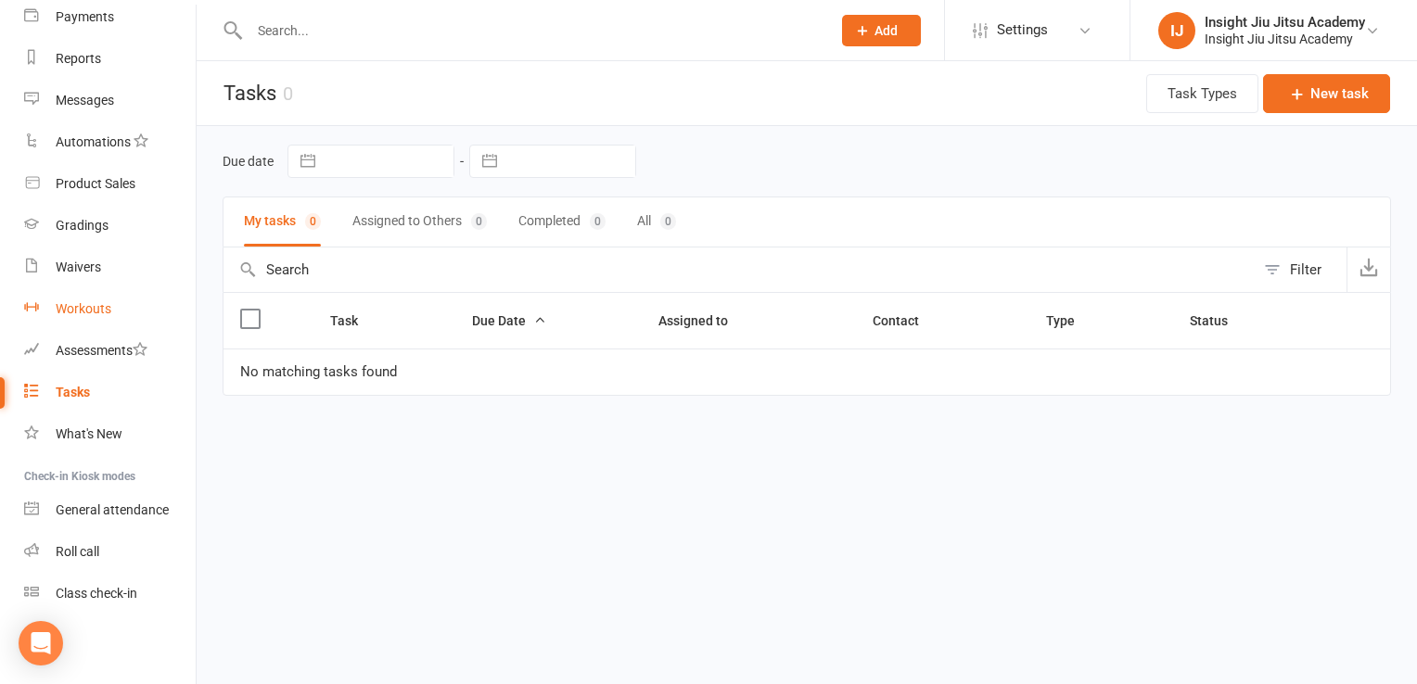
click at [83, 306] on div "Workouts" at bounding box center [84, 308] width 56 height 15
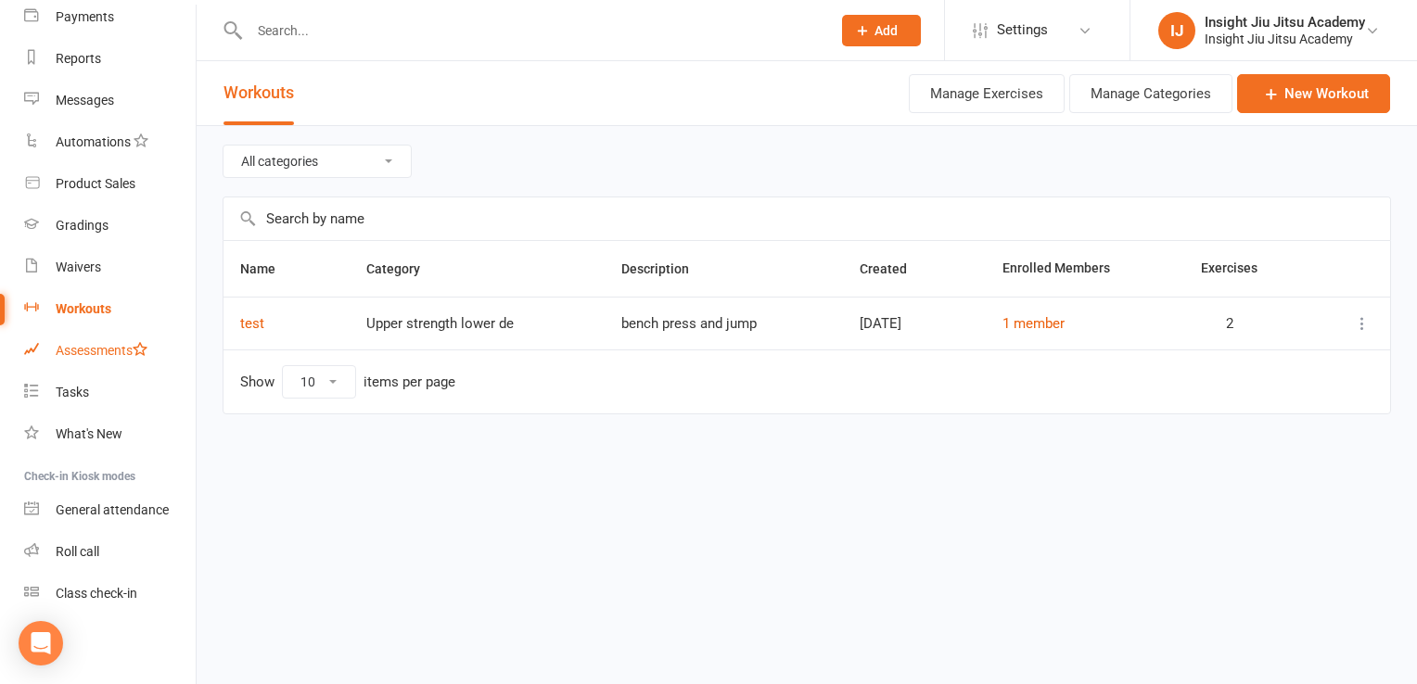
click at [89, 347] on div "Assessments" at bounding box center [102, 350] width 92 height 15
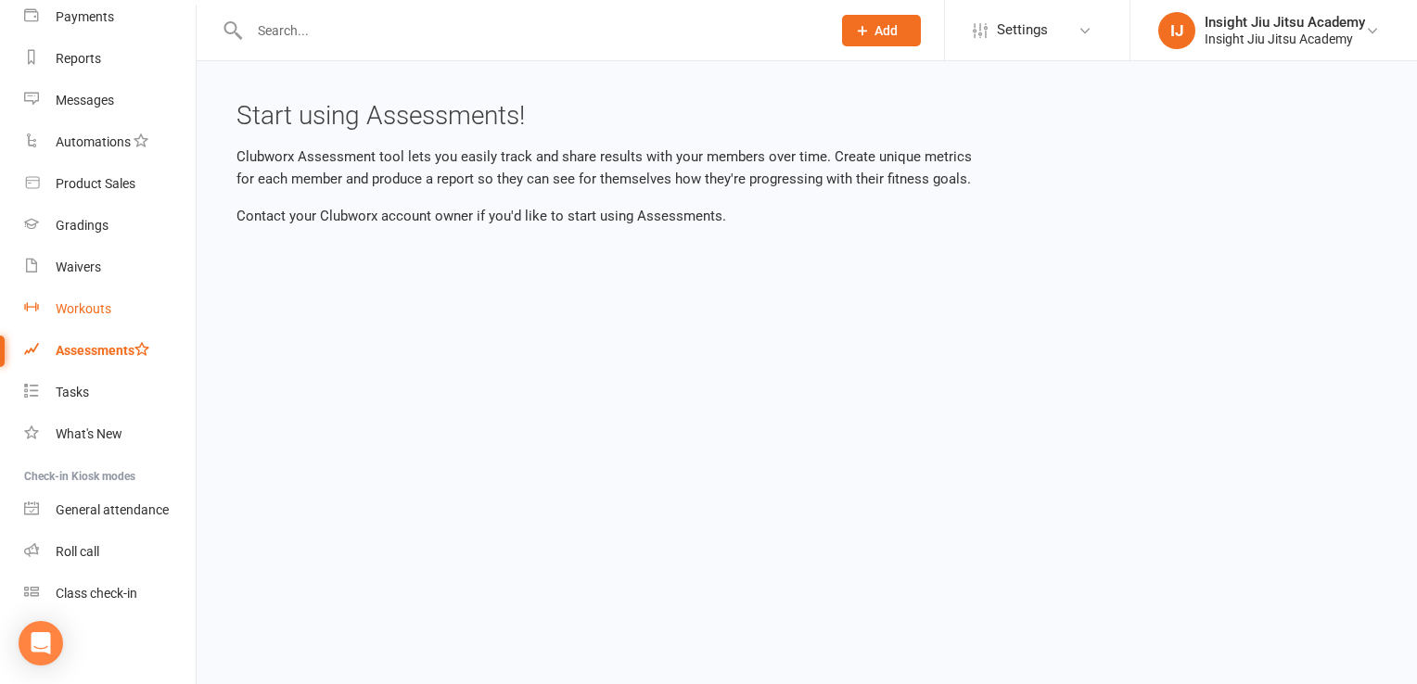
click at [70, 295] on link "Workouts" at bounding box center [110, 309] width 172 height 42
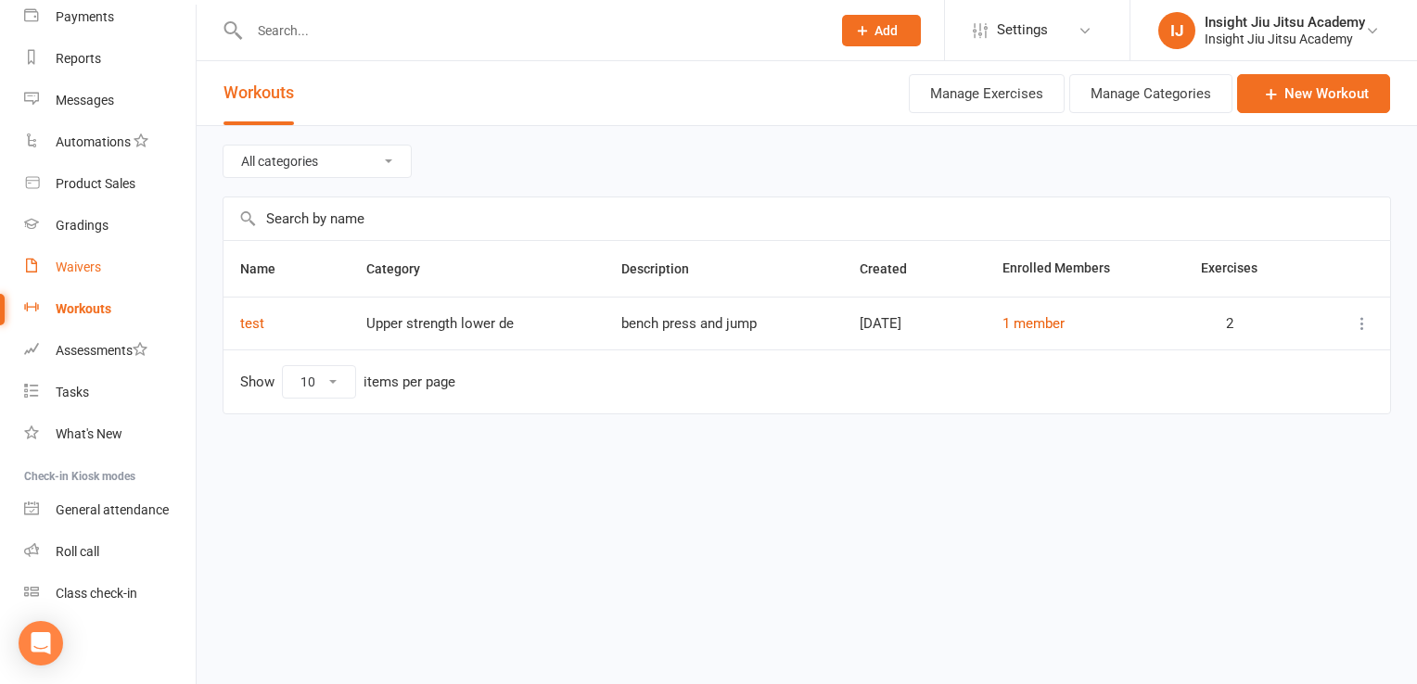
click at [64, 266] on div "Waivers" at bounding box center [78, 267] width 45 height 15
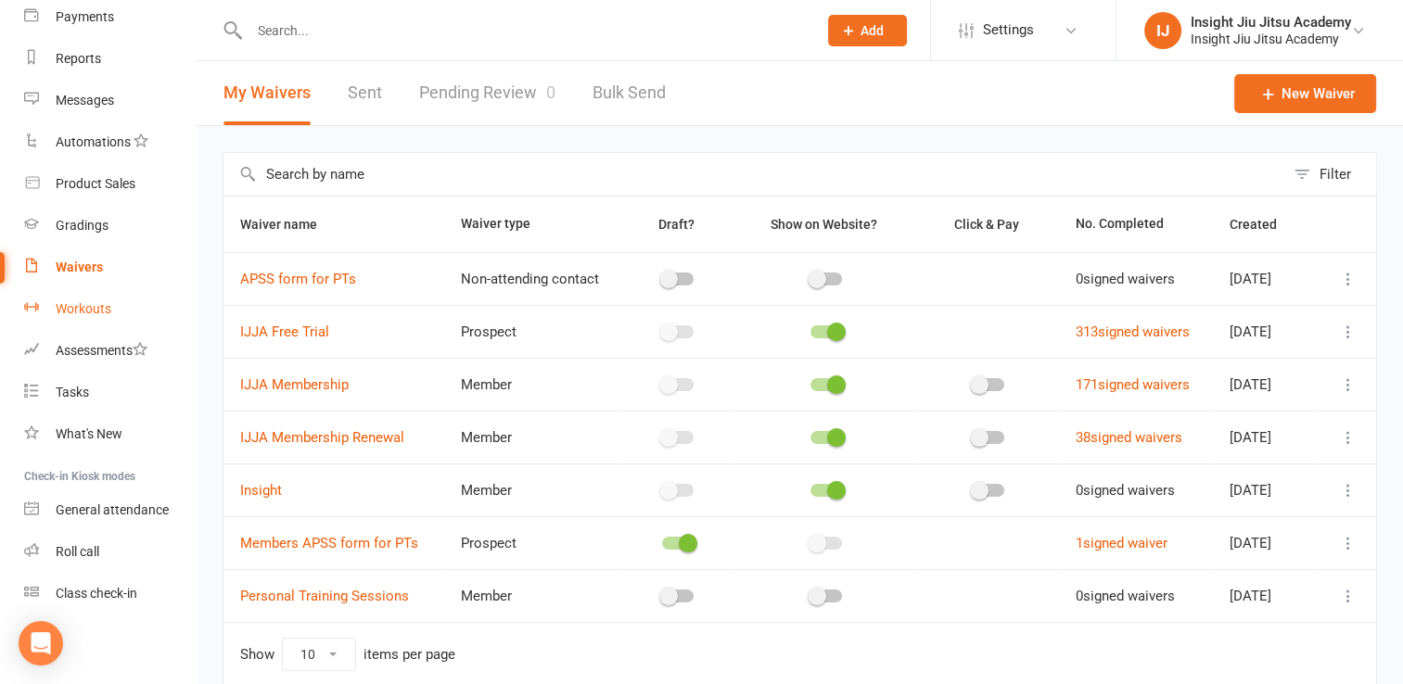
click at [76, 302] on div "Workouts" at bounding box center [84, 308] width 56 height 15
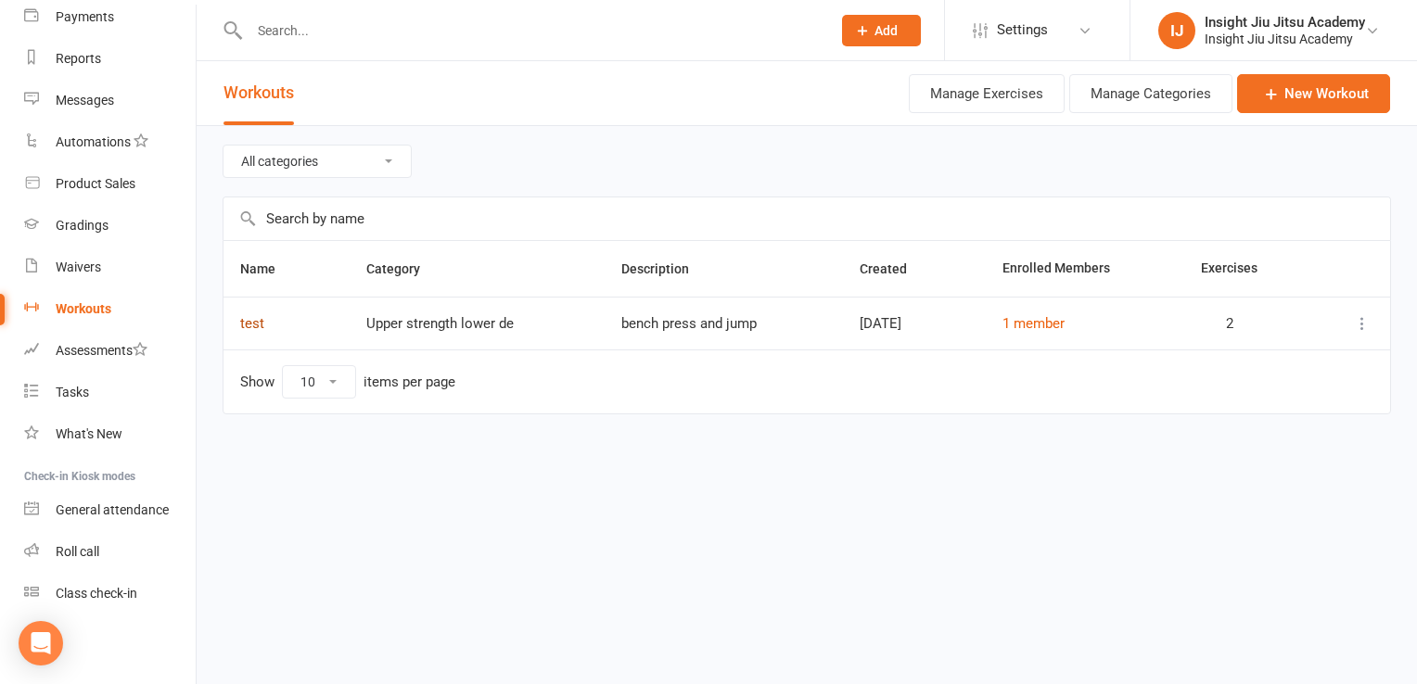
click at [253, 315] on link "test" at bounding box center [252, 323] width 24 height 17
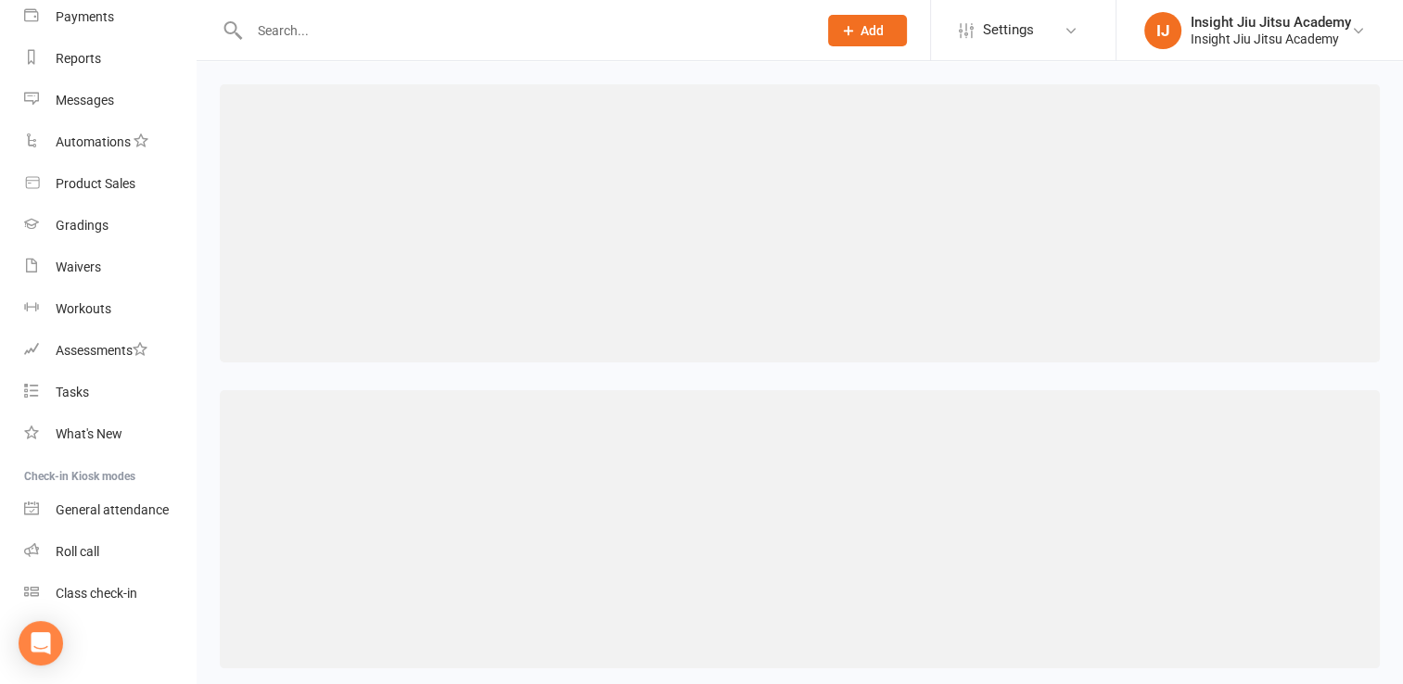
select select "382"
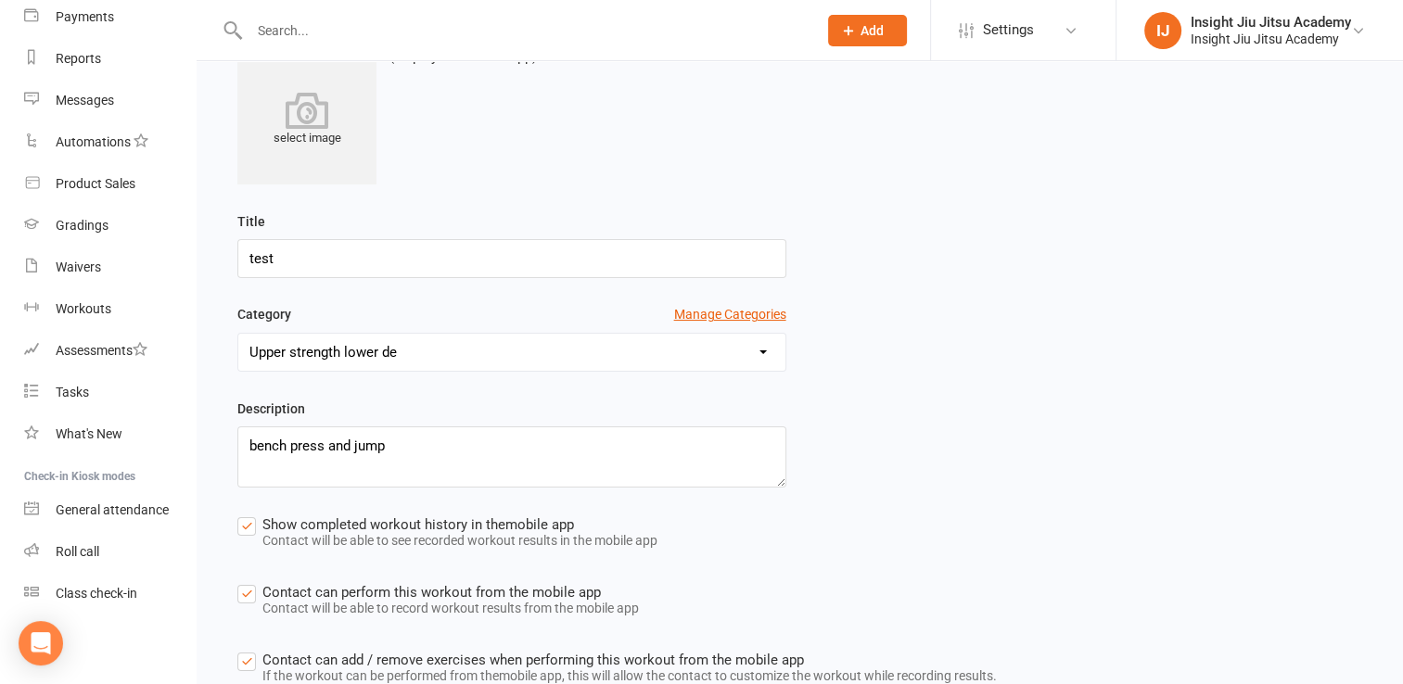
scroll to position [170, 0]
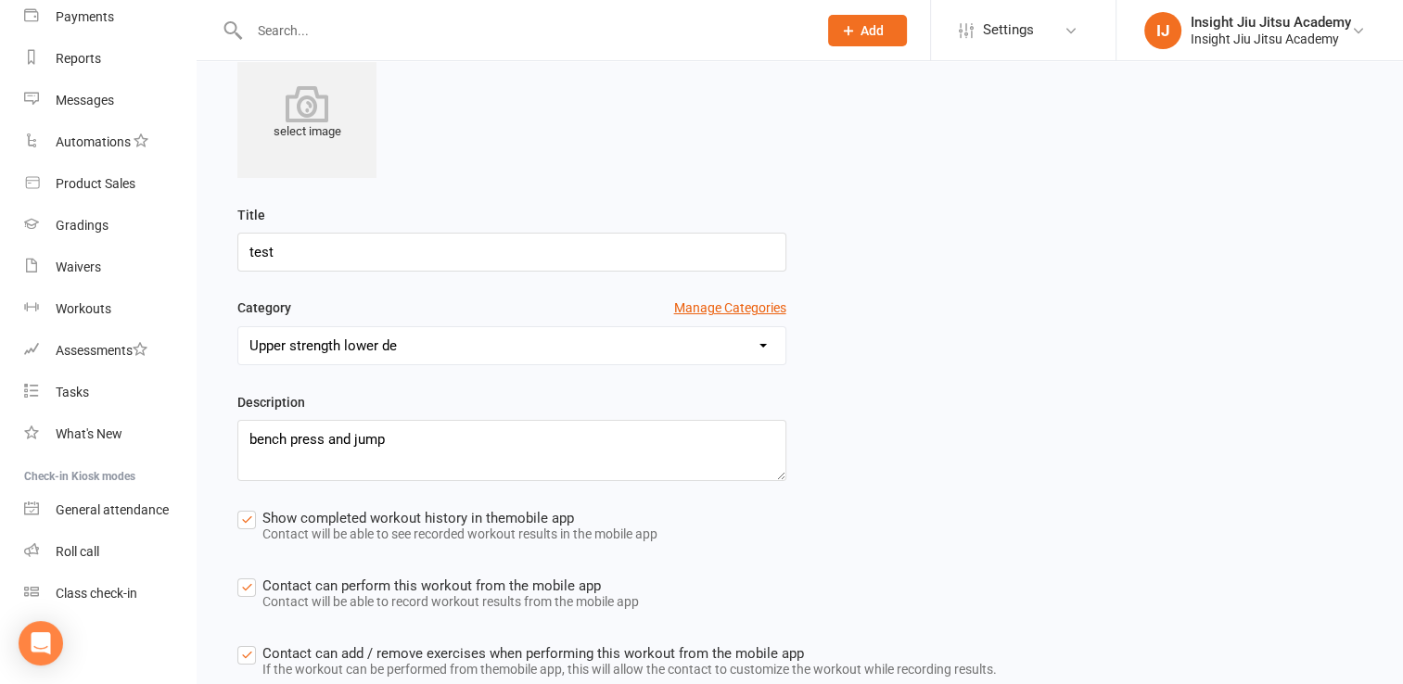
click at [609, 347] on select "Upper strength lower de" at bounding box center [511, 345] width 547 height 37
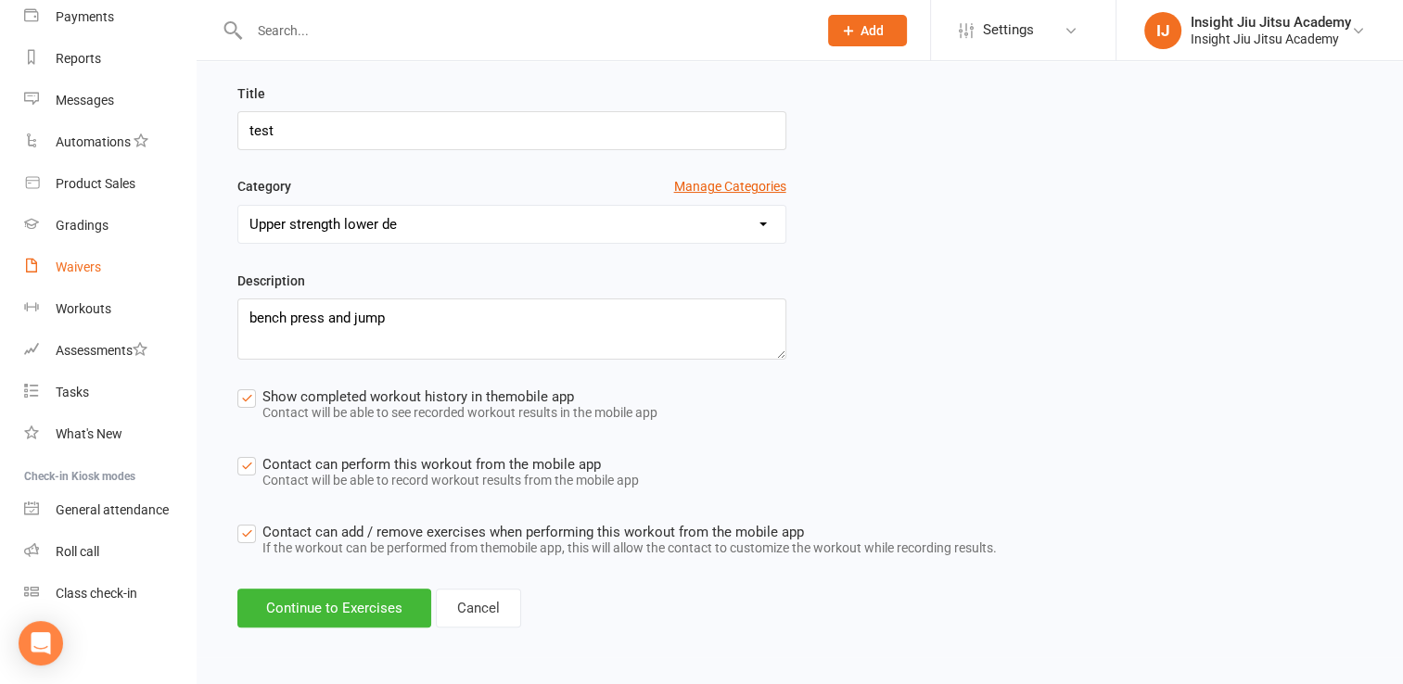
click at [85, 279] on link "Waivers" at bounding box center [110, 268] width 172 height 42
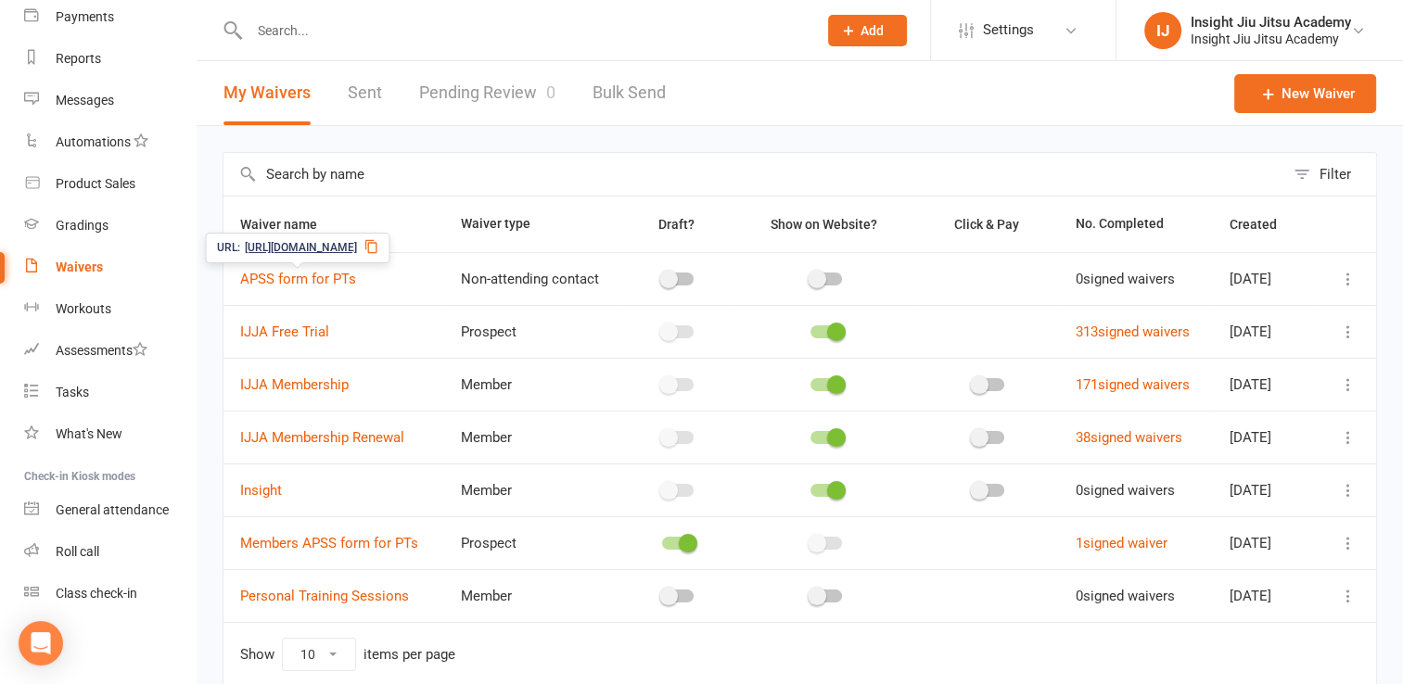
click at [326, 292] on span "APSS form for PTs" at bounding box center [298, 279] width 116 height 35
click at [333, 268] on span "APSS form for PTs" at bounding box center [298, 279] width 116 height 35
drag, startPoint x: 383, startPoint y: 448, endPoint x: 430, endPoint y: 514, distance: 81.1
click at [430, 514] on td "Insight" at bounding box center [334, 490] width 221 height 53
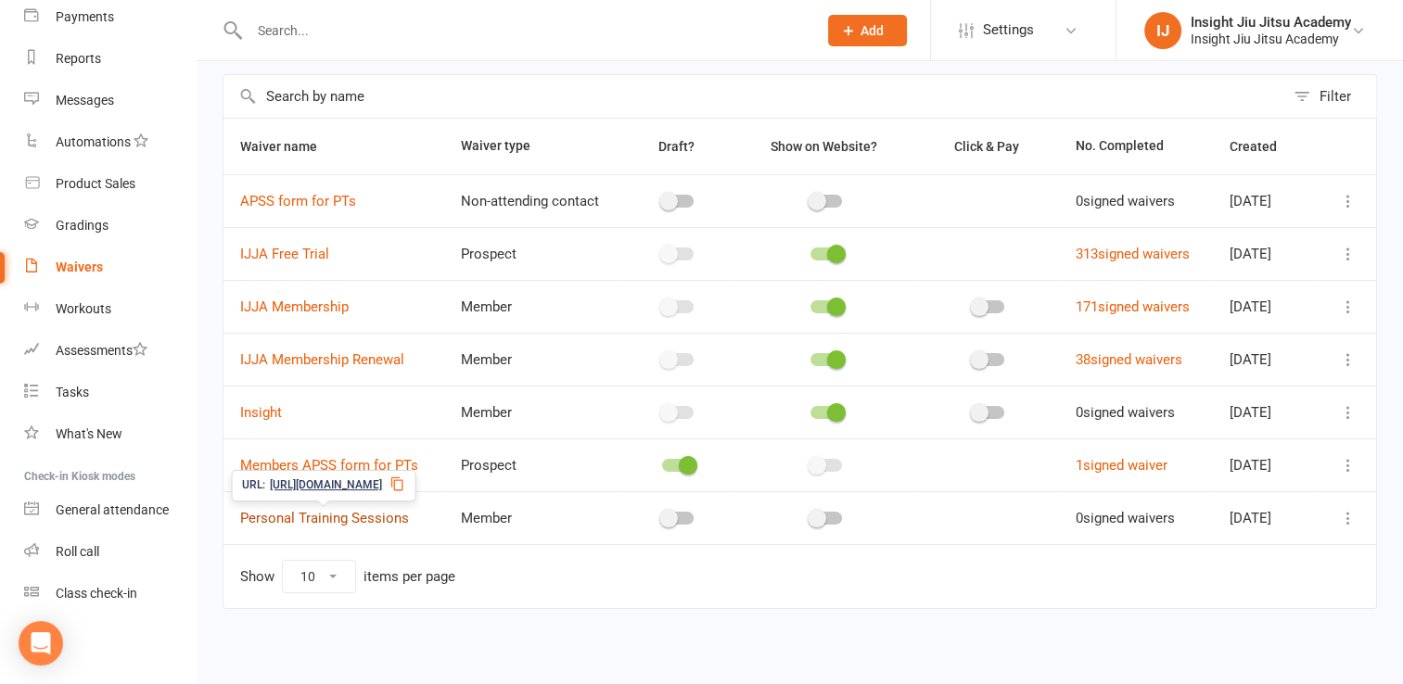
click at [347, 514] on link "Personal Training Sessions" at bounding box center [324, 518] width 169 height 17
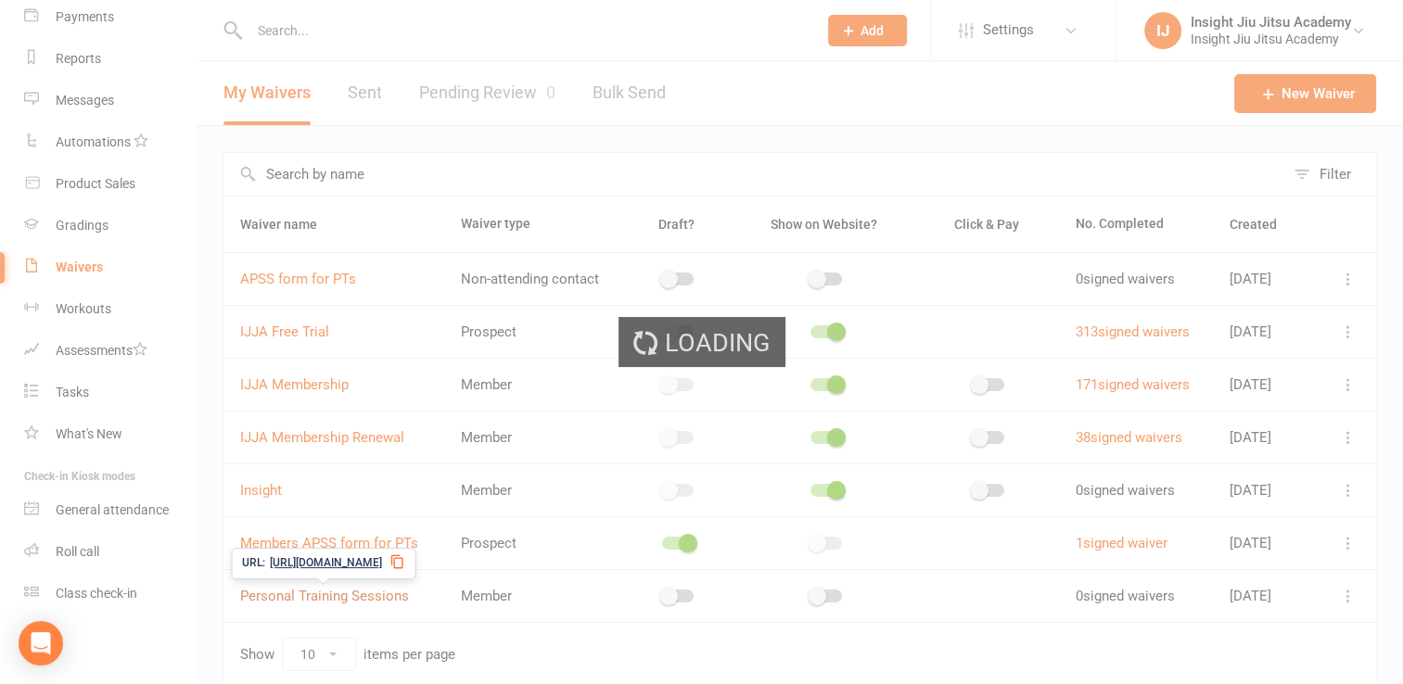
select select "applies_to_primary_signee"
select select "select"
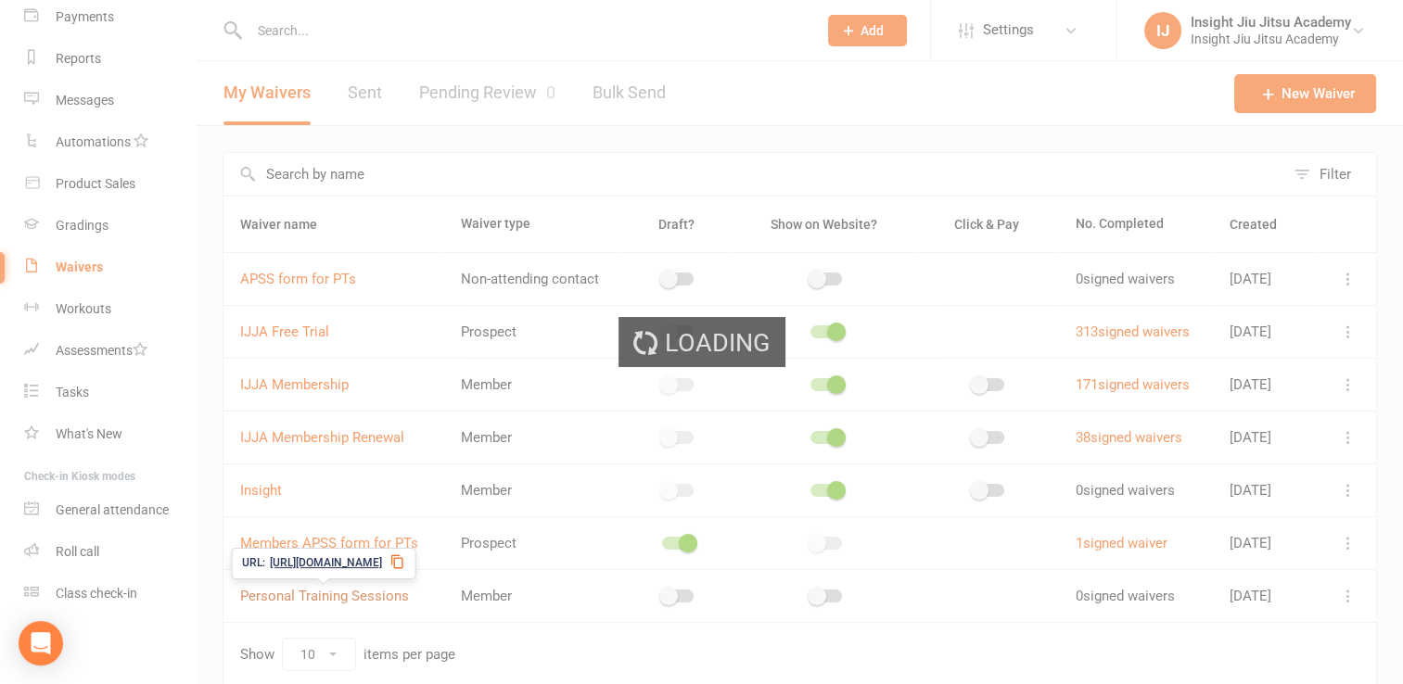
select select "select"
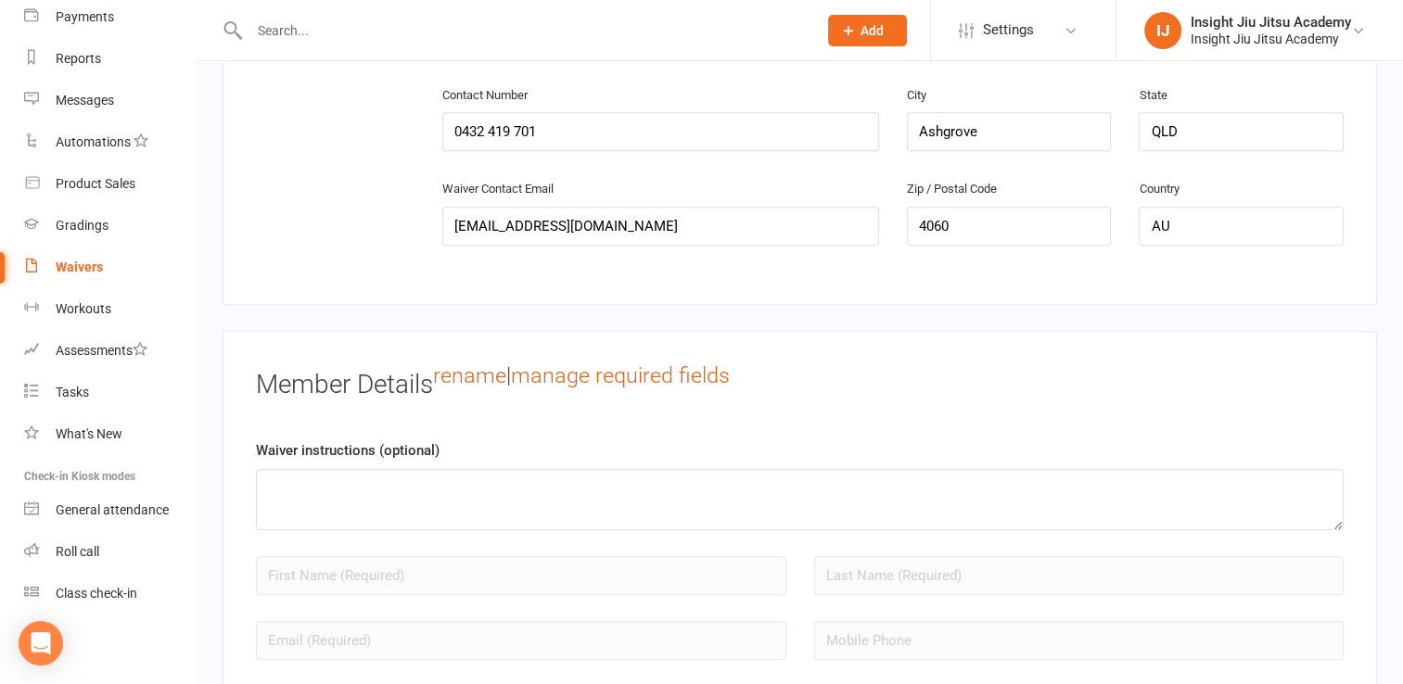
scroll to position [1211, 0]
click at [275, 39] on input "text" at bounding box center [524, 31] width 560 height 26
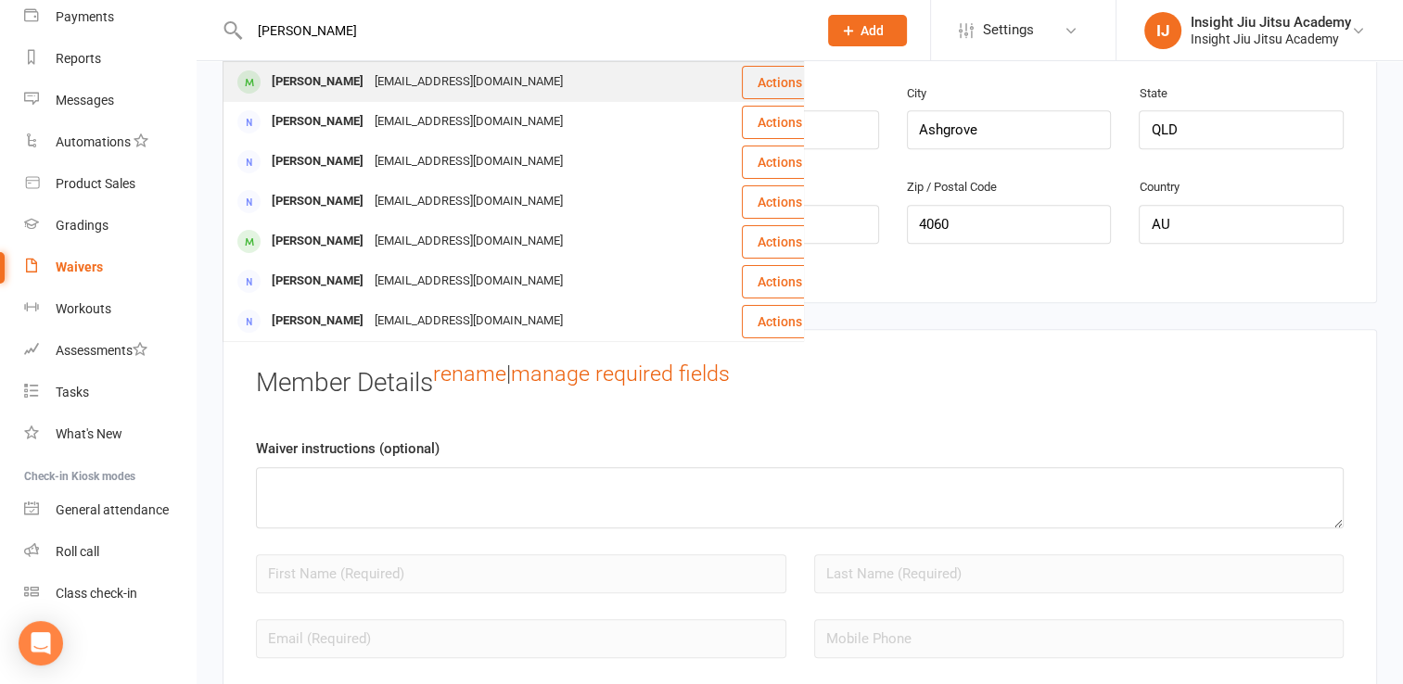
type input "kelton"
click at [344, 83] on div "[PERSON_NAME]" at bounding box center [317, 82] width 103 height 27
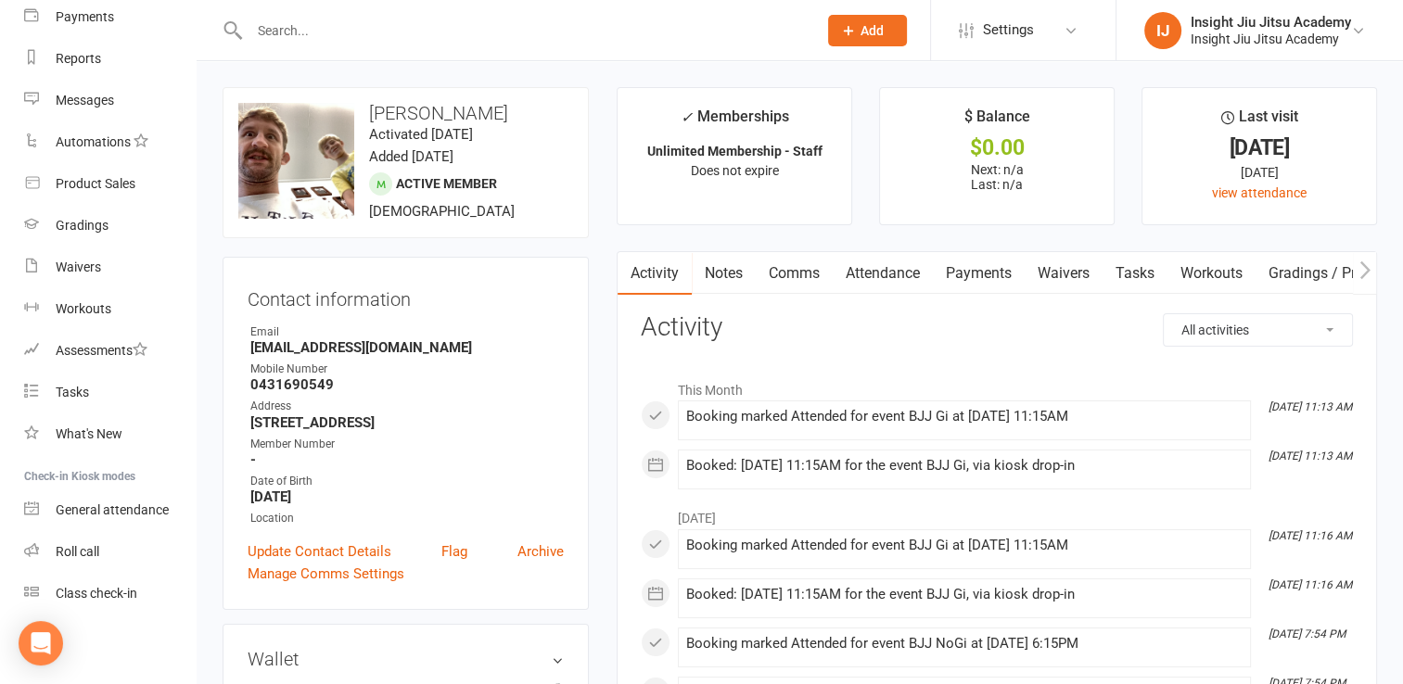
click at [1083, 269] on link "Waivers" at bounding box center [1064, 273] width 78 height 43
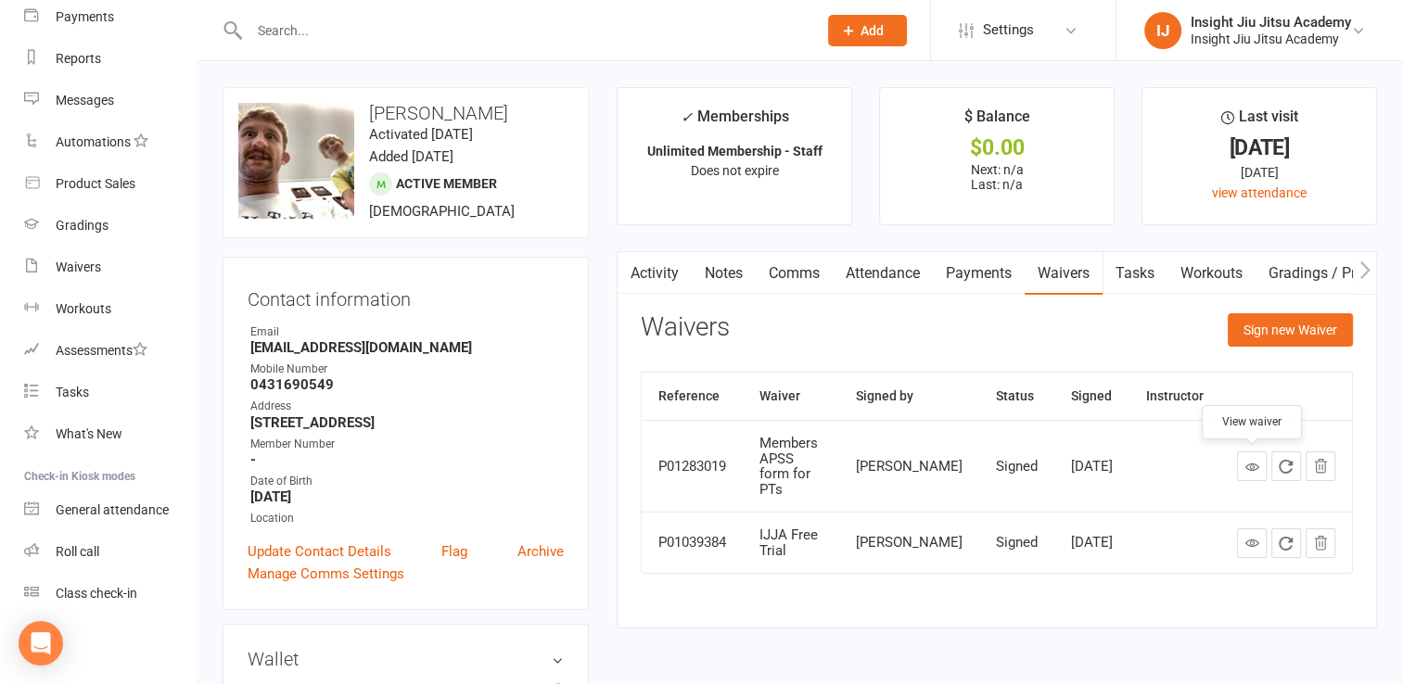
click at [1252, 469] on icon at bounding box center [1253, 467] width 14 height 14
click at [74, 21] on div "Payments" at bounding box center [85, 16] width 58 height 15
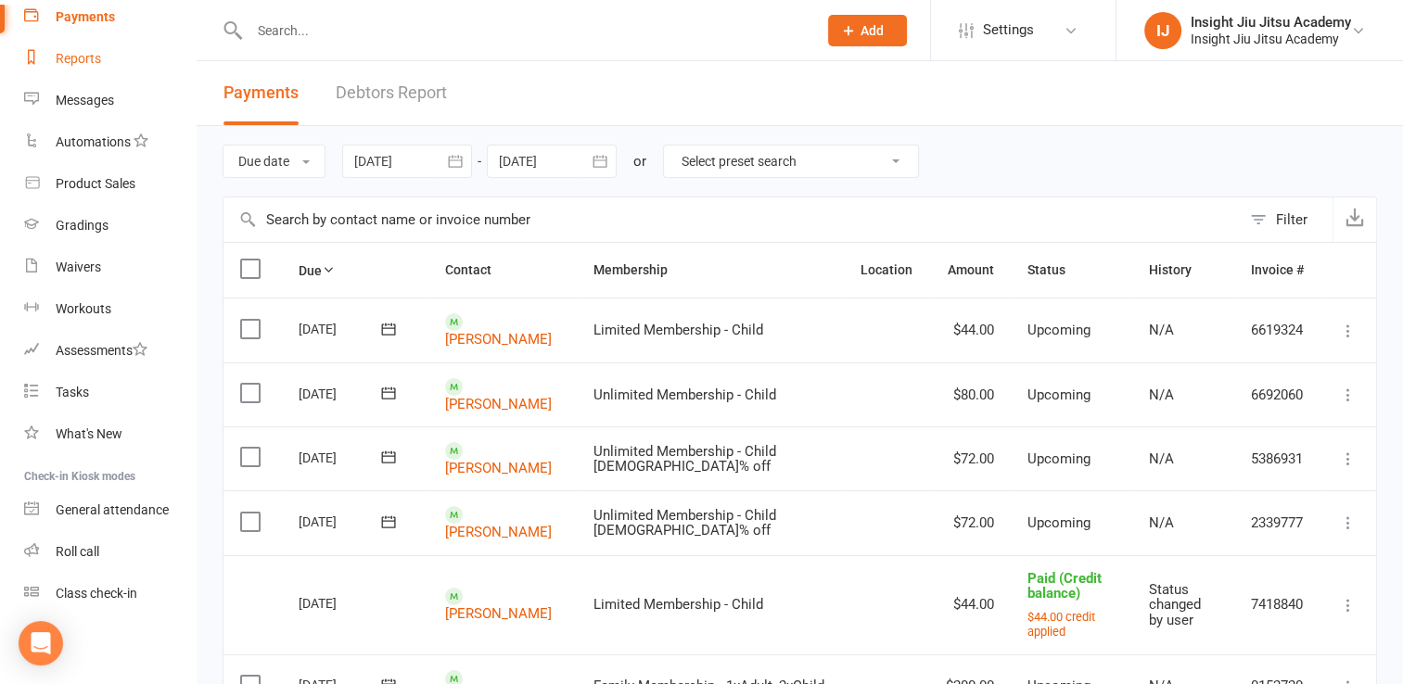
click at [79, 58] on div "Reports" at bounding box center [78, 58] width 45 height 15
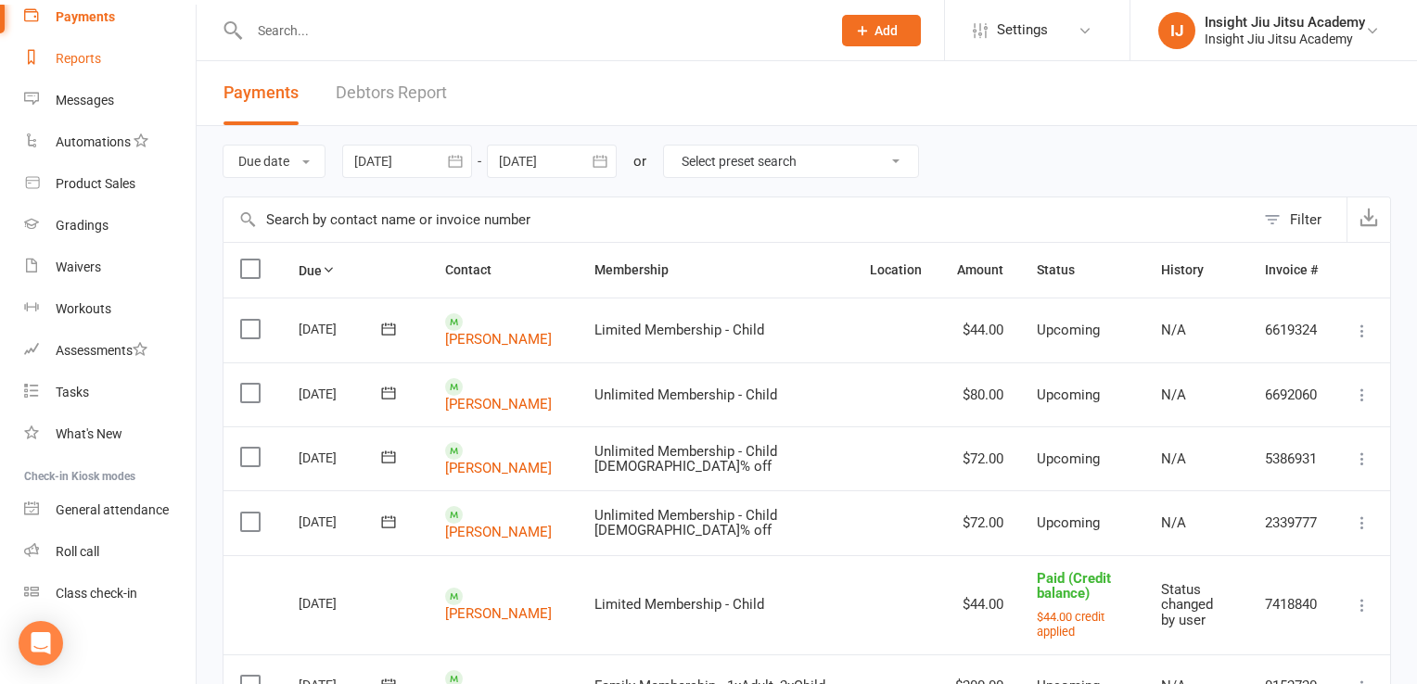
select select "25"
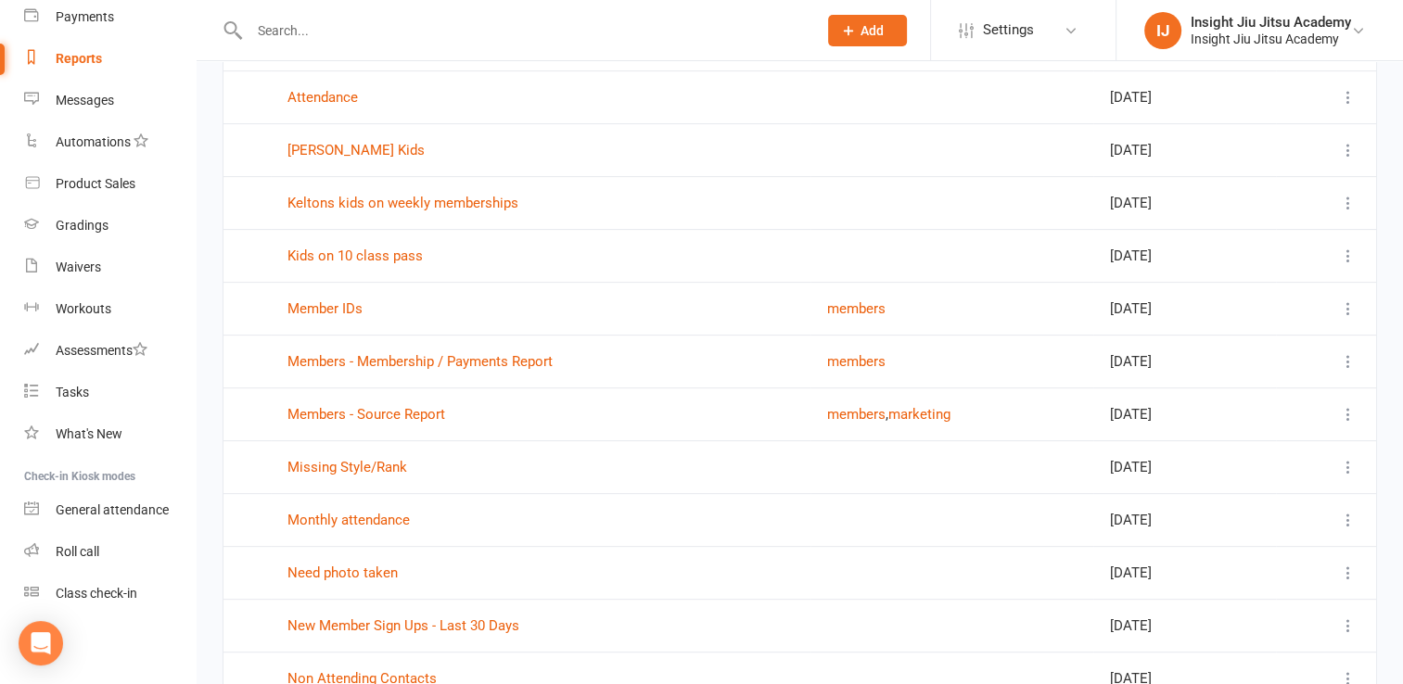
scroll to position [611, 0]
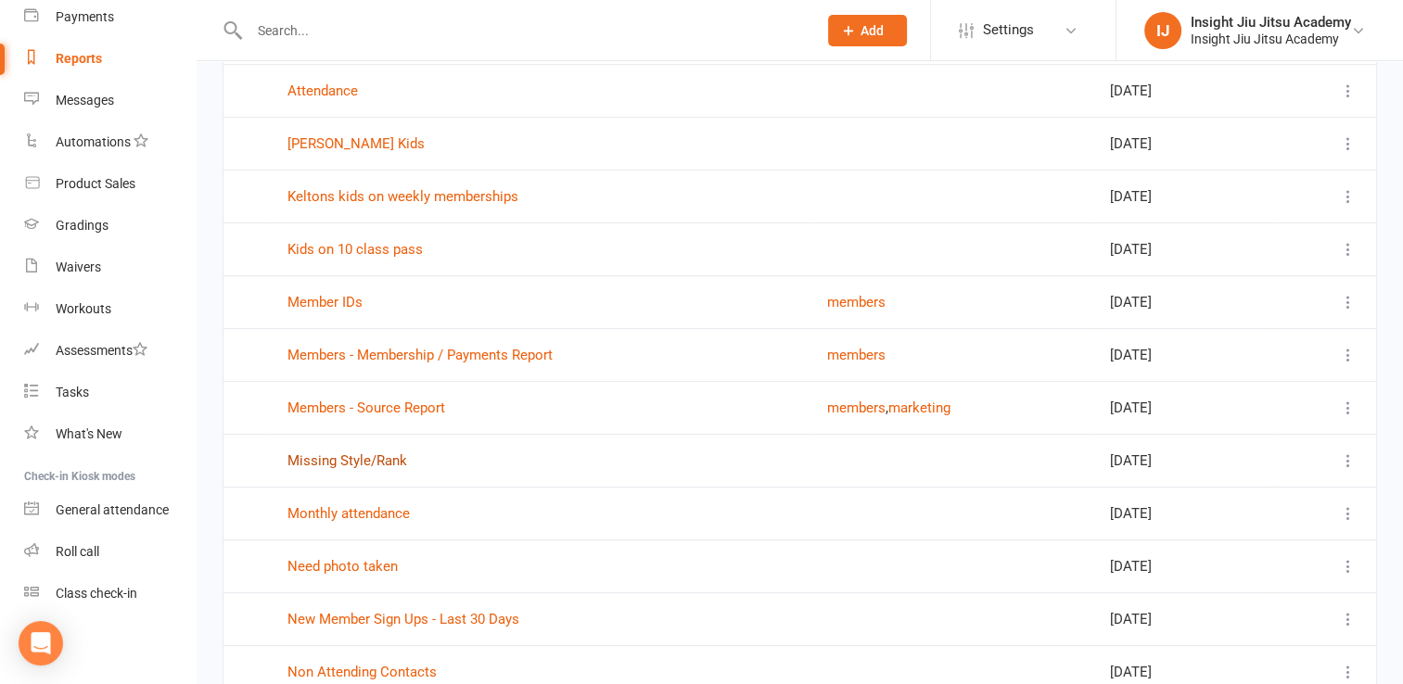
click at [362, 462] on link "Missing Style/Rank" at bounding box center [348, 461] width 120 height 17
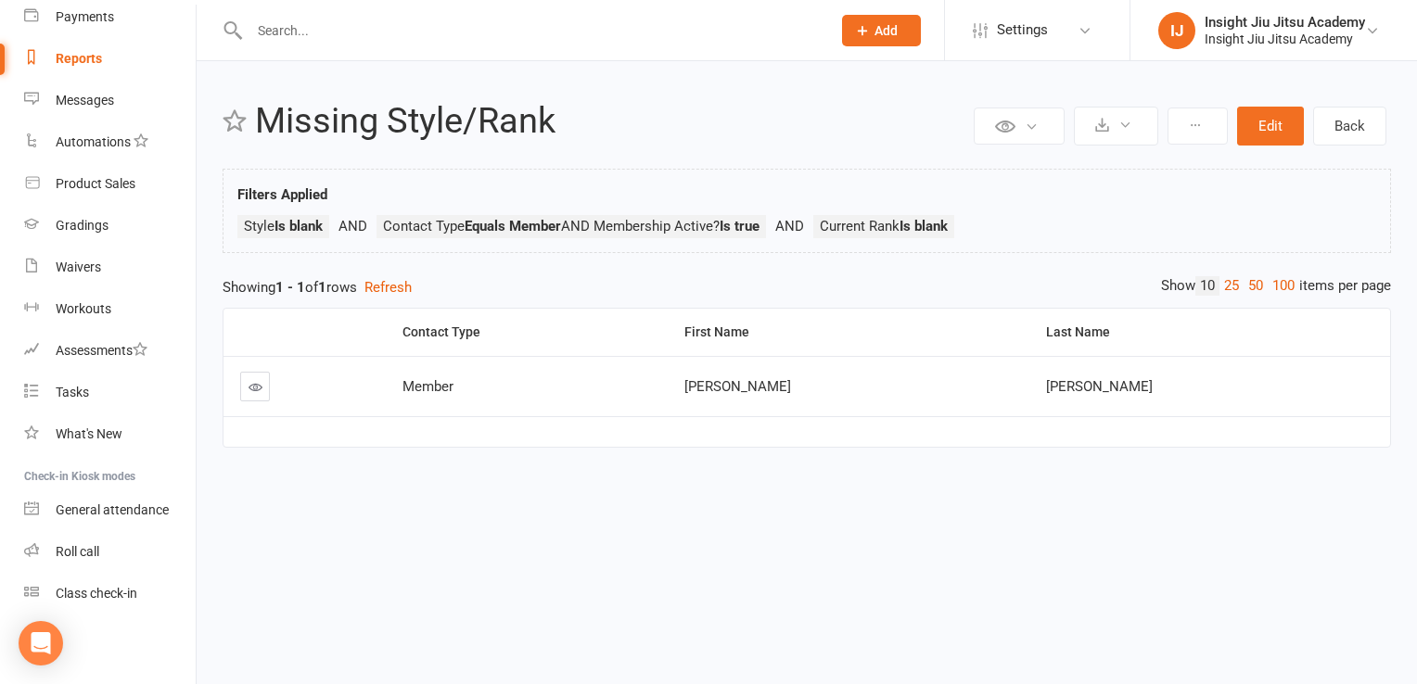
select select "25"
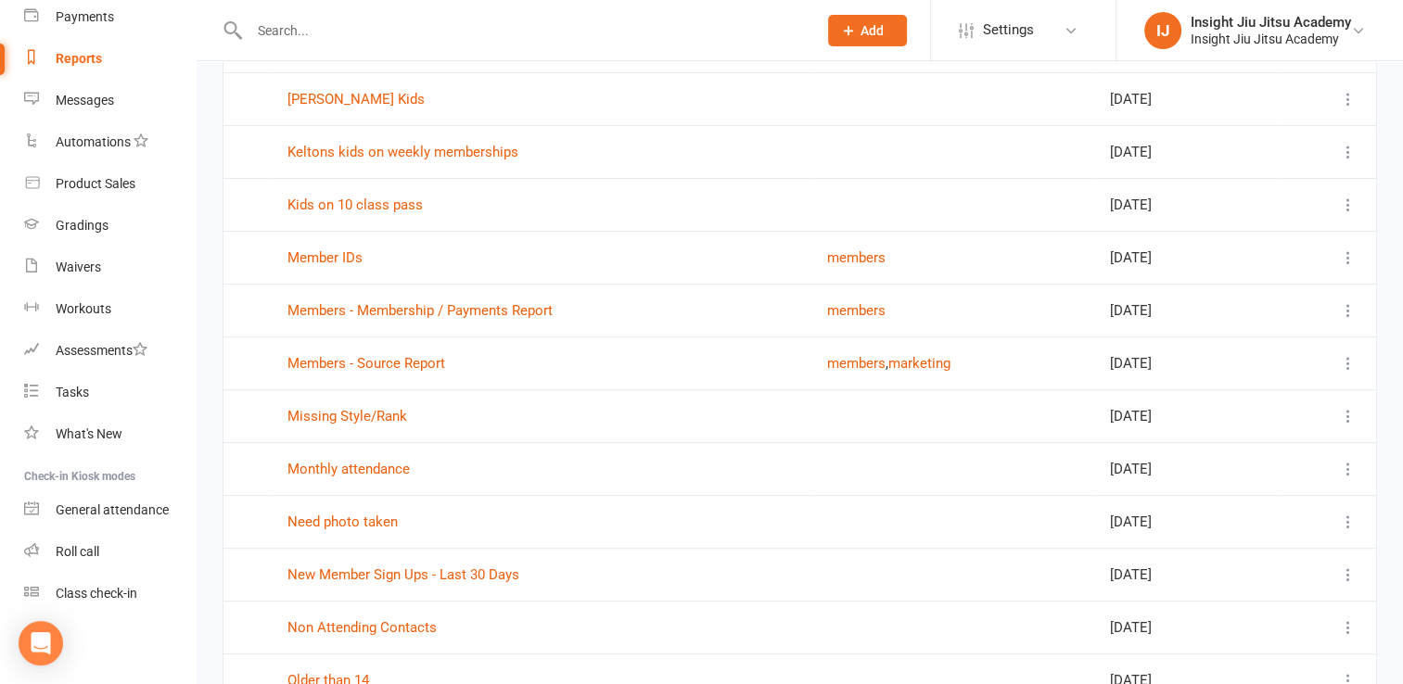
scroll to position [657, 0]
click at [360, 461] on link "Monthly attendance" at bounding box center [349, 468] width 122 height 17
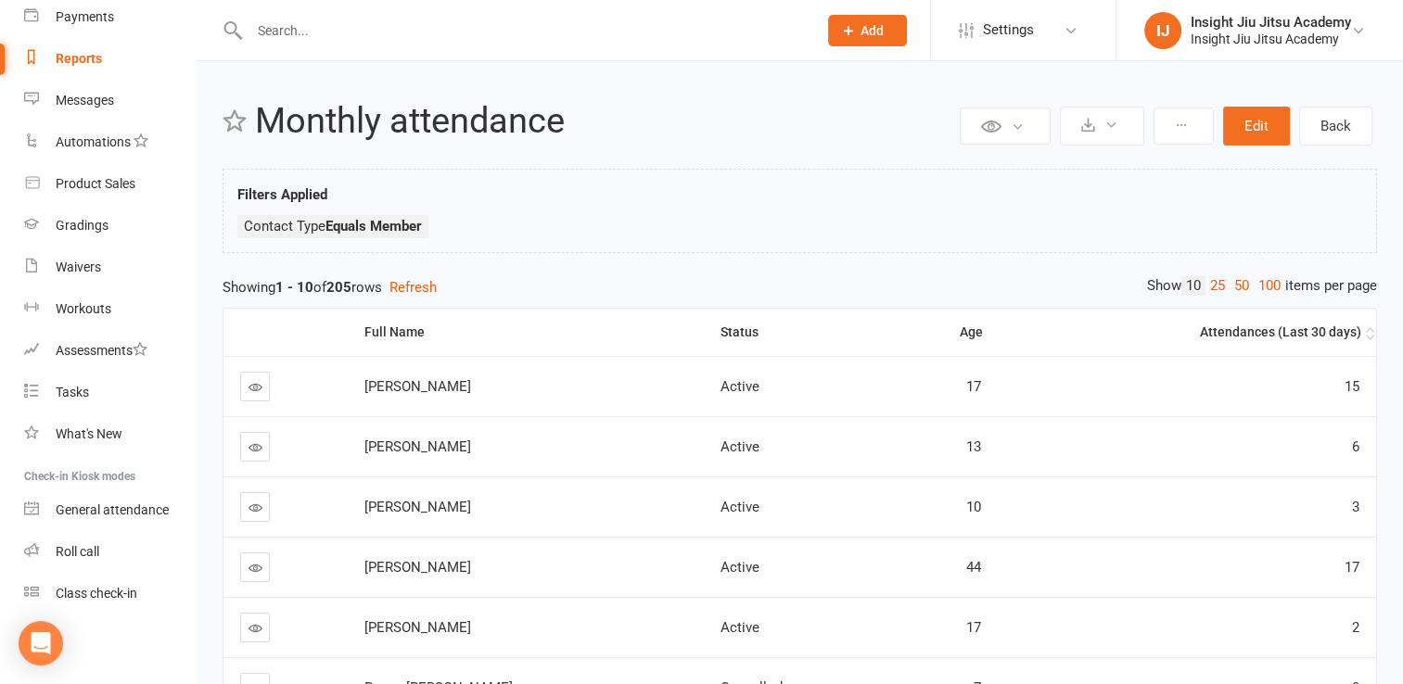
click at [1341, 341] on th "Attendances (Last 30 days)" at bounding box center [1187, 332] width 378 height 47
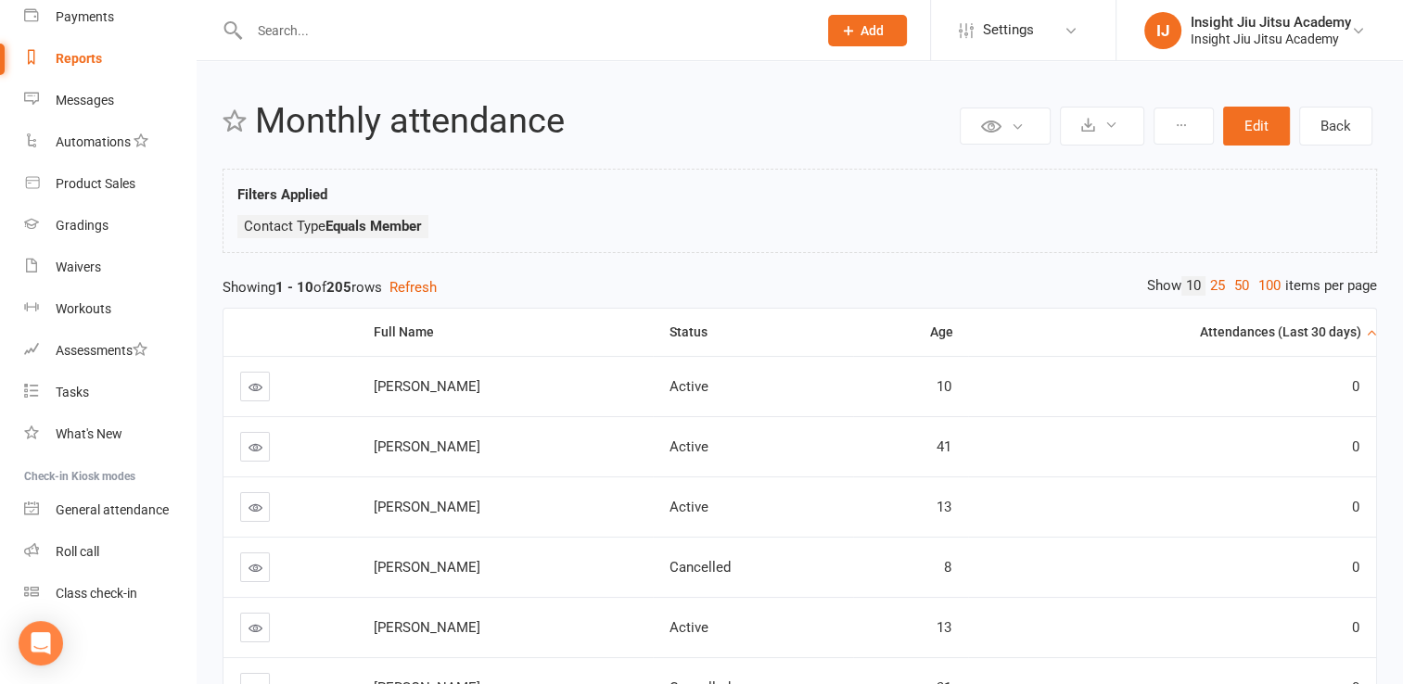
click at [1341, 341] on th "Attendances (Last 30 days)" at bounding box center [1172, 332] width 408 height 47
click at [1341, 341] on th "Attendances (Last 30 days)" at bounding box center [1164, 332] width 425 height 47
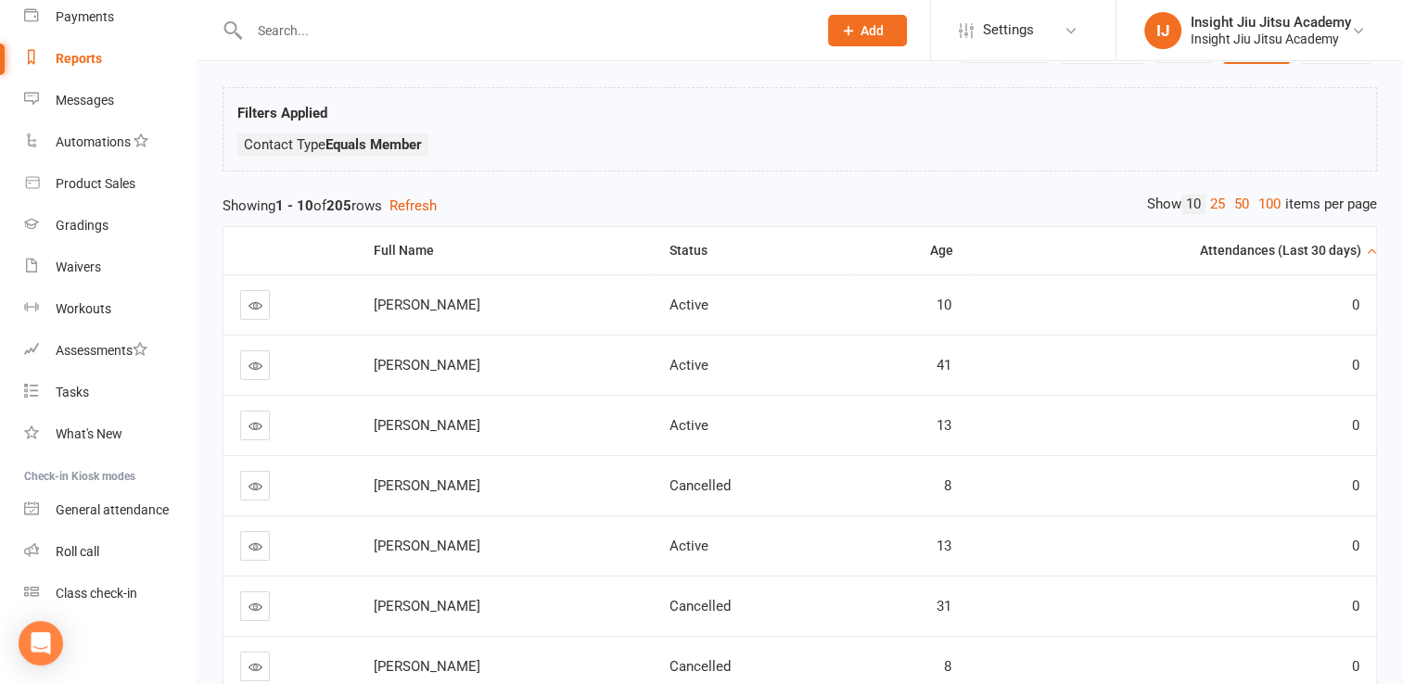
scroll to position [81, 0]
click at [1365, 244] on th "Attendances (Last 30 days)" at bounding box center [1172, 251] width 408 height 47
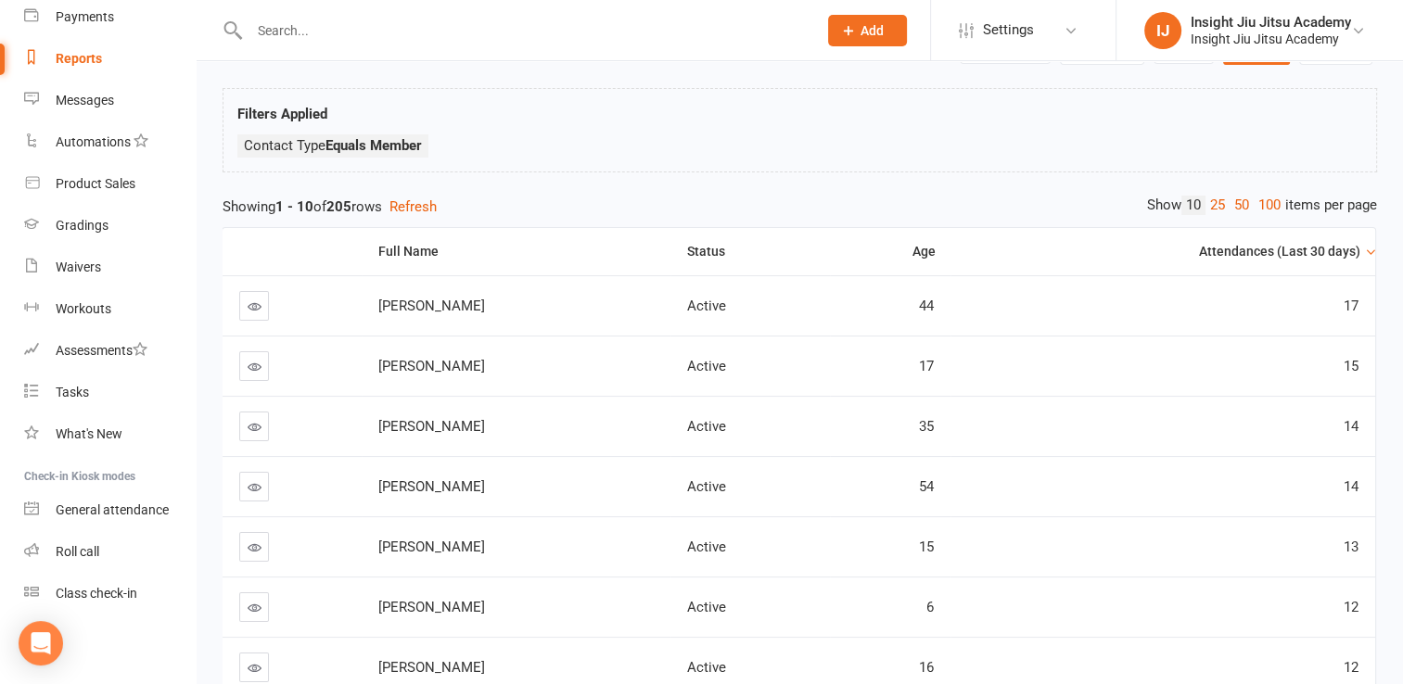
scroll to position [0, 0]
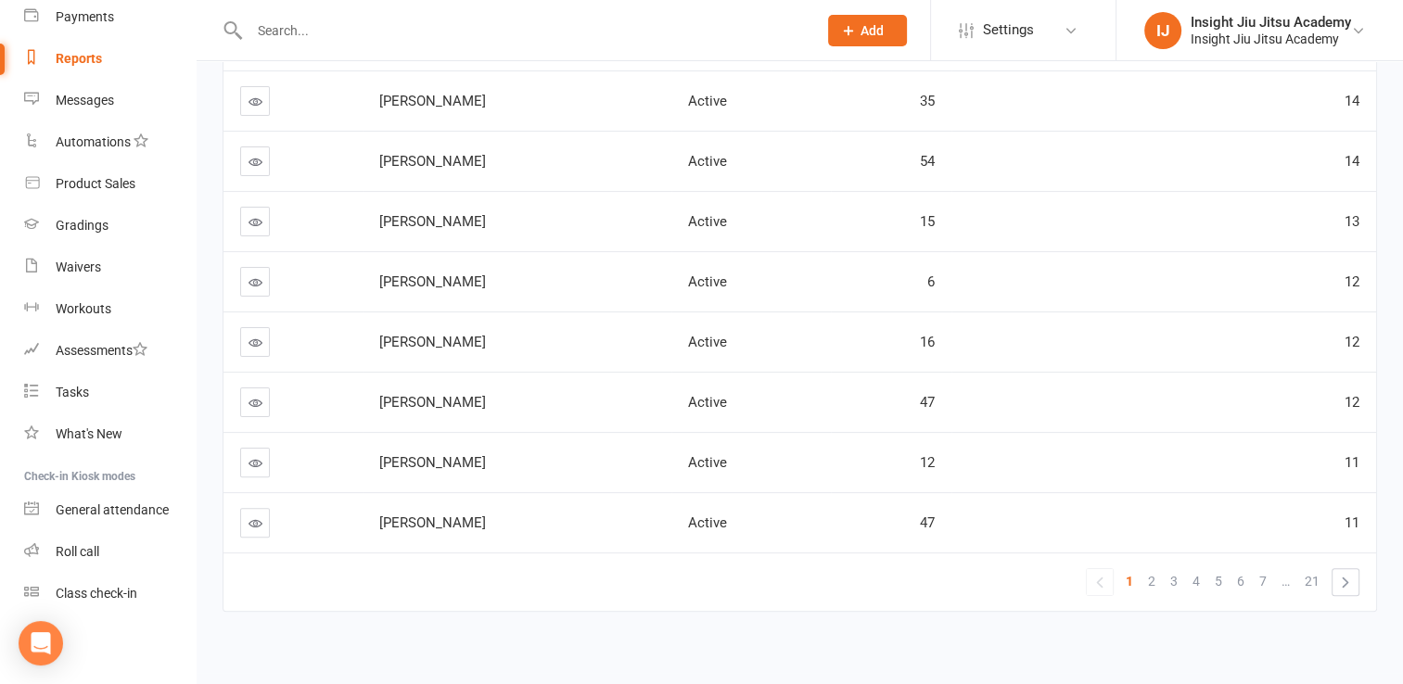
click at [252, 340] on icon at bounding box center [256, 343] width 14 height 14
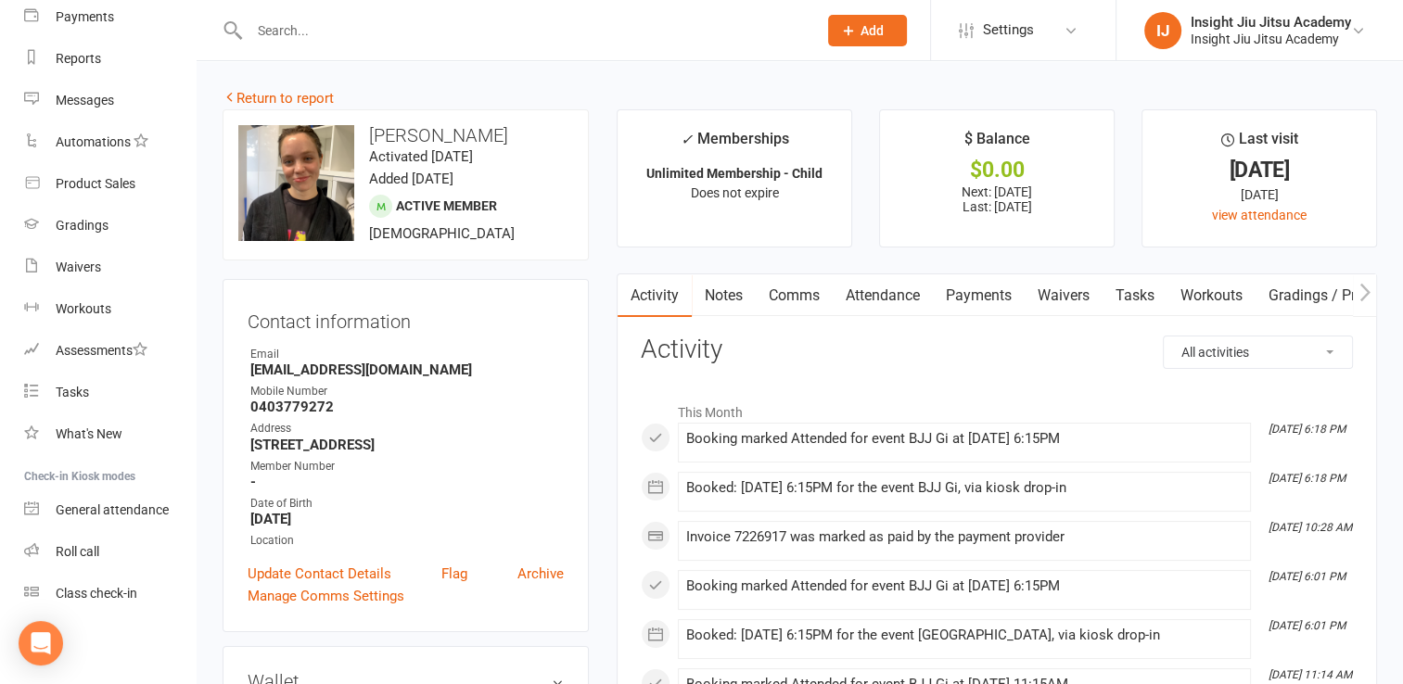
click at [902, 299] on link "Attendance" at bounding box center [883, 296] width 100 height 43
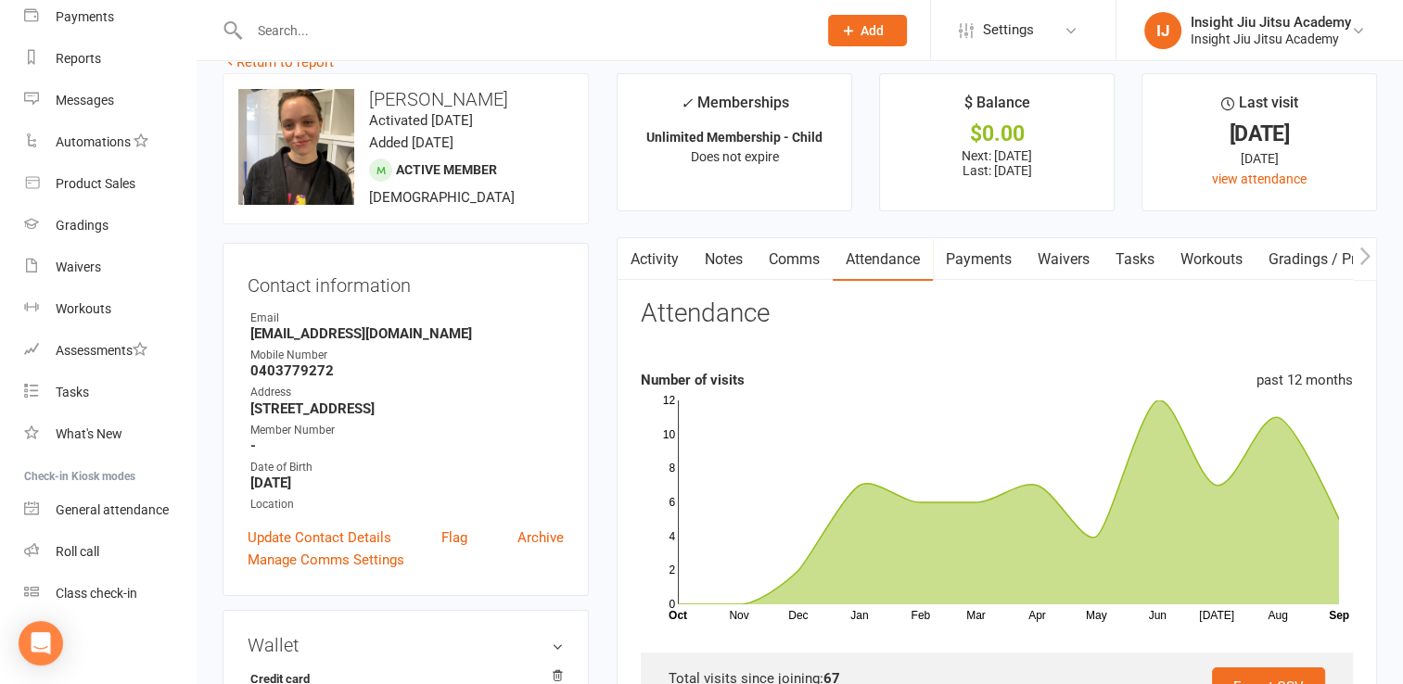
scroll to position [41, 0]
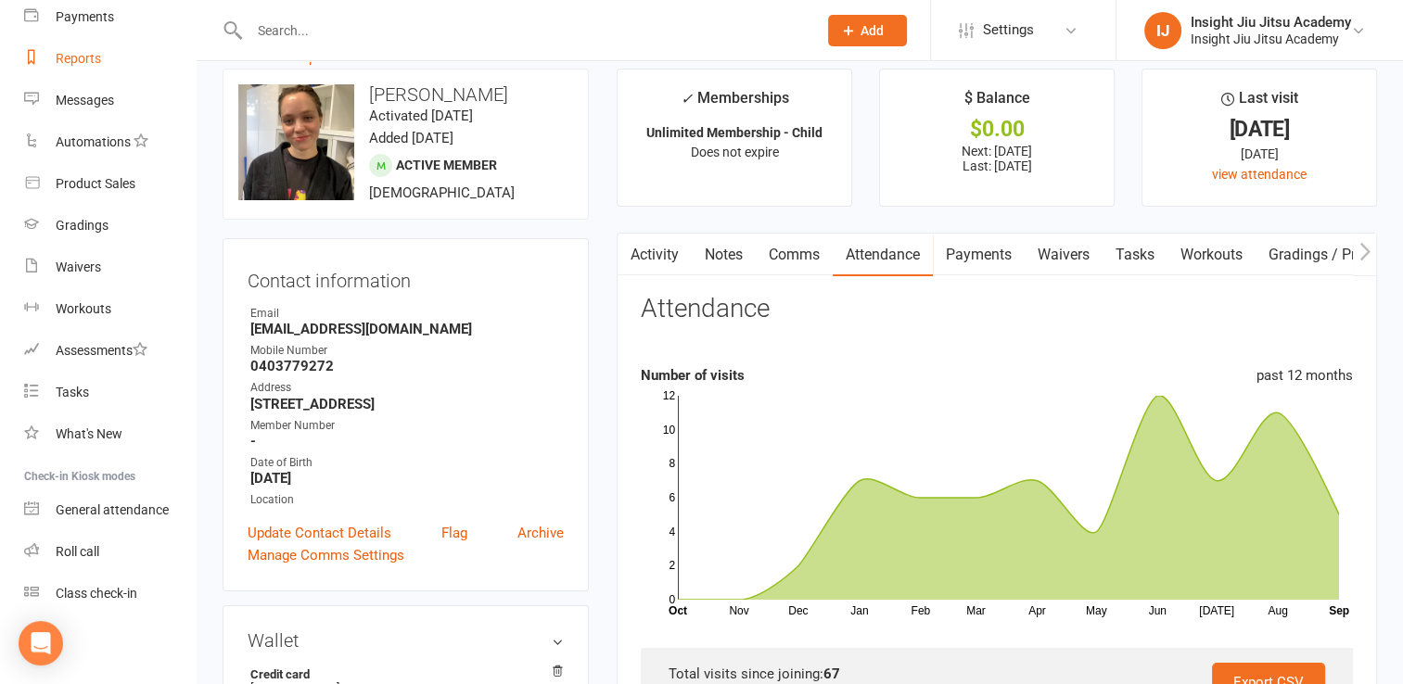
click at [90, 69] on link "Reports" at bounding box center [110, 59] width 172 height 42
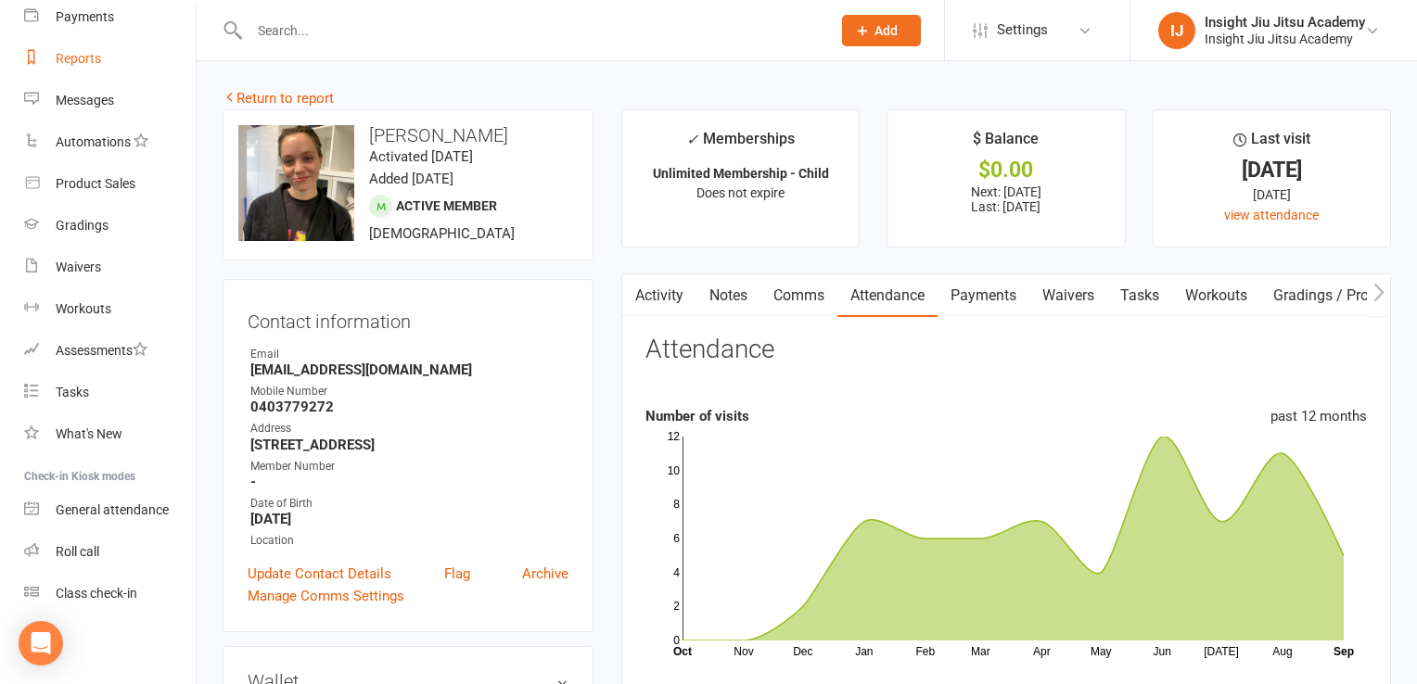
select select "25"
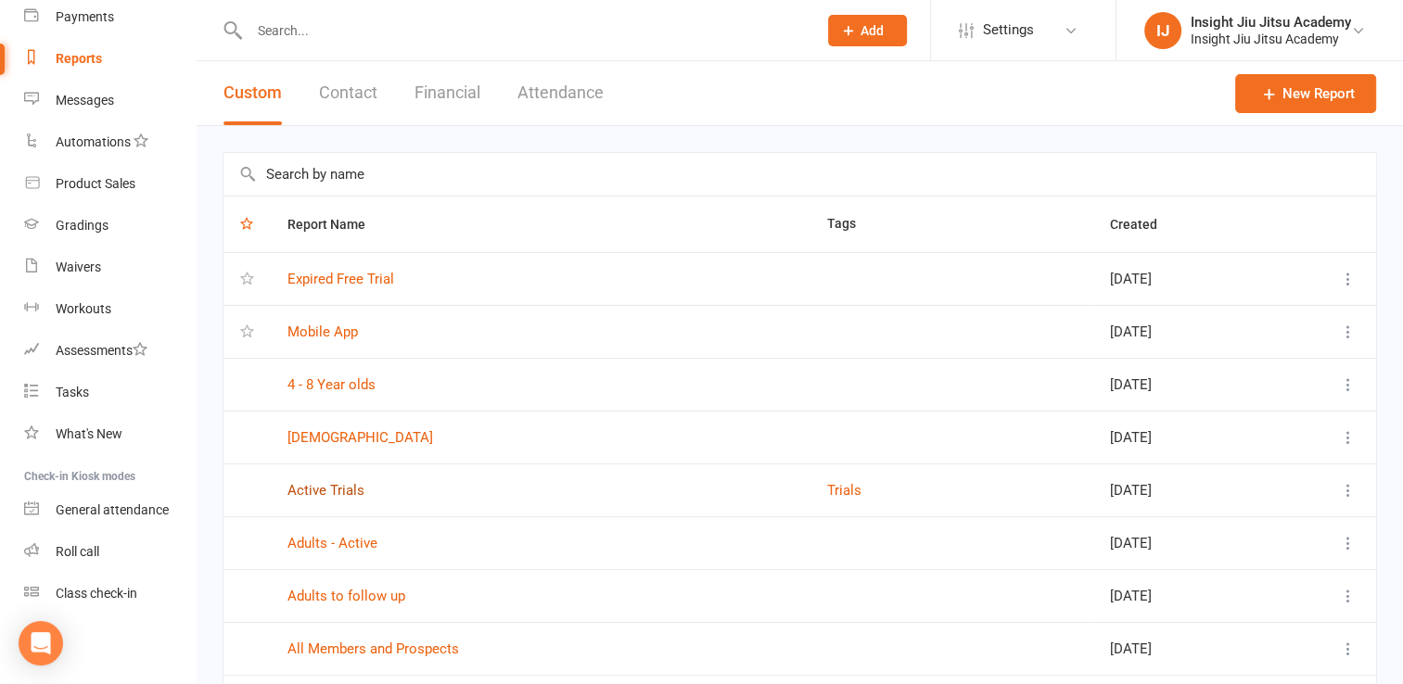
click at [330, 492] on link "Active Trials" at bounding box center [326, 490] width 77 height 17
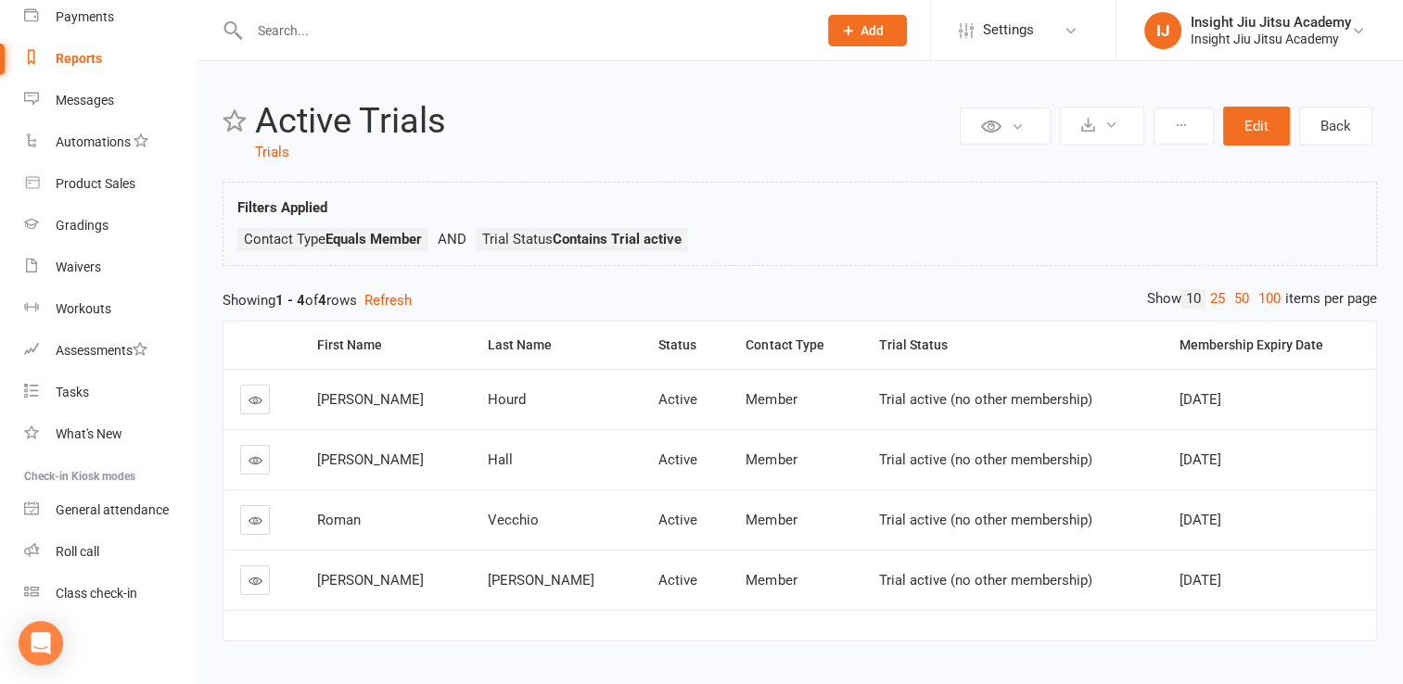
click at [245, 403] on link at bounding box center [255, 400] width 30 height 30
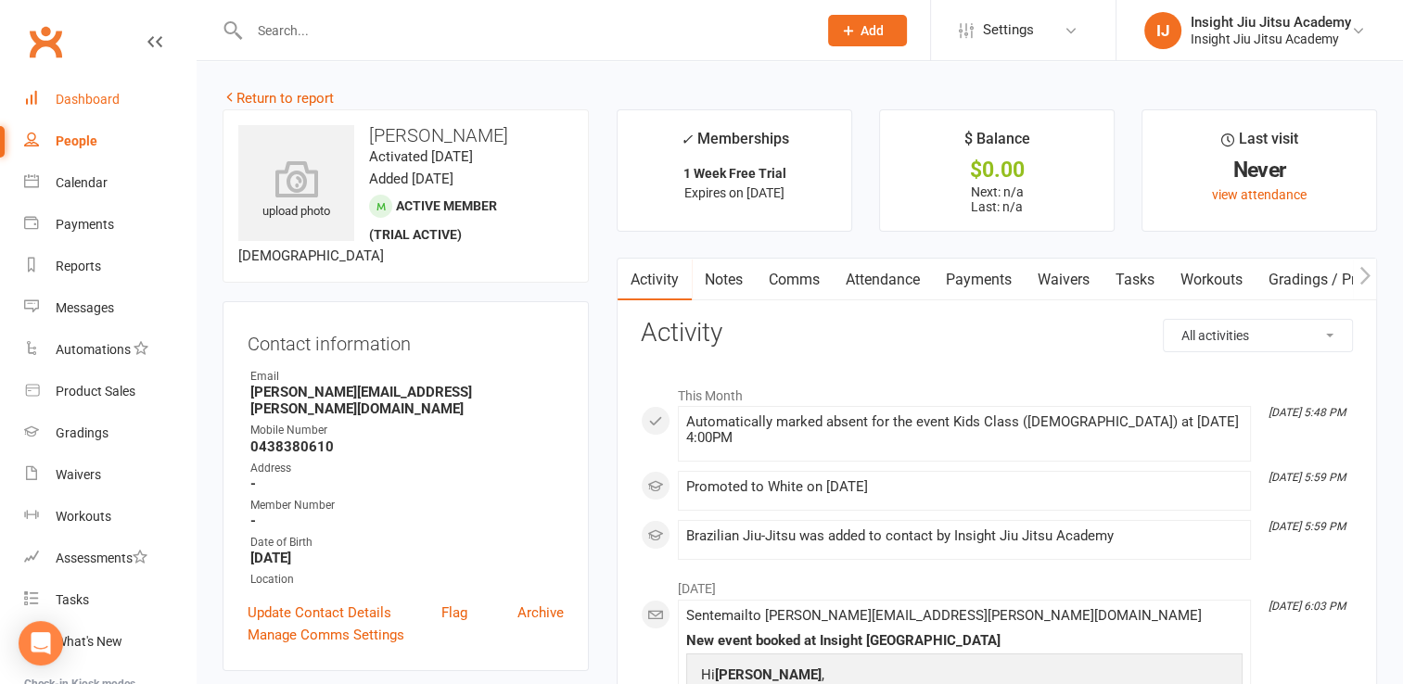
click at [70, 100] on div "Dashboard" at bounding box center [88, 99] width 64 height 15
